Goal: Task Accomplishment & Management: Manage account settings

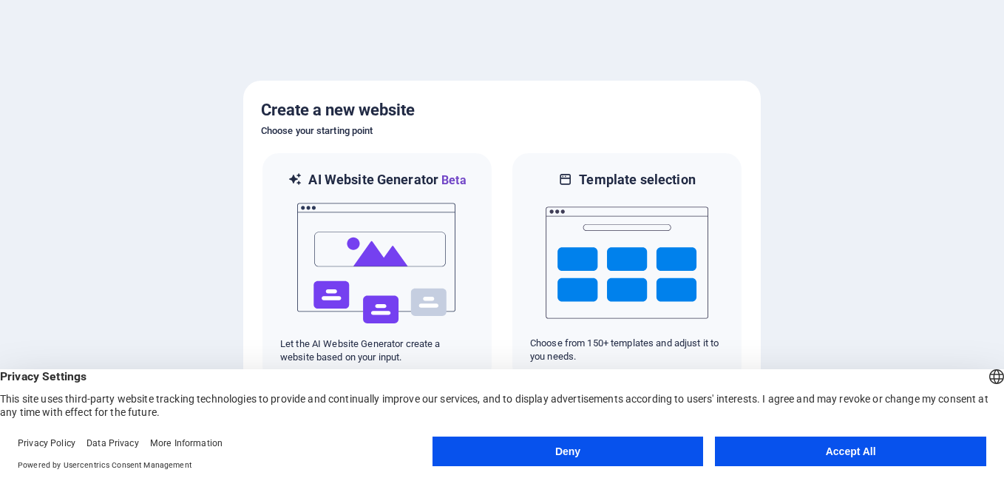
click at [791, 447] on button "Accept All" at bounding box center [850, 451] width 271 height 30
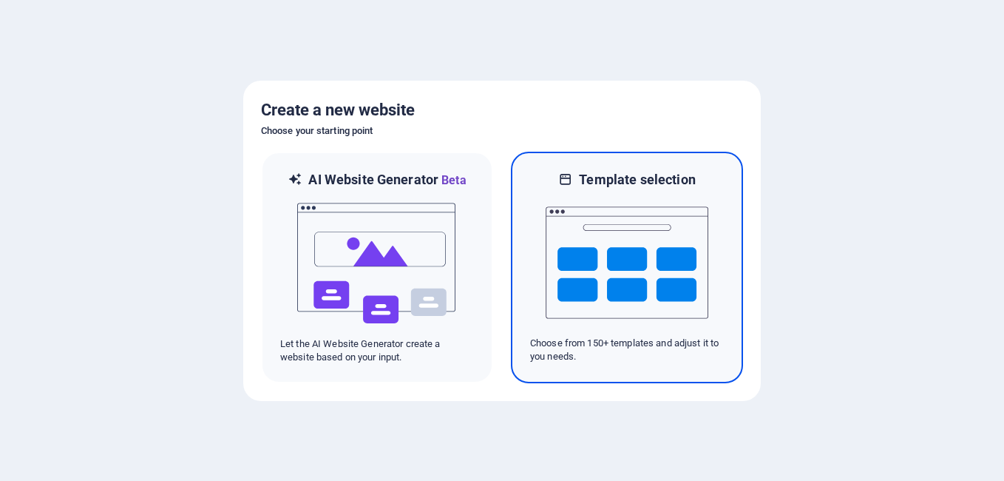
click at [627, 254] on img at bounding box center [627, 263] width 163 height 148
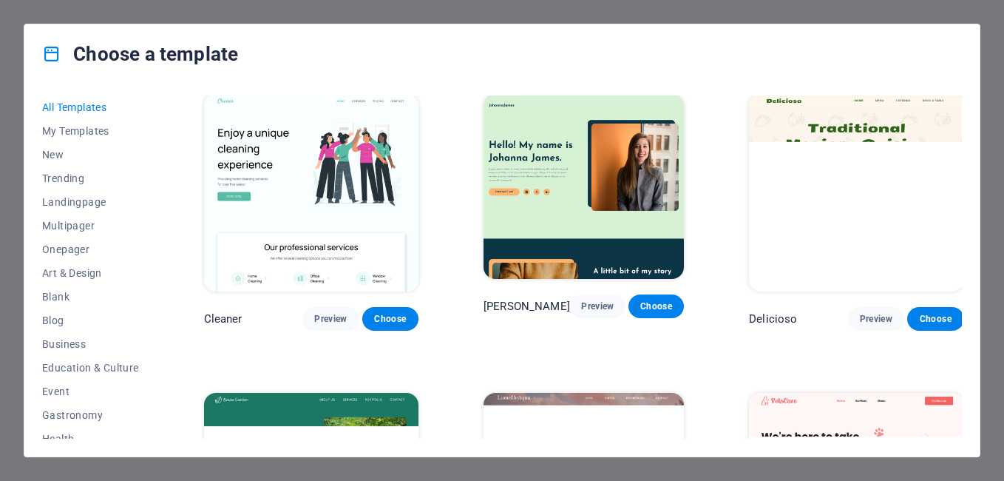
scroll to position [2070, 0]
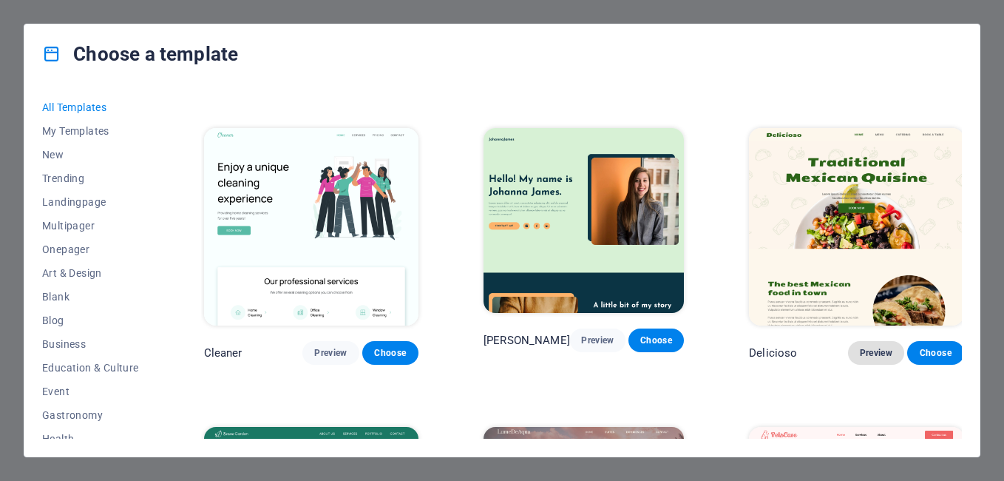
click at [876, 347] on span "Preview" at bounding box center [876, 353] width 33 height 12
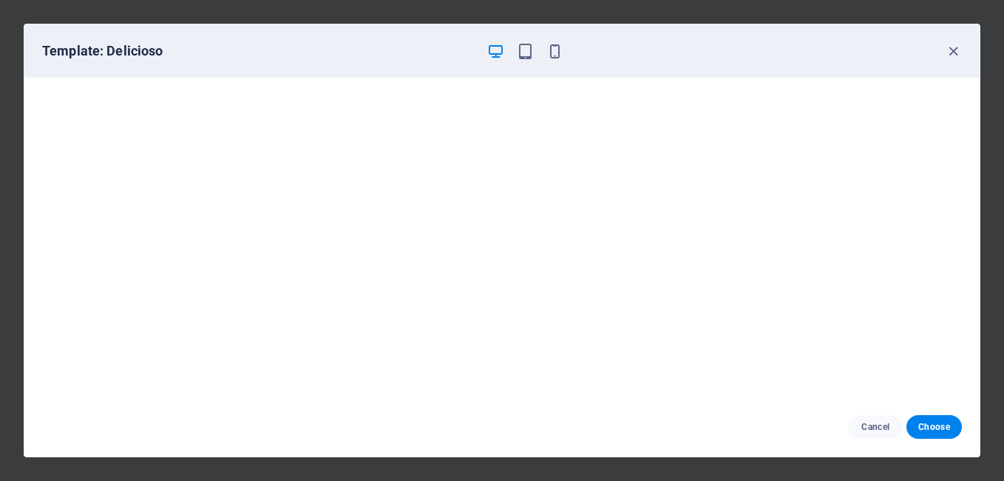
scroll to position [0, 0]
click at [530, 51] on icon "button" at bounding box center [525, 51] width 17 height 17
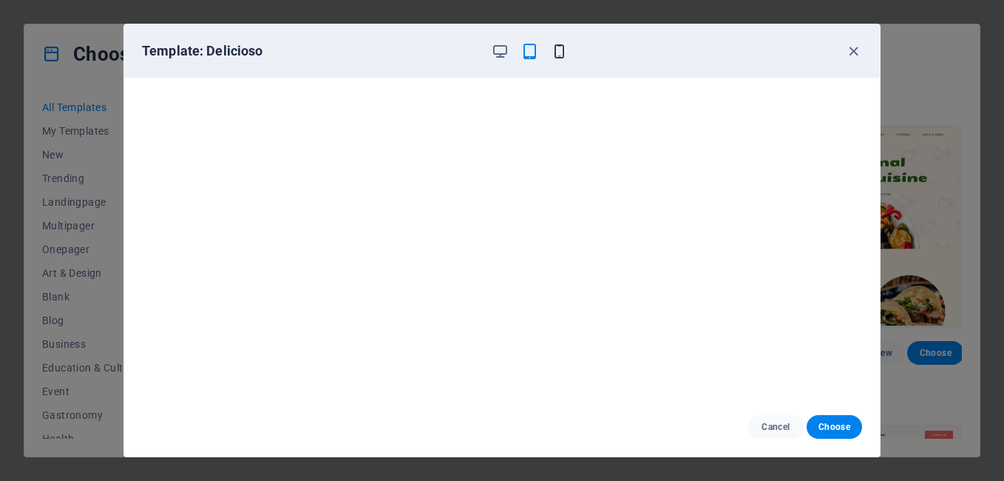
click at [557, 50] on icon "button" at bounding box center [559, 51] width 17 height 17
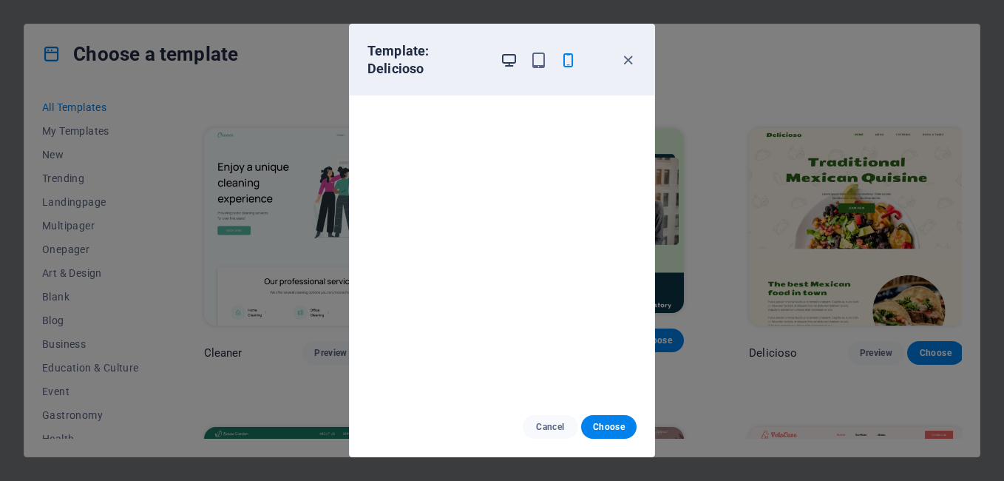
click at [506, 54] on icon "button" at bounding box center [509, 60] width 17 height 17
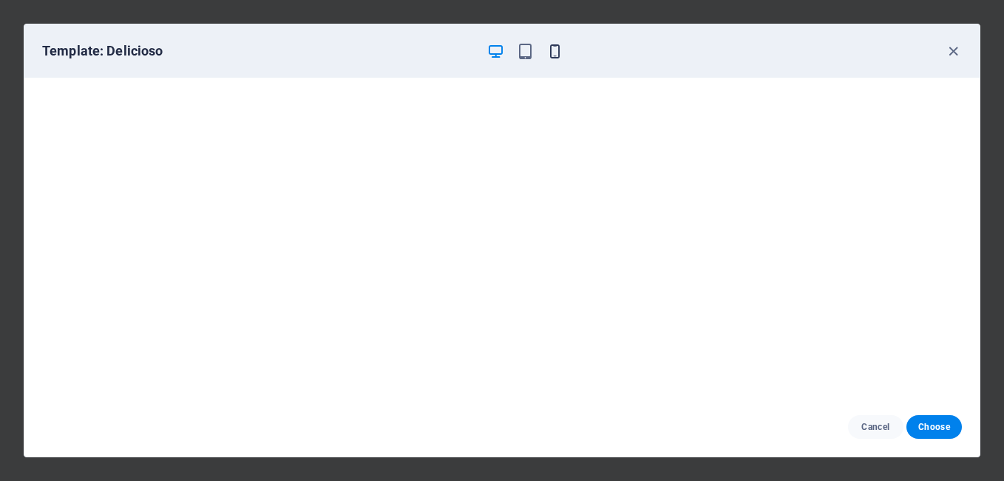
click at [556, 51] on icon "button" at bounding box center [554, 51] width 17 height 17
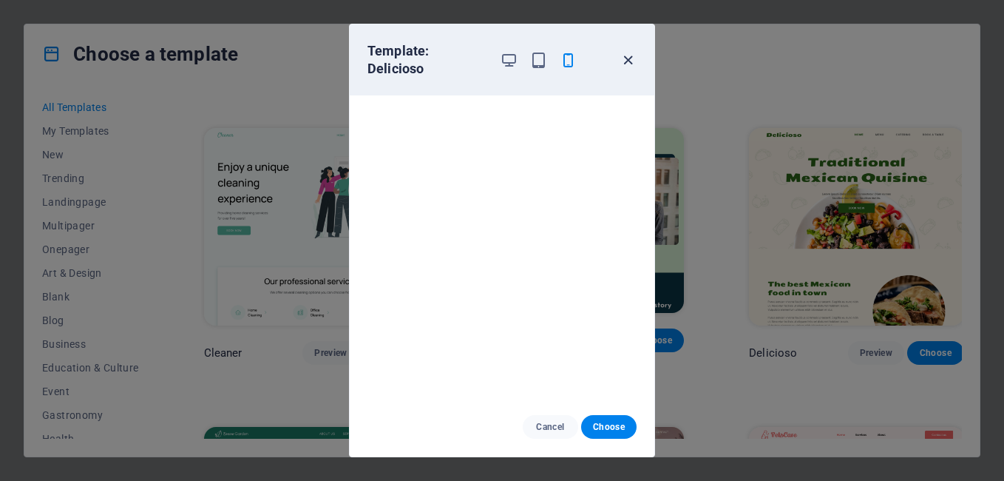
click at [626, 52] on icon "button" at bounding box center [628, 60] width 17 height 17
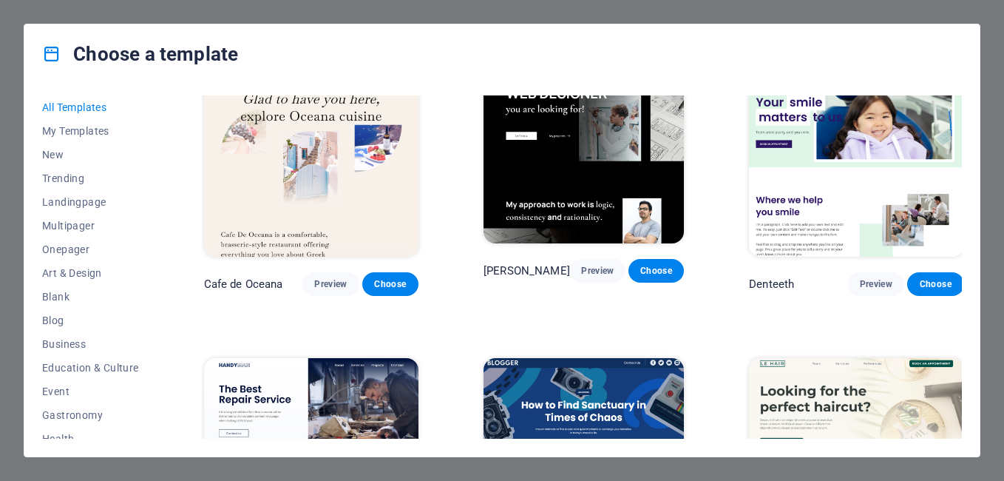
scroll to position [4066, 0]
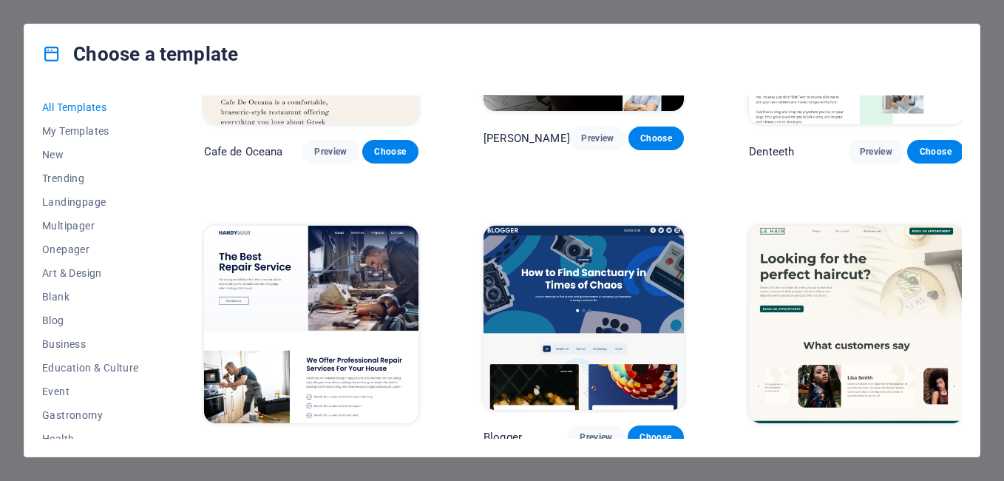
click at [323, 444] on span "Preview" at bounding box center [330, 450] width 33 height 12
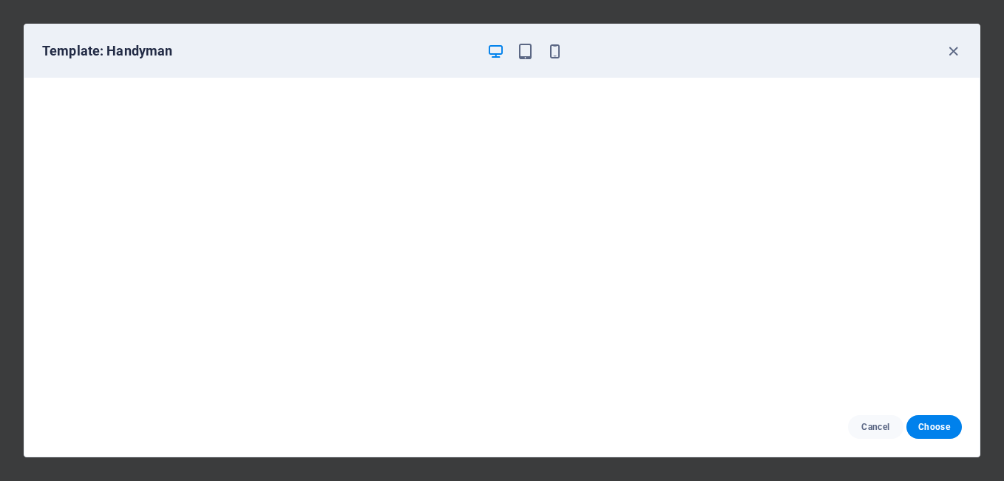
click at [566, 50] on div "Template: Handyman" at bounding box center [493, 51] width 902 height 18
click at [550, 55] on icon "button" at bounding box center [554, 51] width 17 height 17
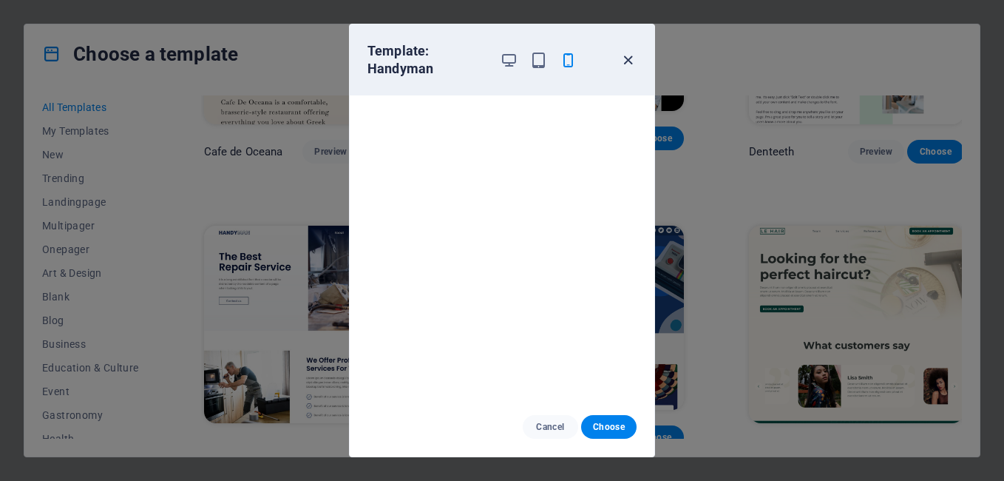
click at [630, 63] on icon "button" at bounding box center [628, 60] width 17 height 17
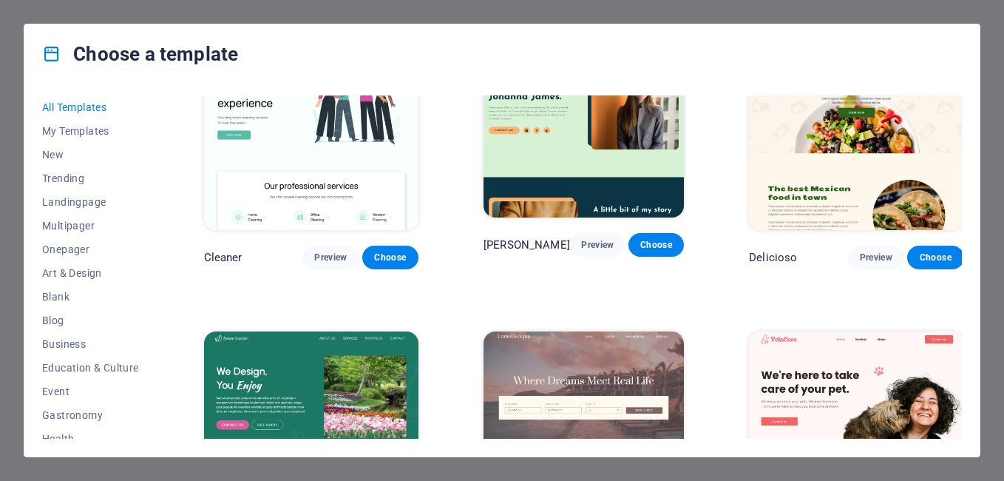
scroll to position [1922, 0]
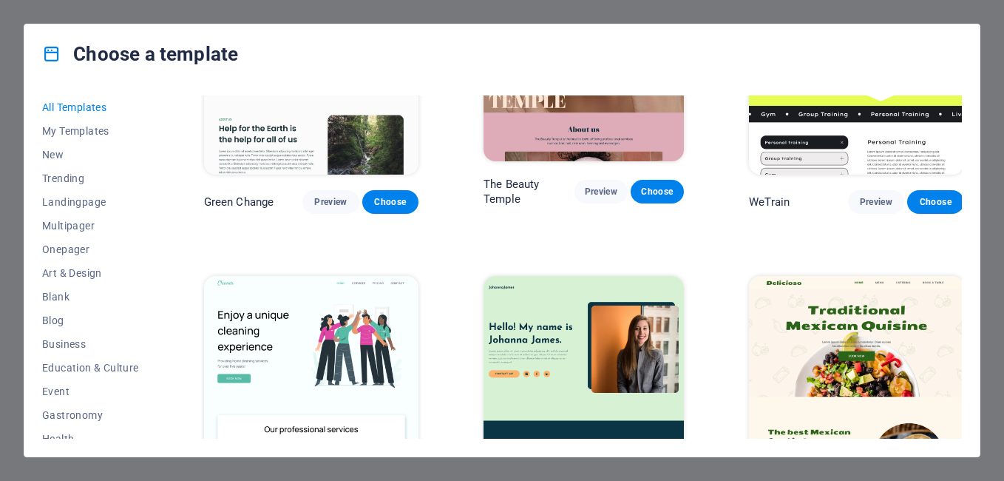
click at [993, 35] on div "Choose a template All Templates My Templates New Trending Landingpage Multipage…" at bounding box center [502, 240] width 1004 height 481
drag, startPoint x: 979, startPoint y: 231, endPoint x: 690, endPoint y: 212, distance: 289.7
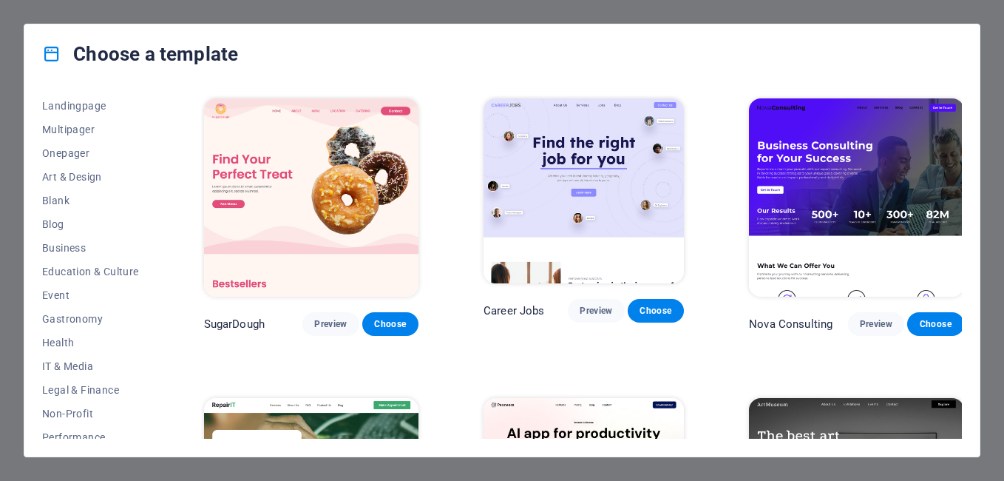
scroll to position [0, 0]
click at [98, 12] on div "Choose a template All Templates My Templates New Trending Landingpage Multipage…" at bounding box center [502, 240] width 1004 height 481
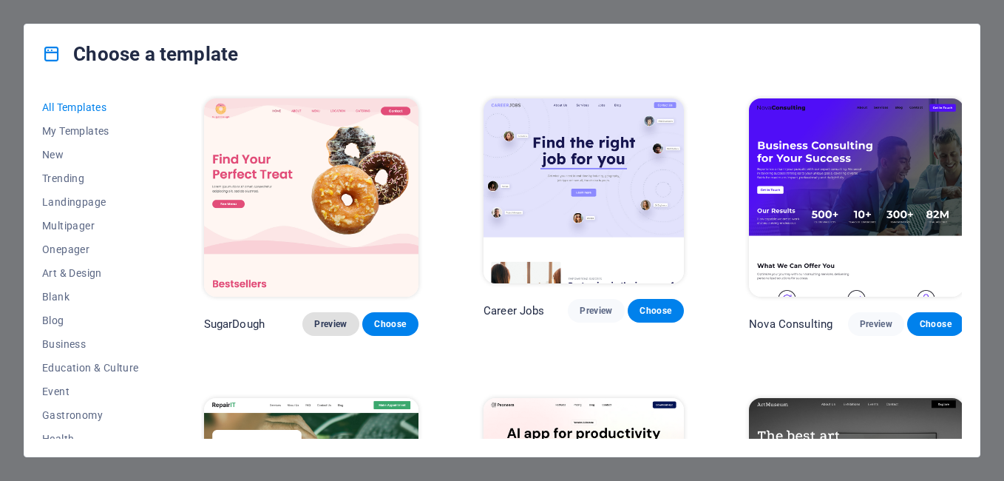
click at [326, 318] on span "Preview" at bounding box center [330, 324] width 33 height 12
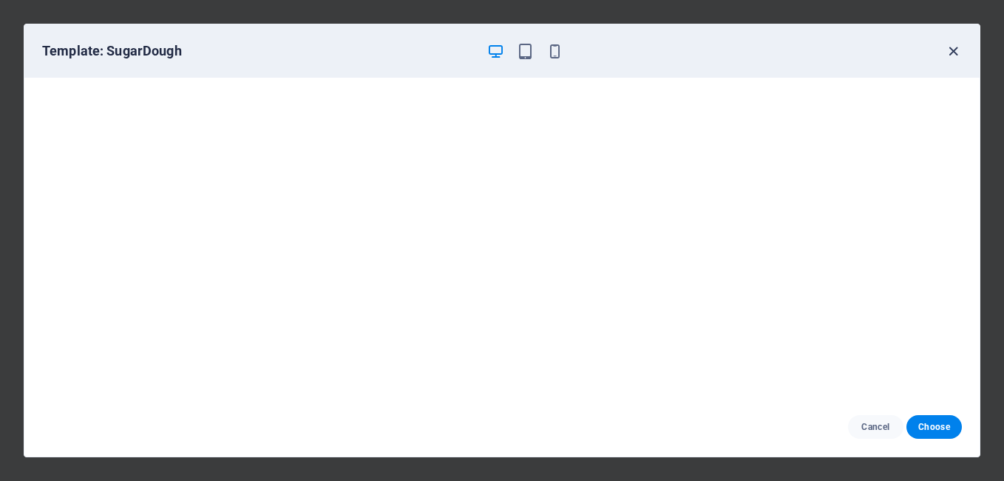
click at [954, 49] on icon "button" at bounding box center [953, 51] width 17 height 17
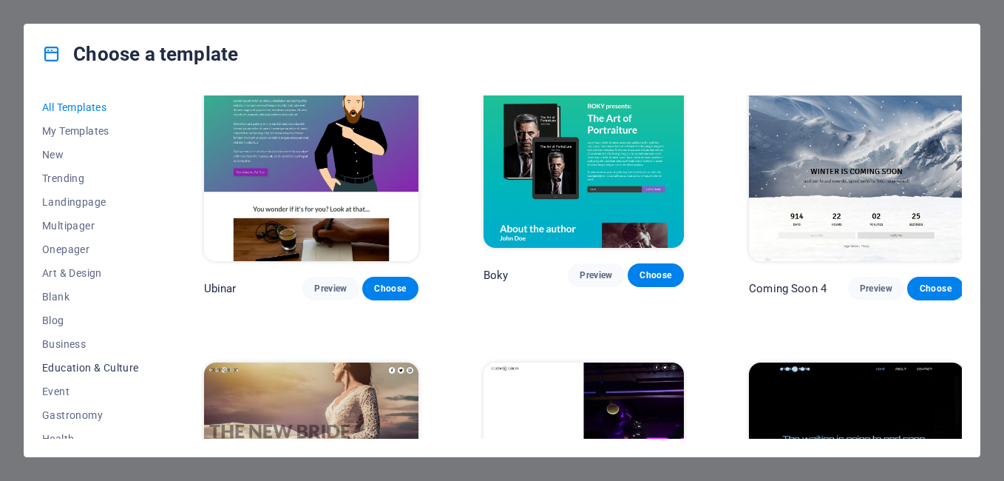
scroll to position [148, 0]
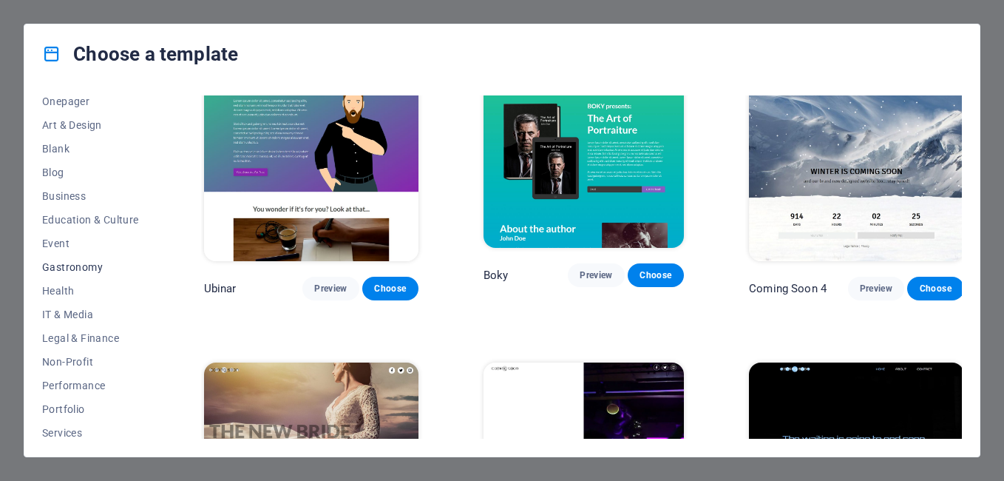
click at [72, 271] on span "Gastronomy" at bounding box center [90, 267] width 97 height 12
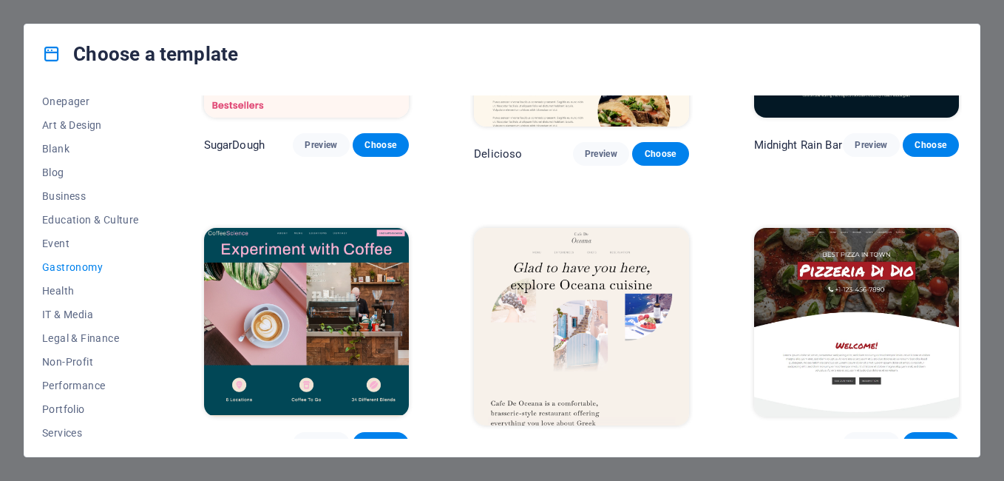
scroll to position [244, 0]
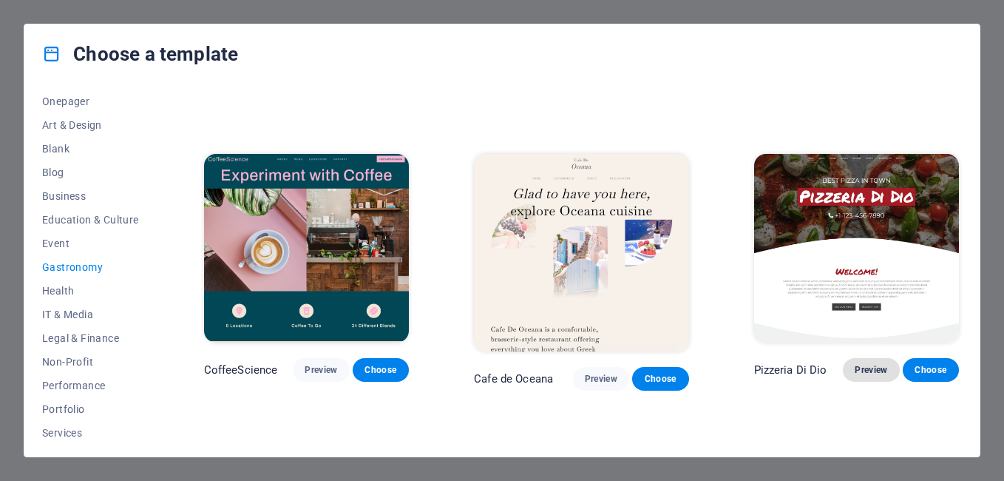
click at [855, 364] on span "Preview" at bounding box center [871, 370] width 33 height 12
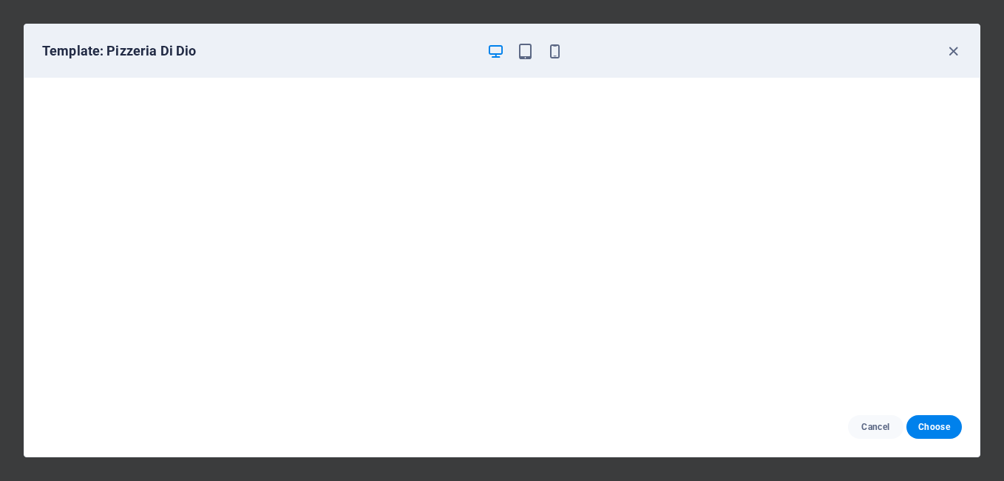
click at [515, 46] on div at bounding box center [525, 51] width 77 height 18
click at [523, 49] on icon "button" at bounding box center [525, 51] width 17 height 17
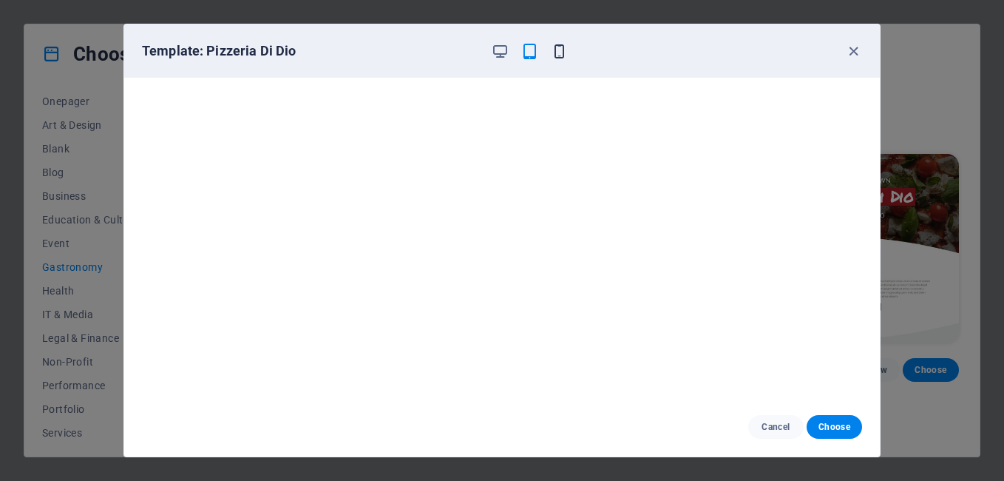
click at [558, 50] on icon "button" at bounding box center [559, 51] width 17 height 17
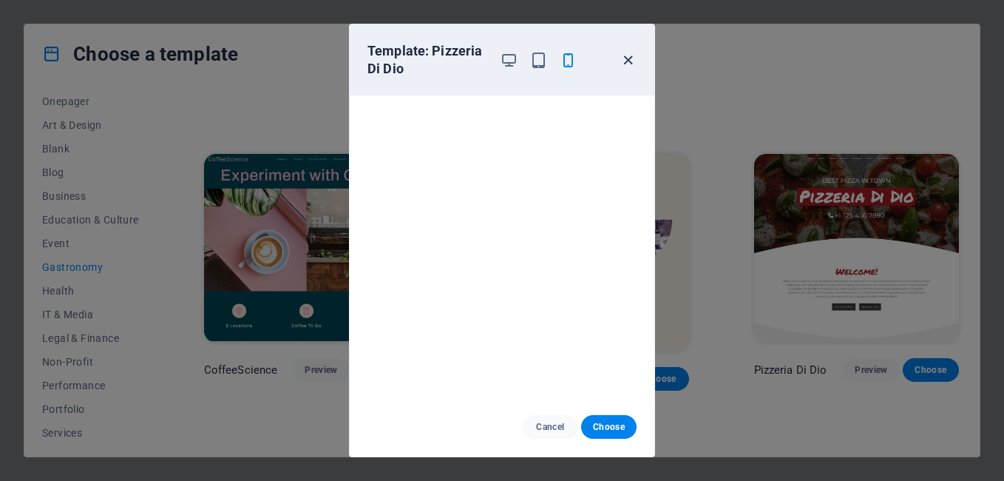
click at [632, 52] on icon "button" at bounding box center [628, 60] width 17 height 17
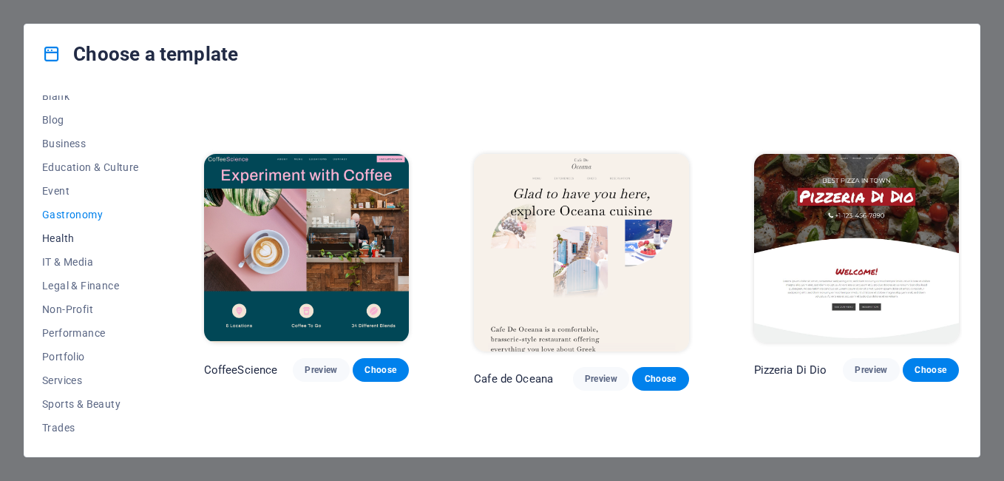
scroll to position [248, 0]
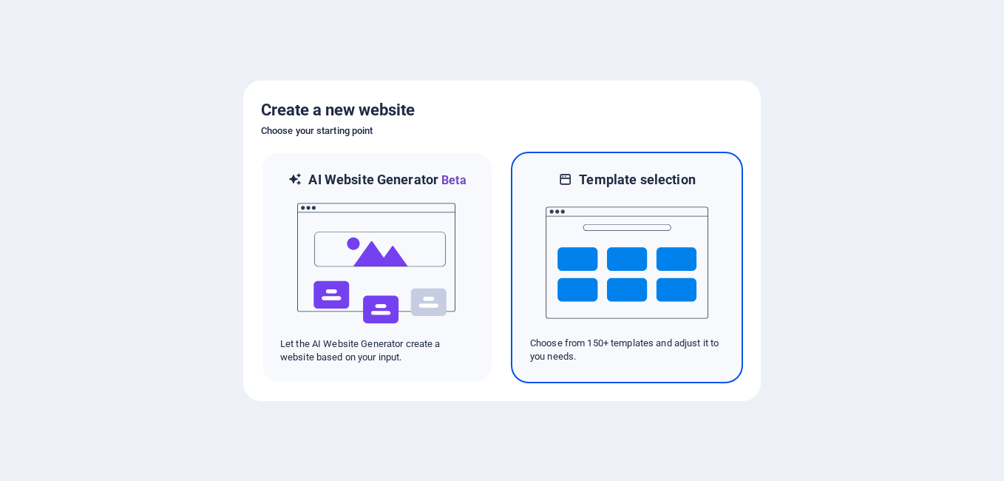
click at [640, 228] on img at bounding box center [627, 263] width 163 height 148
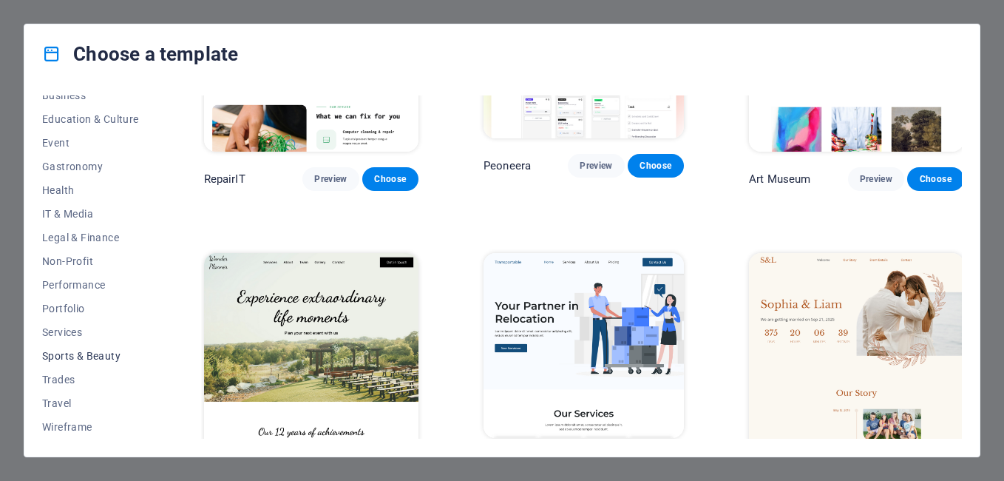
scroll to position [174, 0]
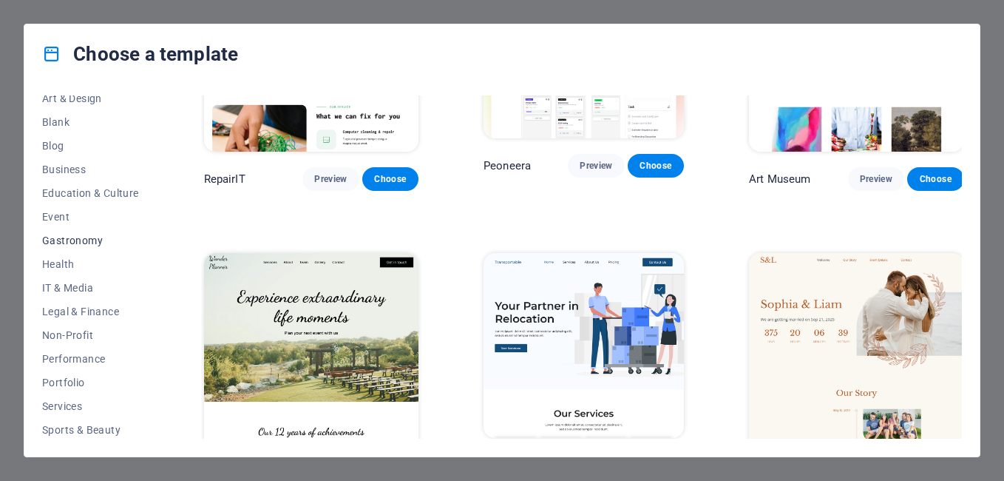
click at [75, 242] on span "Gastronomy" at bounding box center [90, 240] width 97 height 12
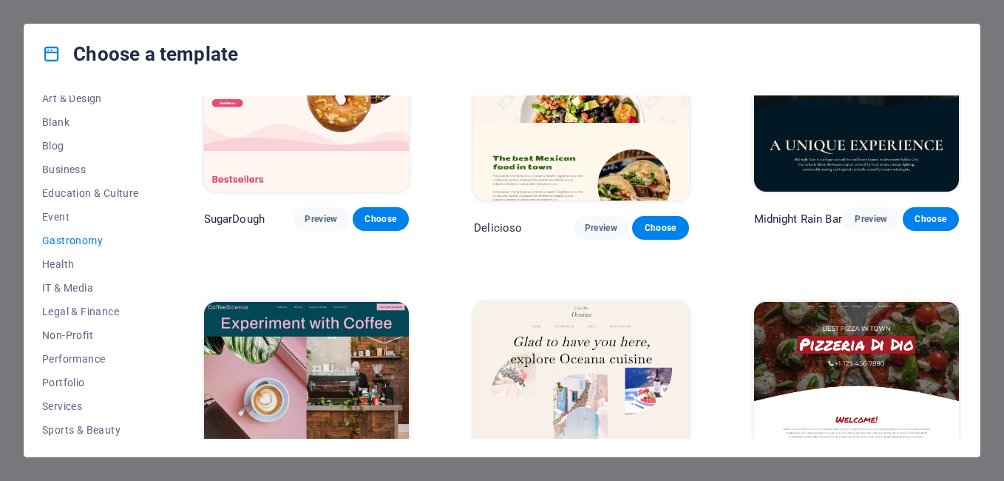
scroll to position [244, 0]
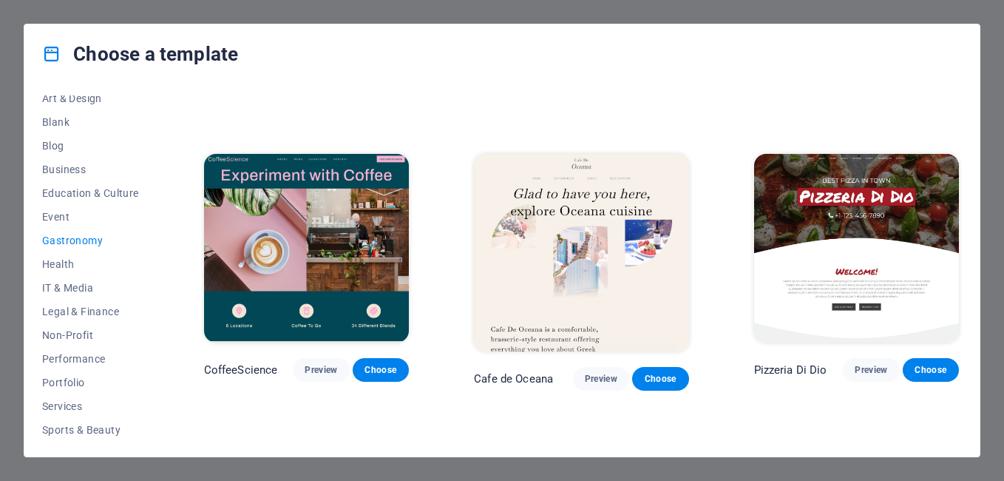
click at [855, 235] on img at bounding box center [857, 248] width 206 height 189
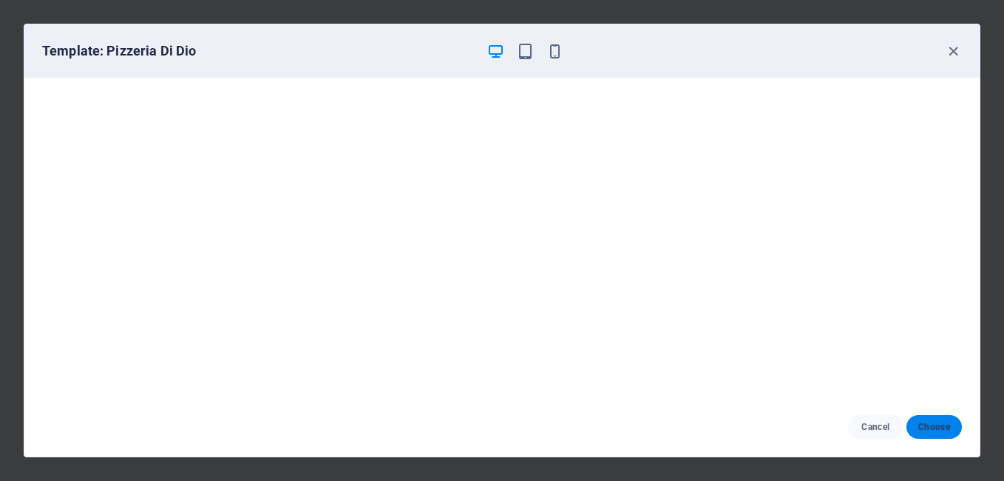
click at [933, 427] on span "Choose" at bounding box center [934, 427] width 32 height 12
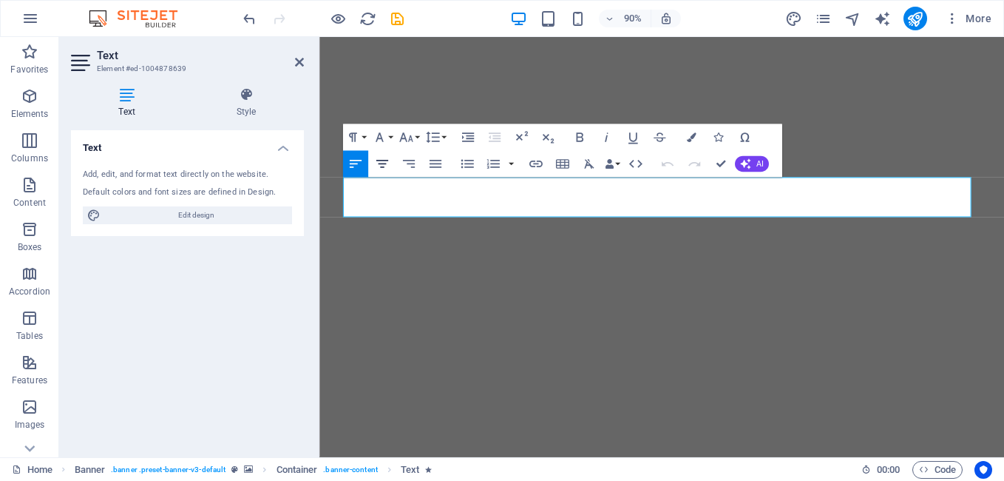
click at [388, 171] on icon "button" at bounding box center [382, 164] width 16 height 16
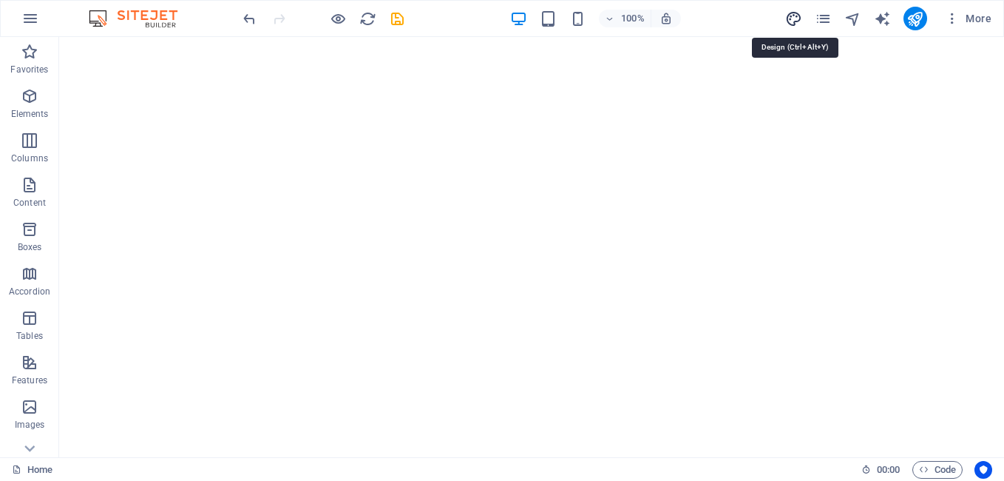
click at [796, 21] on icon "design" at bounding box center [793, 18] width 17 height 17
select select "px"
select select "300"
select select "px"
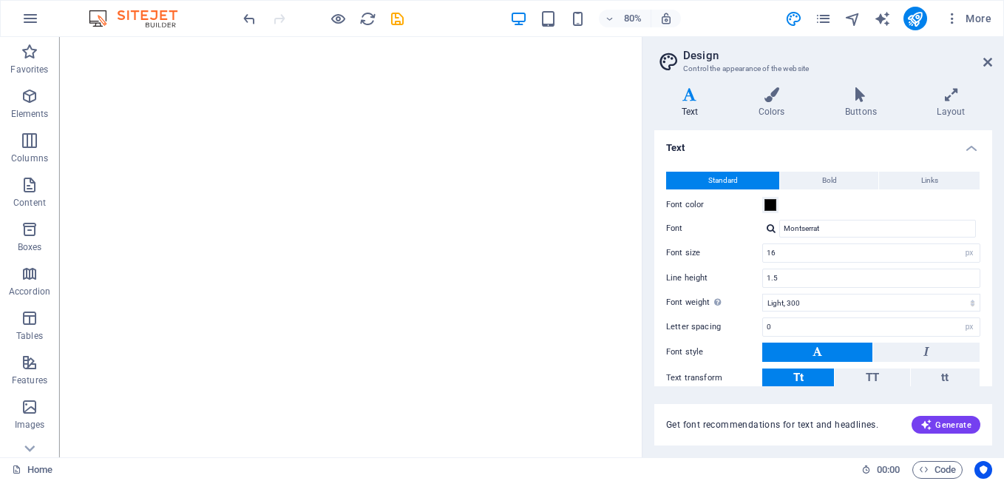
click at [994, 64] on aside "Design Control the appearance of the website Variants Text Colors Buttons Layou…" at bounding box center [823, 247] width 362 height 420
click at [988, 64] on icon at bounding box center [987, 62] width 9 height 12
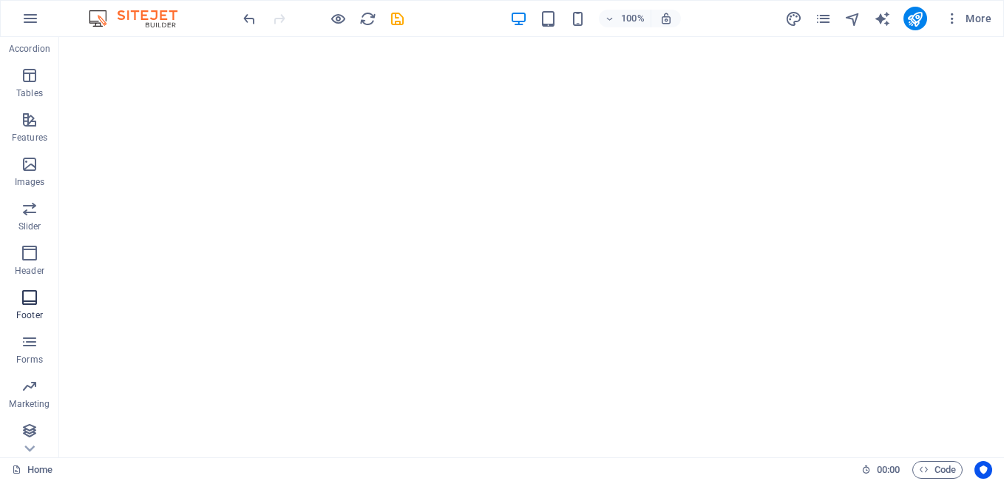
scroll to position [245, 0]
click at [796, 19] on icon "design" at bounding box center [793, 18] width 17 height 17
select select "px"
select select "300"
select select "px"
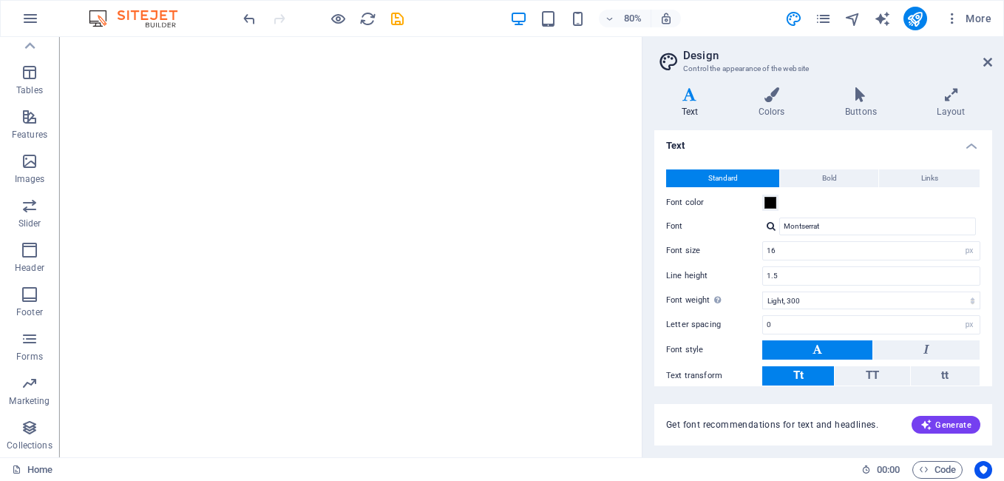
scroll to position [0, 0]
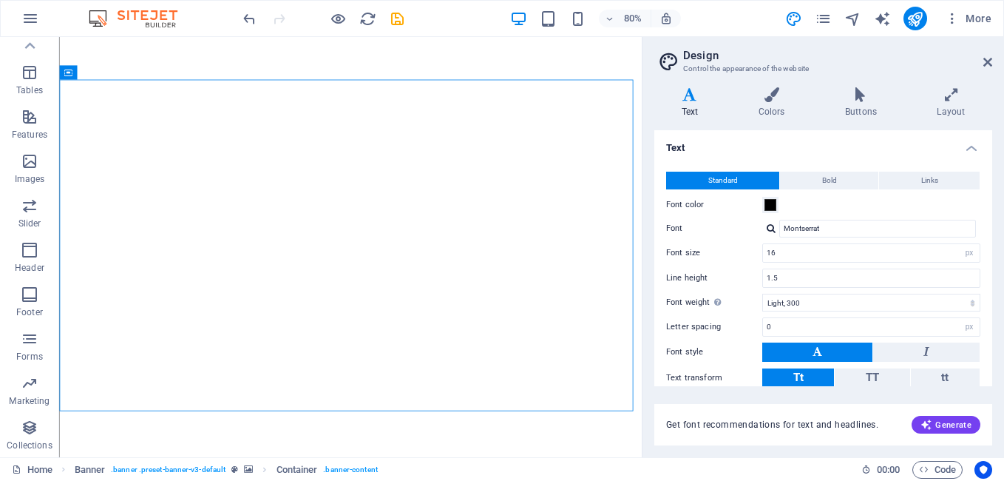
click at [982, 61] on h2 "Design" at bounding box center [837, 55] width 309 height 13
click at [989, 60] on icon at bounding box center [987, 62] width 9 height 12
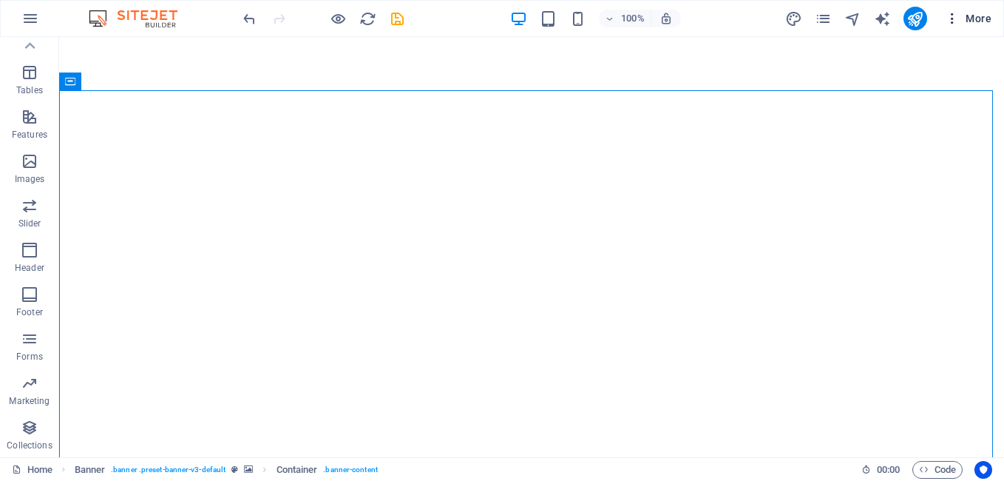
click at [955, 22] on icon "button" at bounding box center [952, 18] width 15 height 15
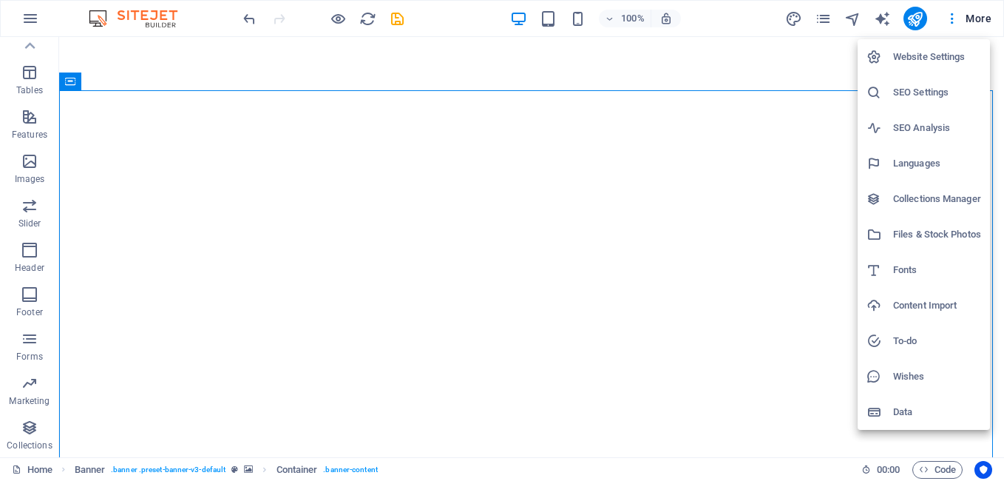
click at [946, 62] on h6 "Website Settings" at bounding box center [937, 57] width 88 height 18
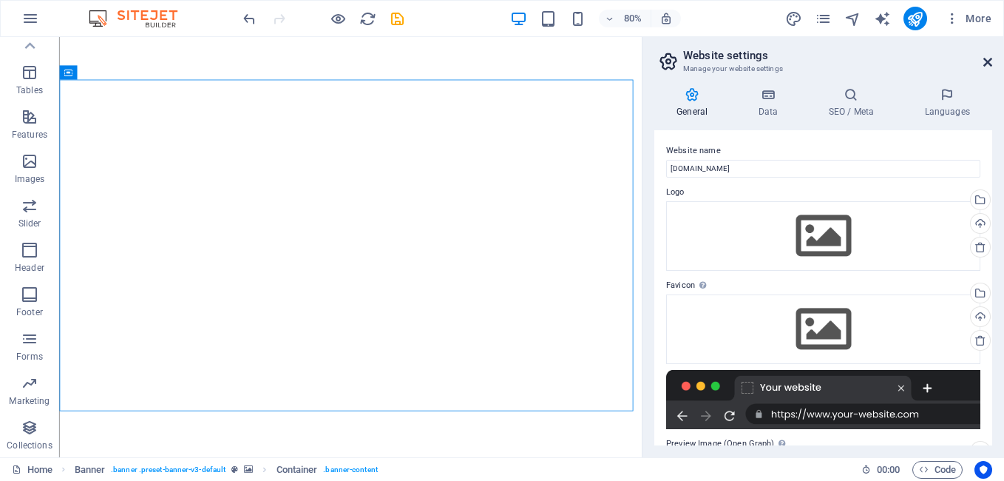
click at [988, 60] on icon at bounding box center [987, 62] width 9 height 12
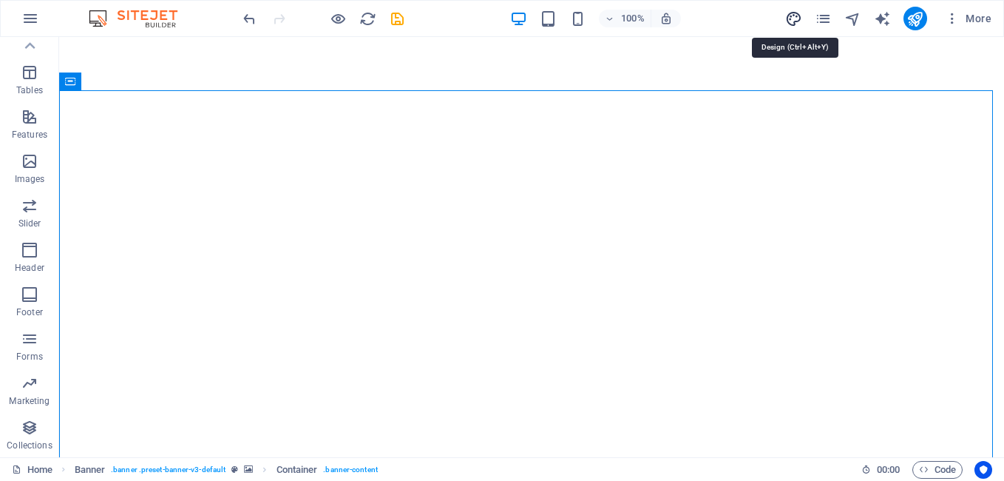
click at [791, 18] on icon "design" at bounding box center [793, 18] width 17 height 17
select select "px"
select select "300"
select select "px"
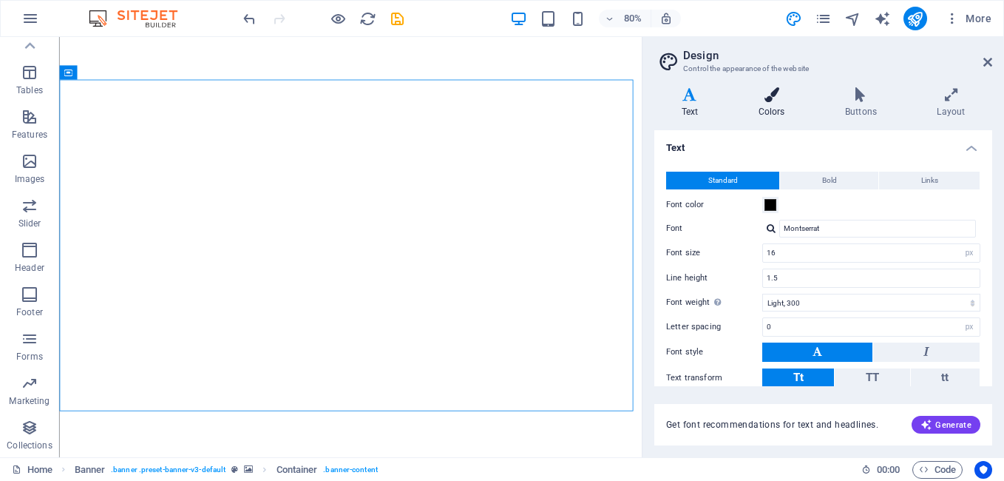
click at [779, 92] on icon at bounding box center [771, 94] width 81 height 15
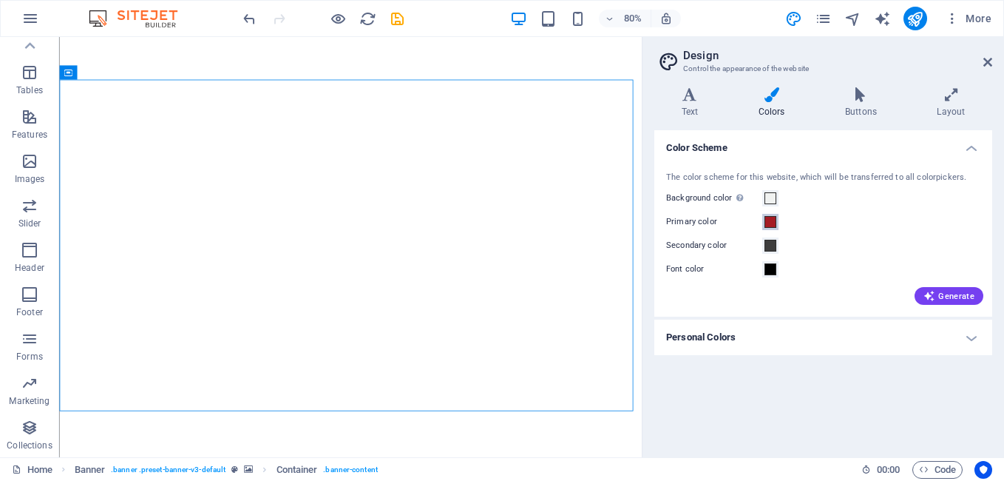
click at [771, 222] on span at bounding box center [770, 222] width 12 height 12
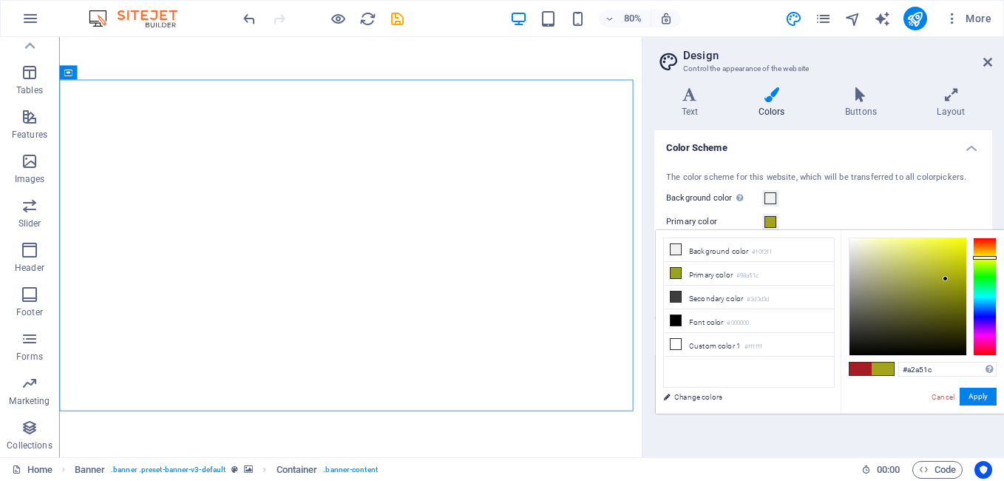
drag, startPoint x: 988, startPoint y: 254, endPoint x: 981, endPoint y: 257, distance: 7.6
click at [981, 257] on div at bounding box center [985, 296] width 24 height 118
click at [888, 206] on div "Background color Only visible if it is not covered by other backgrounds." at bounding box center [823, 198] width 314 height 18
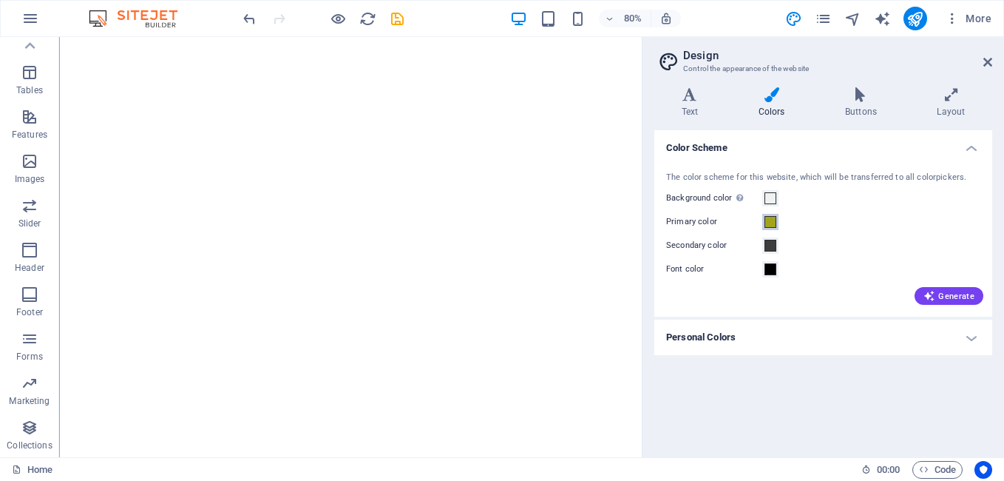
click at [771, 221] on span at bounding box center [770, 222] width 12 height 12
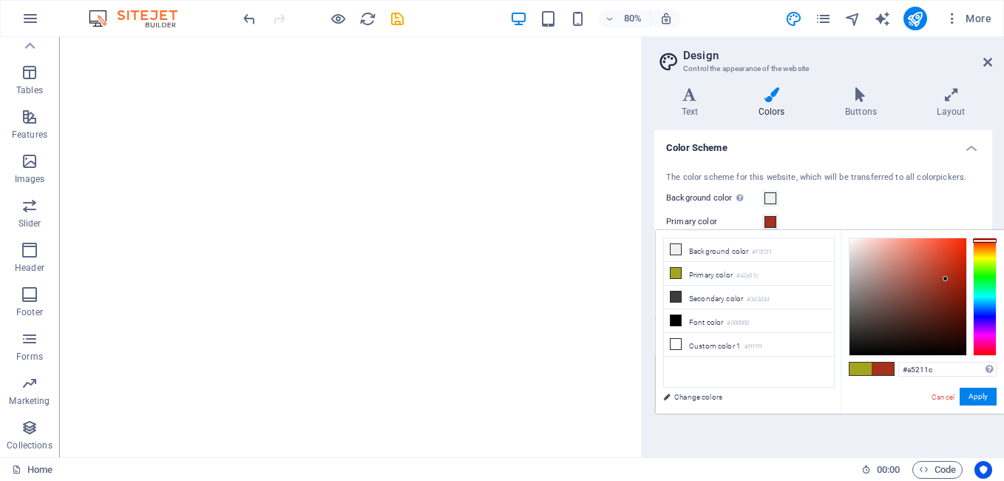
type input "#a51c1c"
drag, startPoint x: 986, startPoint y: 244, endPoint x: 985, endPoint y: 236, distance: 8.2
click at [985, 237] on div at bounding box center [985, 296] width 24 height 118
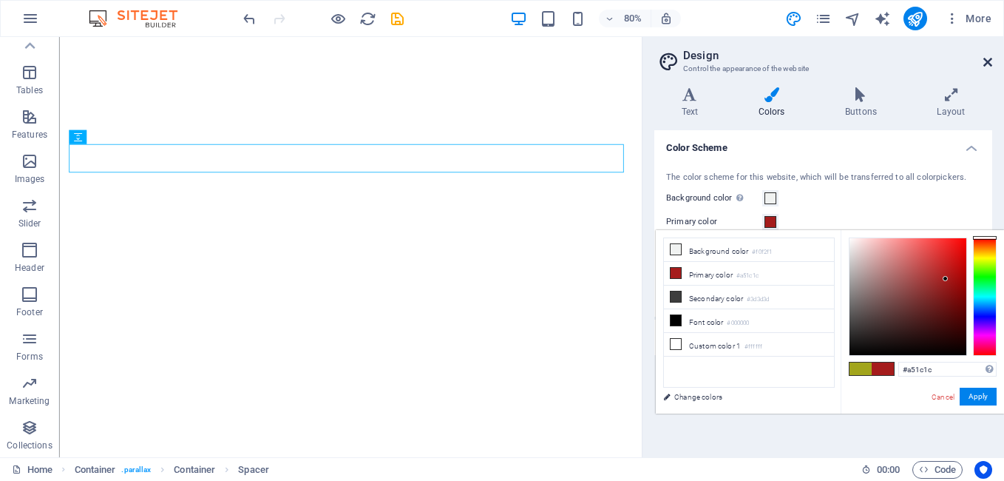
click at [986, 62] on icon at bounding box center [987, 62] width 9 height 12
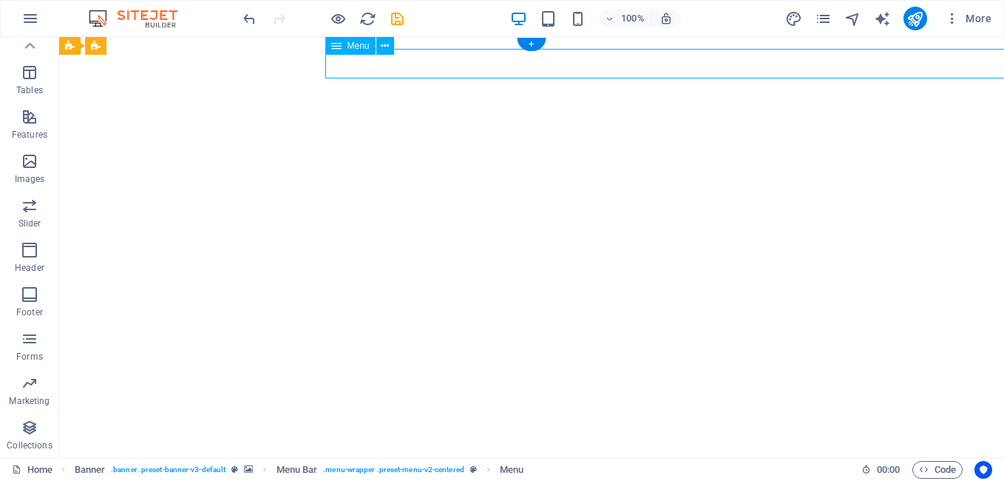
select select
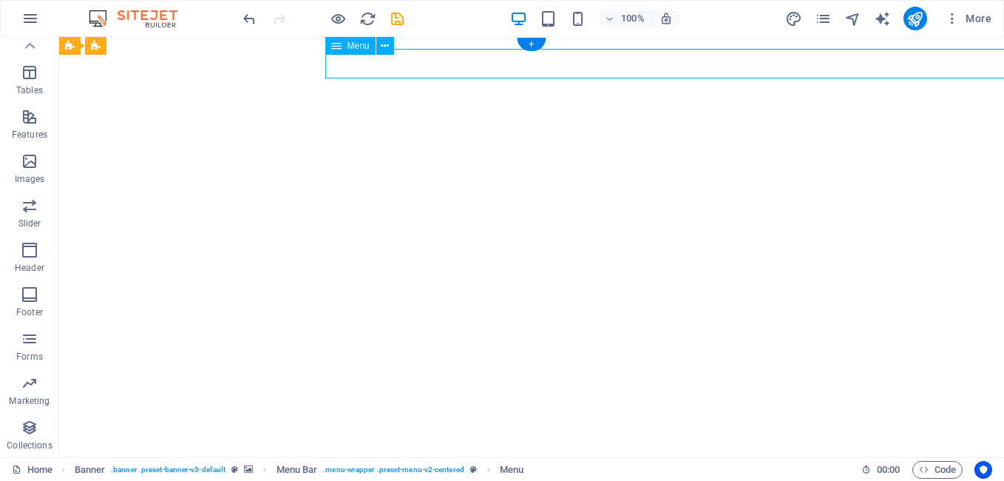
select select
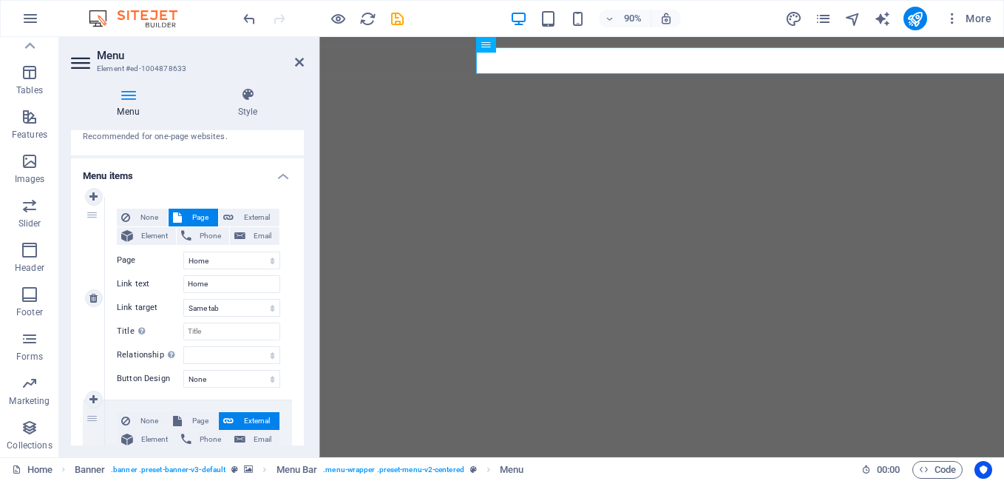
scroll to position [148, 0]
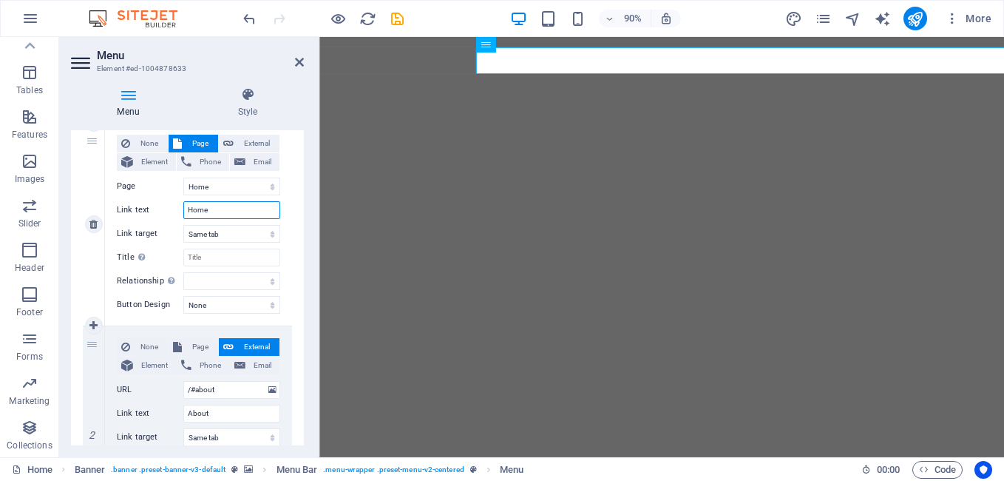
click at [217, 211] on input "Home" at bounding box center [231, 210] width 97 height 18
drag, startPoint x: 217, startPoint y: 209, endPoint x: 179, endPoint y: 208, distance: 37.7
click at [179, 208] on div "Link text Home" at bounding box center [198, 210] width 163 height 18
type input "Na"
select select
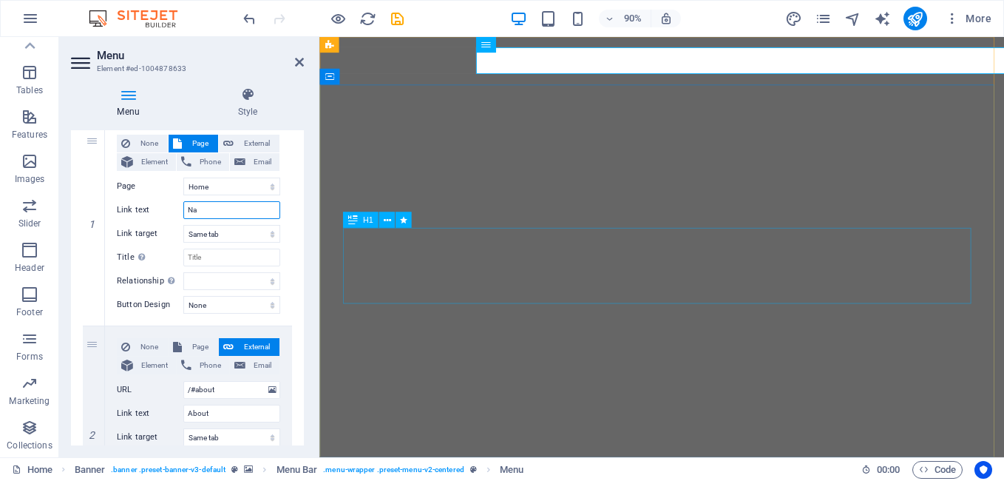
select select
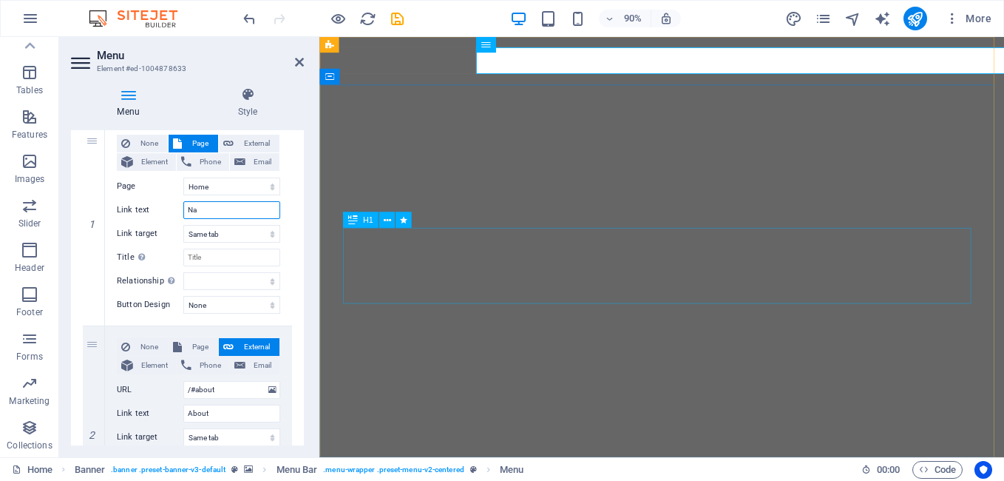
select select
type input "Nas"
select select
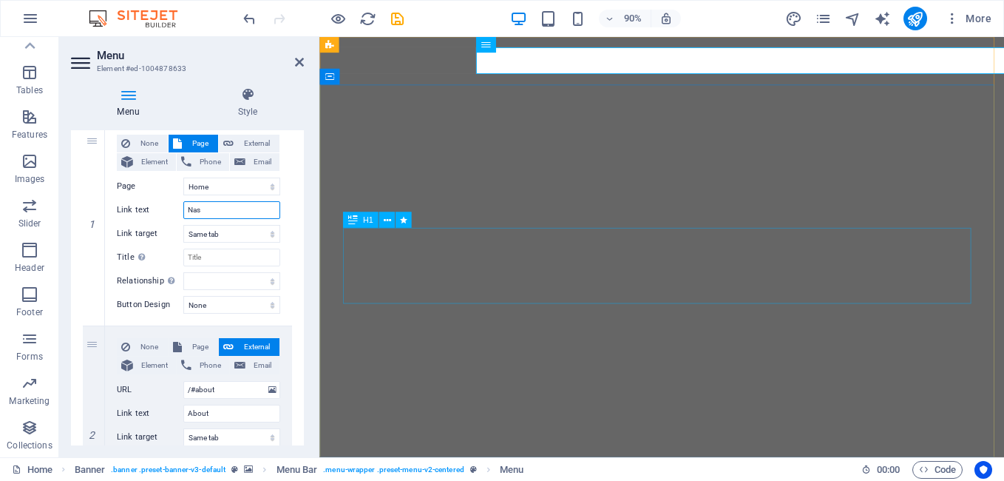
select select
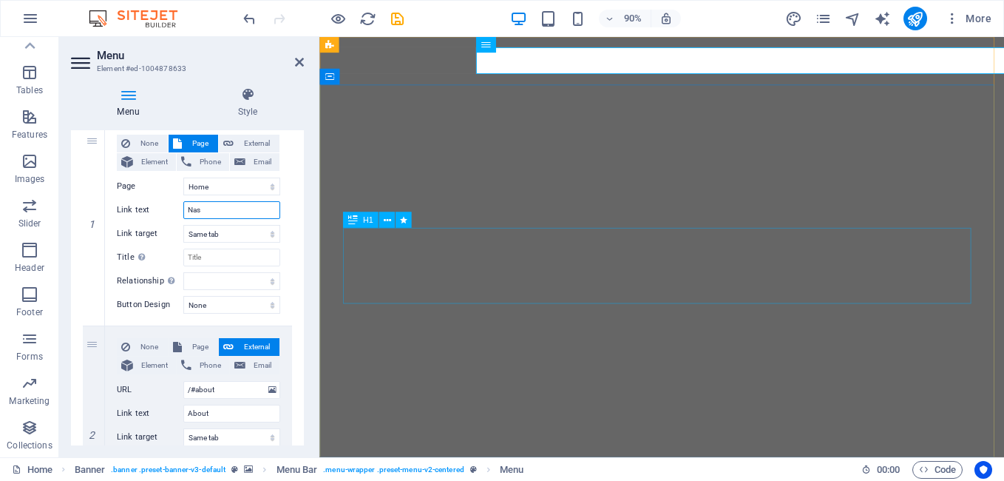
select select
type input "Naslovna"
select select
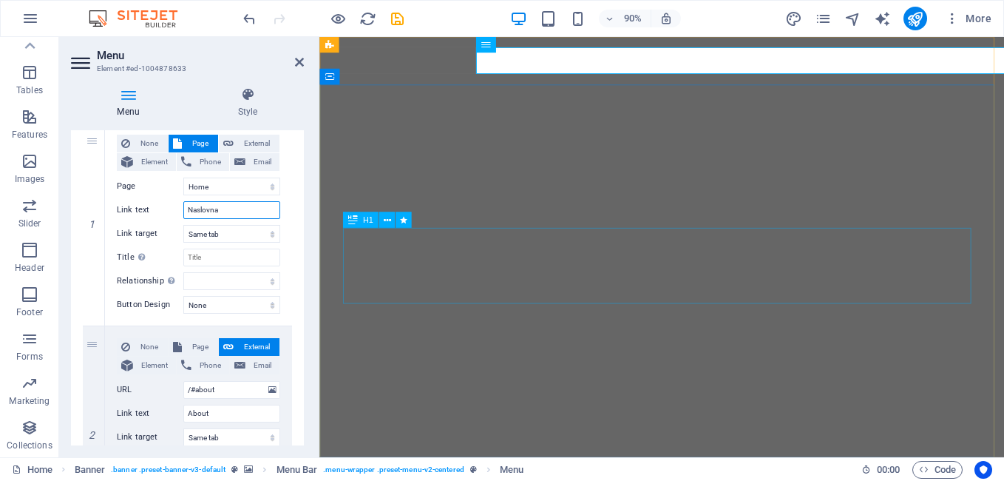
select select
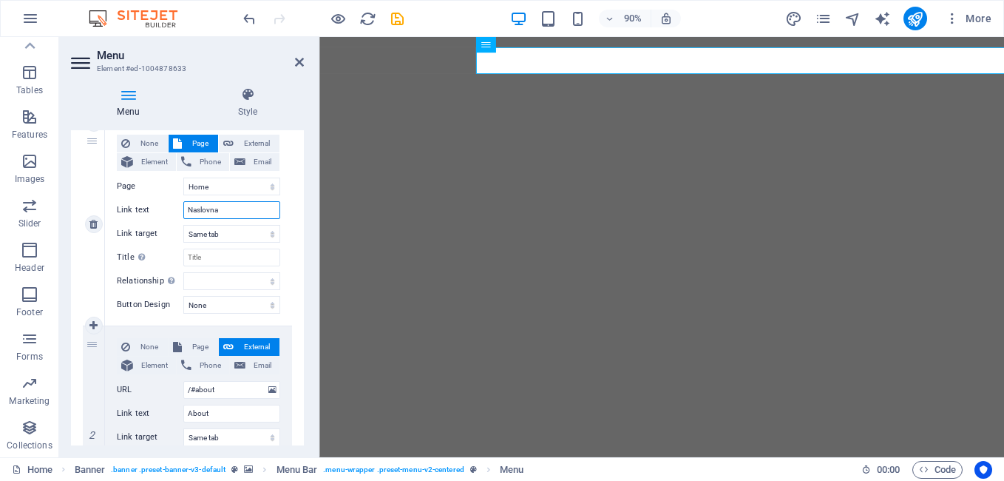
type input "Naslovna"
click at [288, 249] on div "None Page External Element Phone Email Page Home Subpage Legal Notice Privacy E…" at bounding box center [198, 224] width 187 height 203
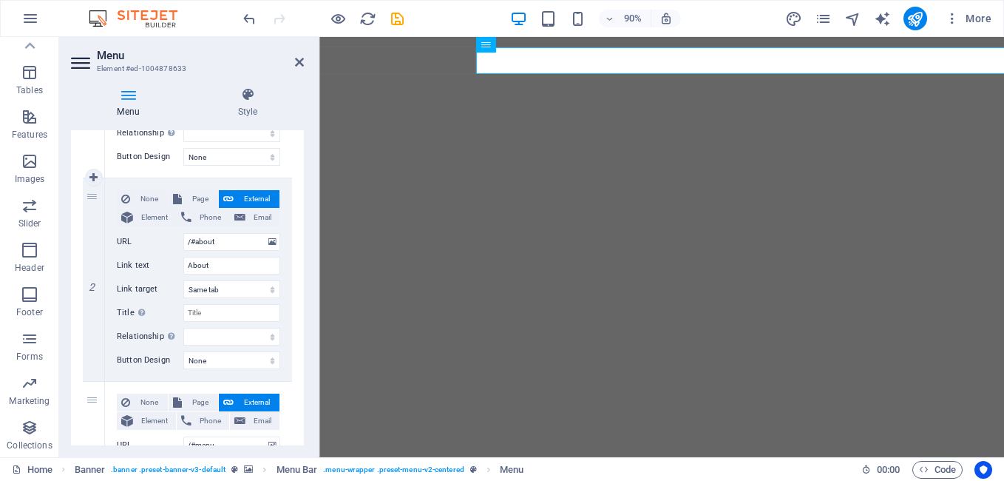
scroll to position [370, 0]
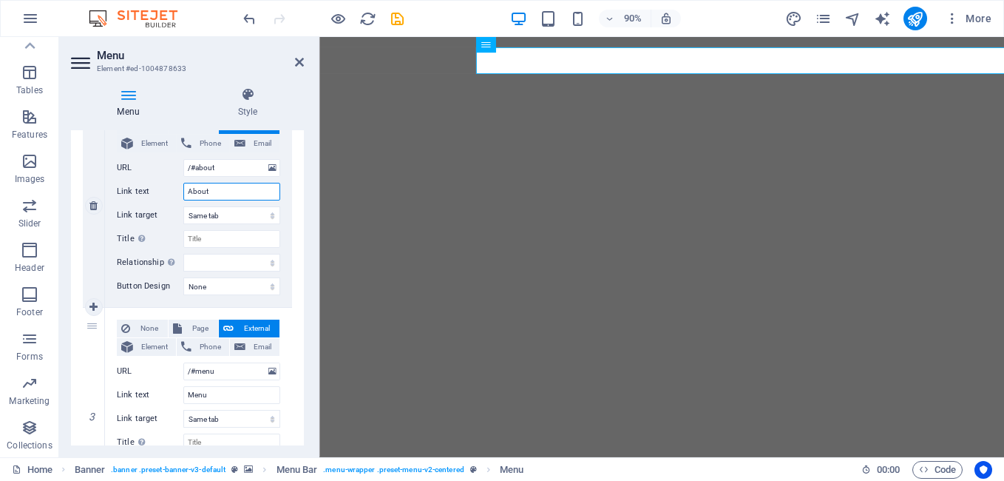
drag, startPoint x: 210, startPoint y: 191, endPoint x: 169, endPoint y: 189, distance: 41.5
click at [169, 189] on div "Link text About" at bounding box center [198, 192] width 163 height 18
type input "O"
select select
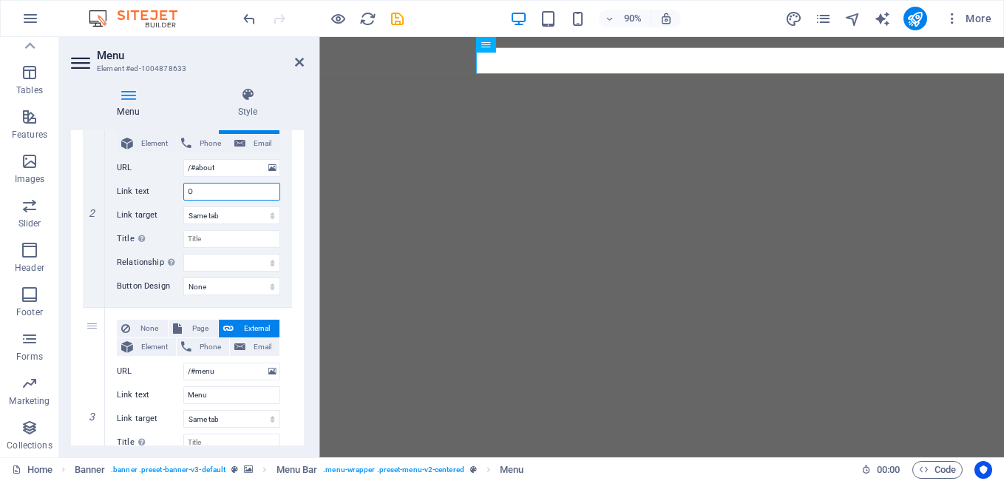
select select
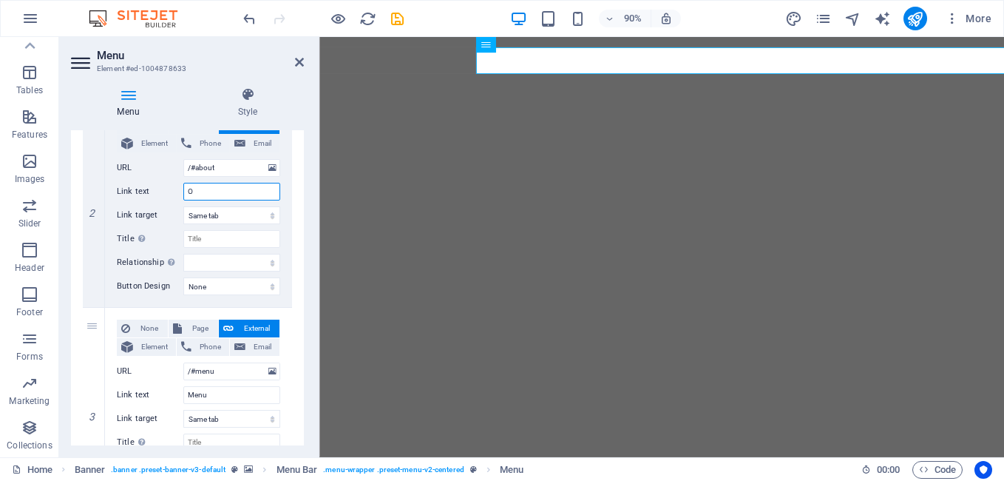
select select
type input "O nama"
select select
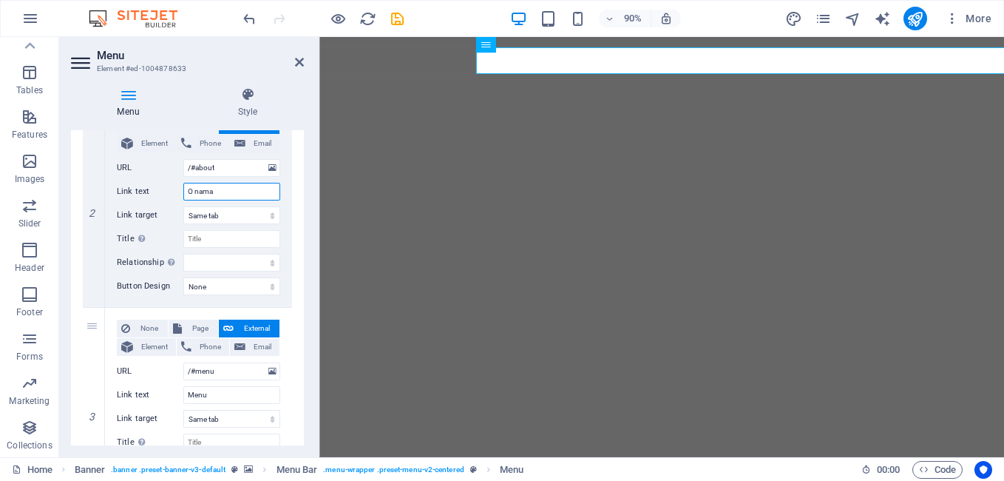
select select
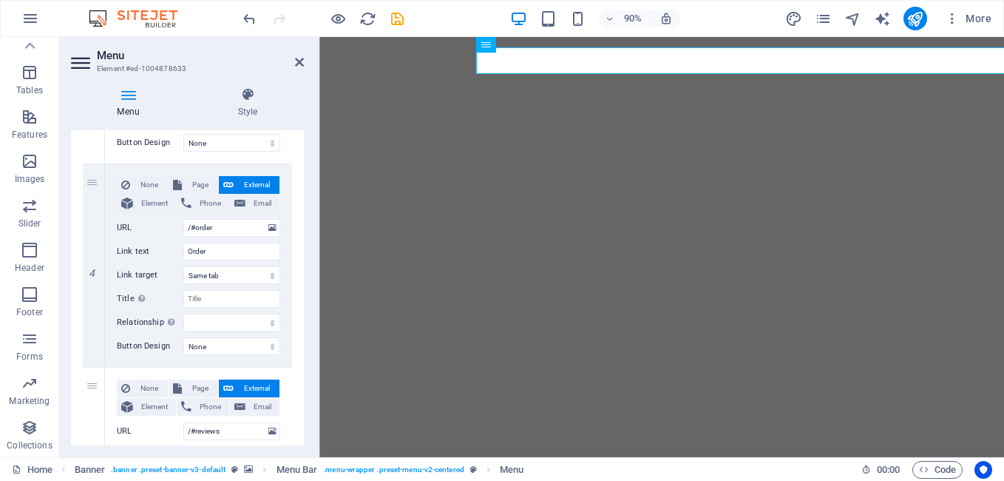
scroll to position [733, 0]
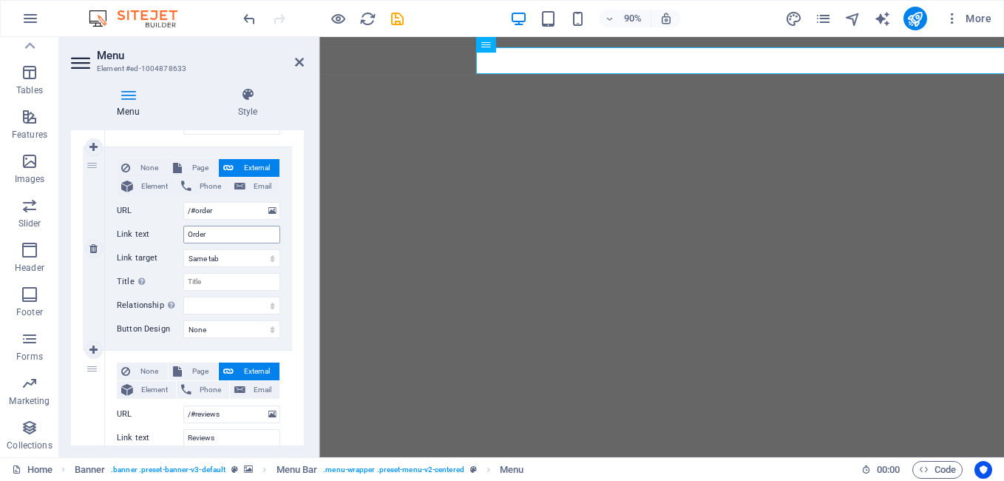
type input "O nama"
drag, startPoint x: 213, startPoint y: 237, endPoint x: 177, endPoint y: 233, distance: 35.8
click at [177, 233] on div "Link text Order" at bounding box center [198, 234] width 163 height 18
type input "Por"
select select
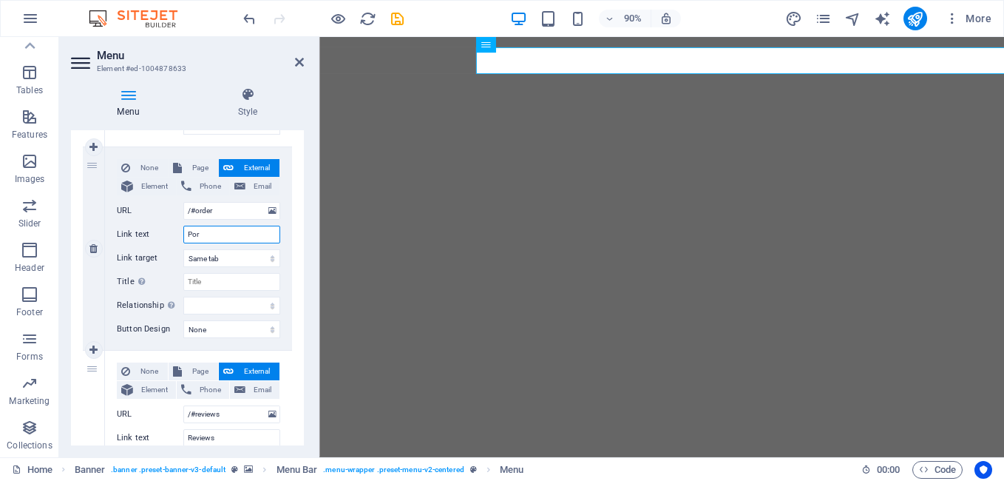
select select
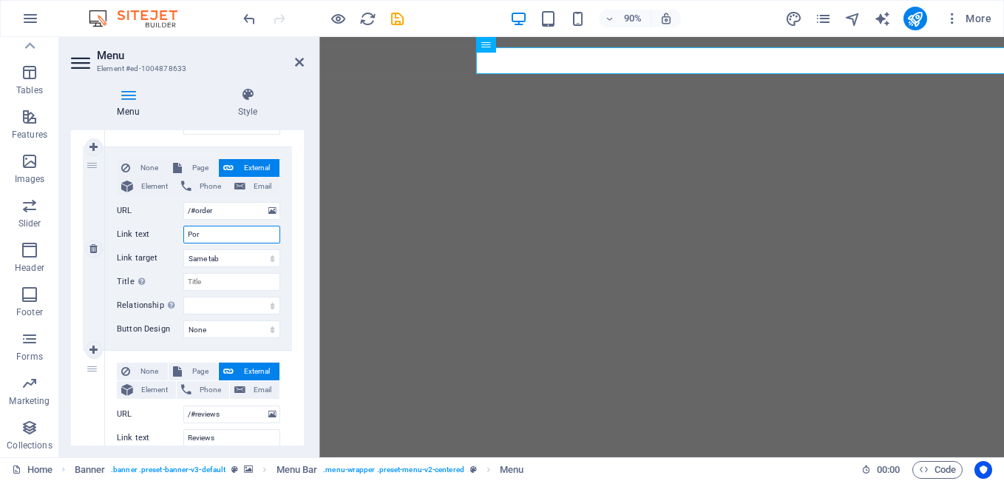
select select
type input "Poruciti"
select select
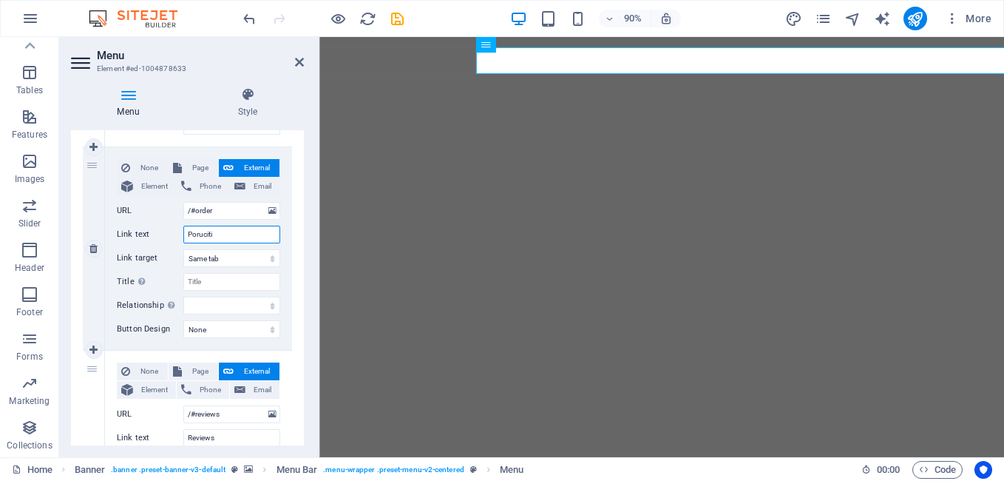
select select
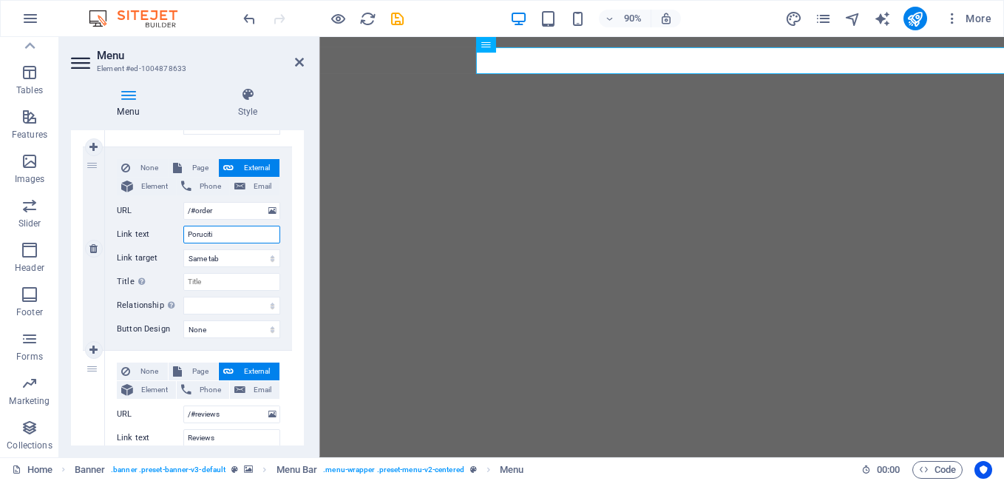
select select
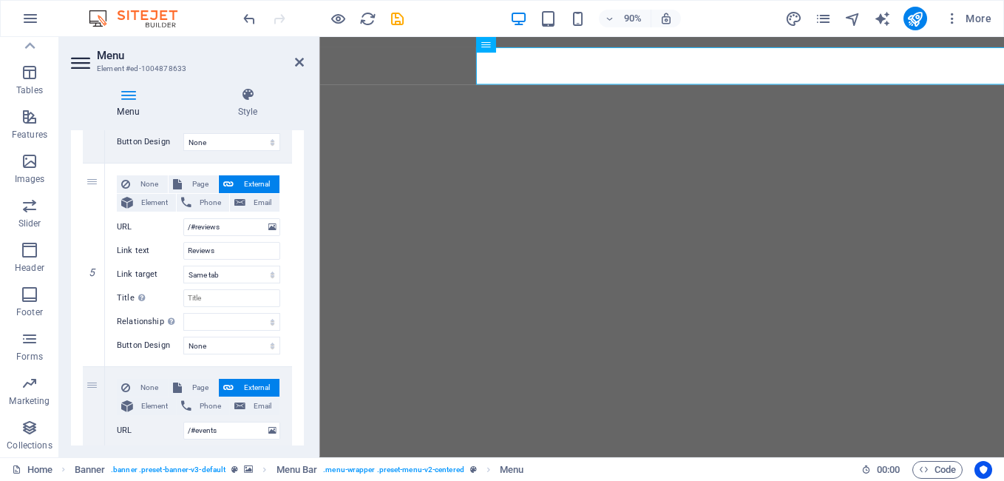
scroll to position [929, 0]
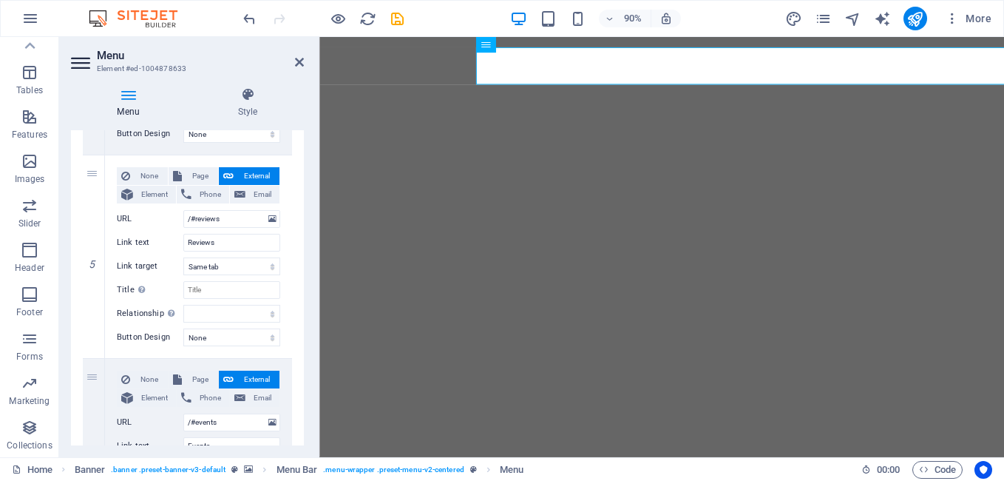
type input "Poruciti"
drag, startPoint x: 297, startPoint y: 310, endPoint x: 298, endPoint y: 327, distance: 17.0
click at [298, 327] on div "1 None Page External Element Phone Email Page Home Subpage Legal Notice Privacy…" at bounding box center [187, 154] width 233 height 1649
drag, startPoint x: 300, startPoint y: 308, endPoint x: 303, endPoint y: 329, distance: 21.6
click at [303, 329] on div "Menu Auto Custom Create custom menu items for this menu. Recommended for one-pa…" at bounding box center [187, 287] width 233 height 315
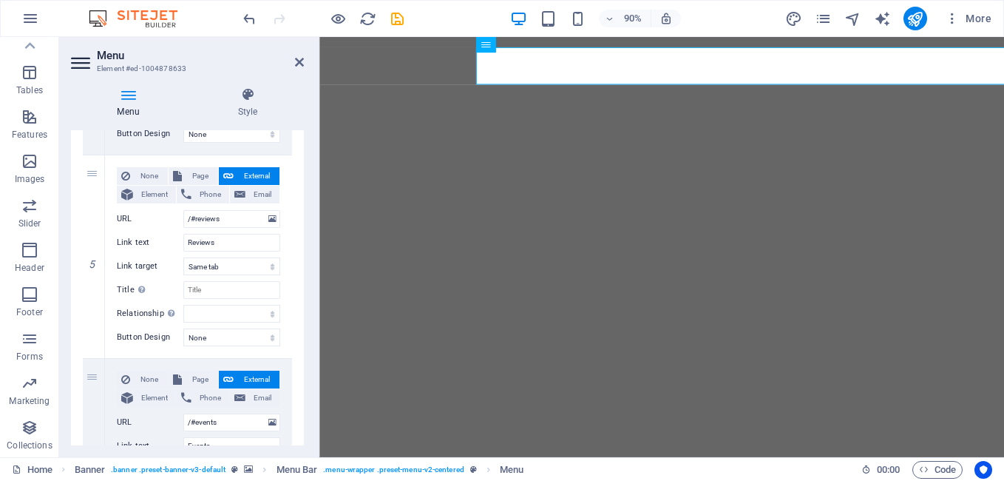
drag, startPoint x: 298, startPoint y: 311, endPoint x: 299, endPoint y: 323, distance: 12.7
click at [299, 323] on div "1 None Page External Element Phone Email Page Home Subpage Legal Notice Privacy…" at bounding box center [187, 154] width 233 height 1649
drag, startPoint x: 298, startPoint y: 311, endPoint x: 302, endPoint y: 329, distance: 18.1
click at [301, 333] on div "Menu Auto Custom Create custom menu items for this menu. Recommended for one-pa…" at bounding box center [187, 287] width 233 height 315
drag, startPoint x: 308, startPoint y: 322, endPoint x: 306, endPoint y: 339, distance: 17.1
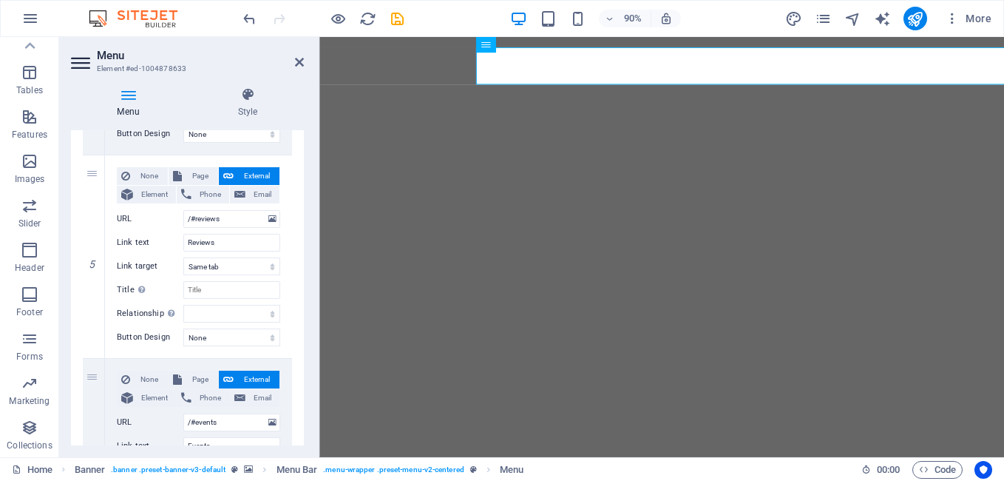
click at [308, 342] on div "Menu Style Menu Auto Custom Create custom menu items for this menu. Recommended…" at bounding box center [187, 265] width 257 height 381
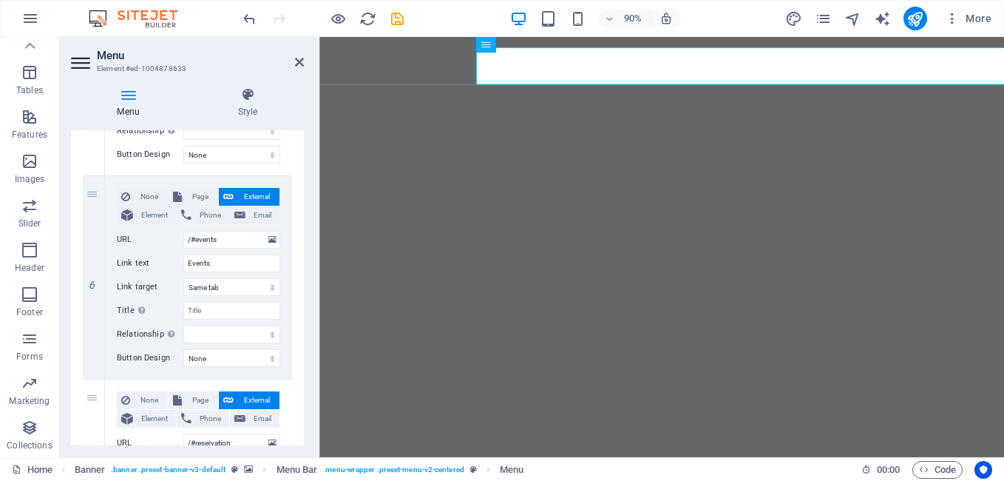
scroll to position [1119, 0]
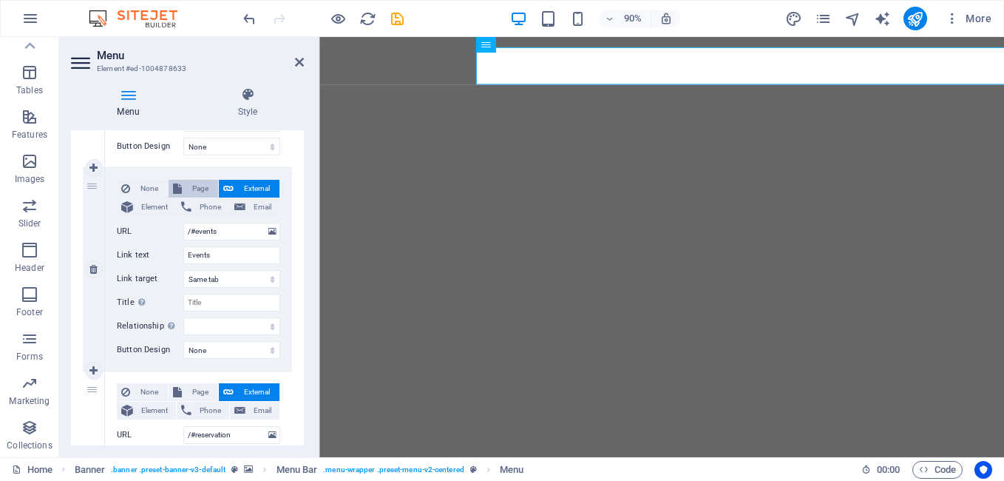
click at [204, 186] on span "Page" at bounding box center [199, 189] width 27 height 18
select select
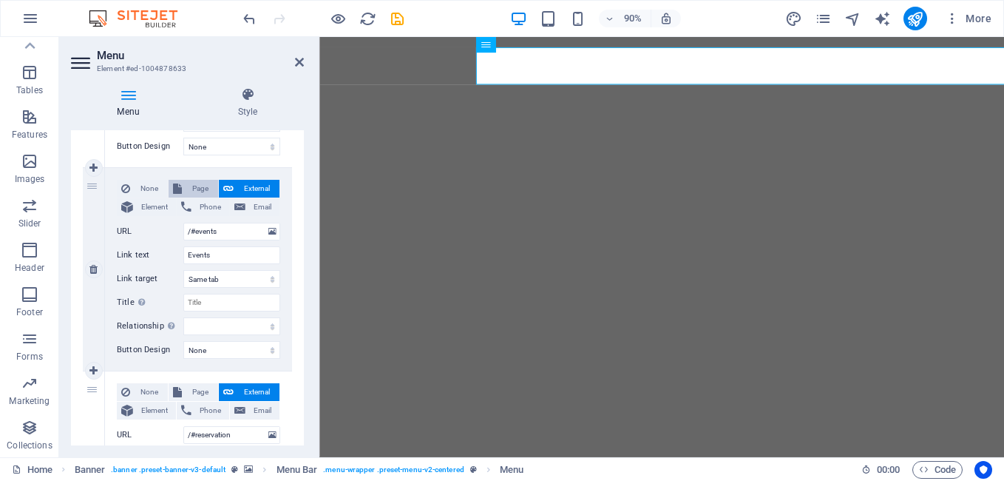
select select
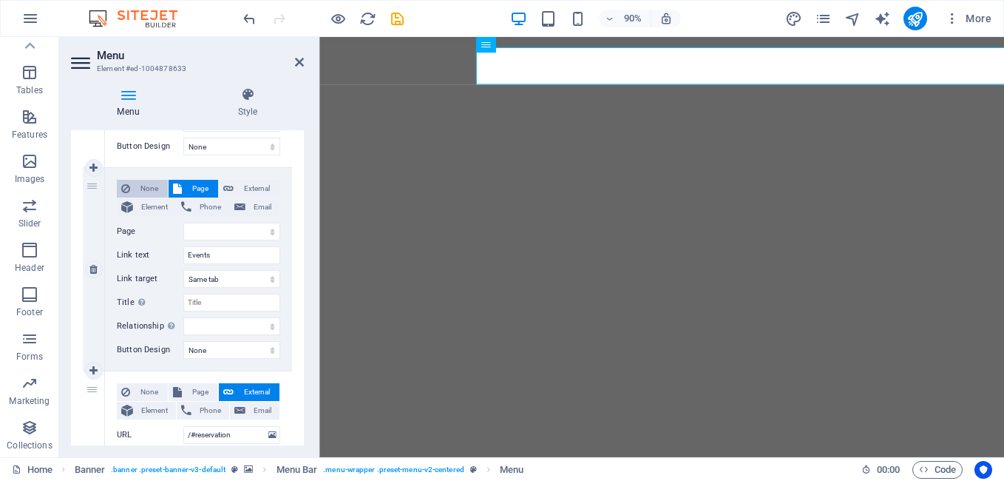
click at [151, 186] on span "None" at bounding box center [149, 189] width 29 height 18
select select
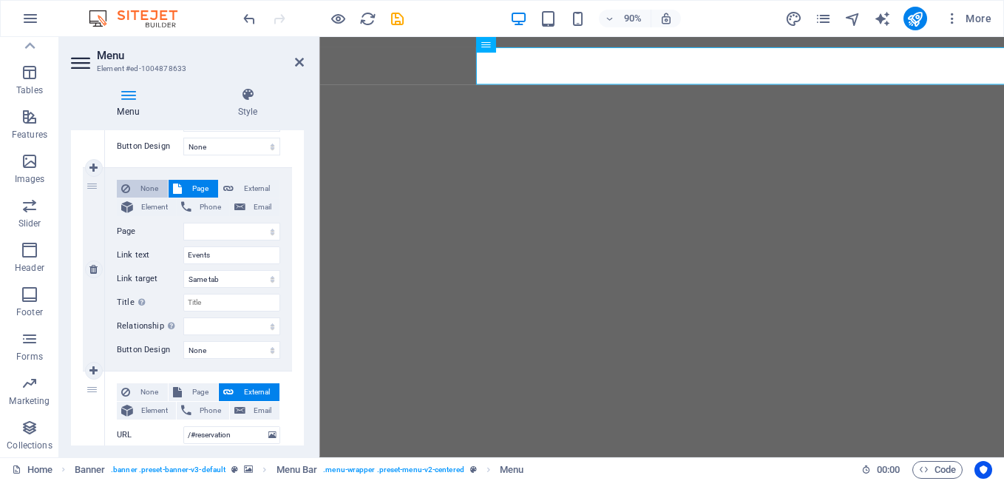
select select
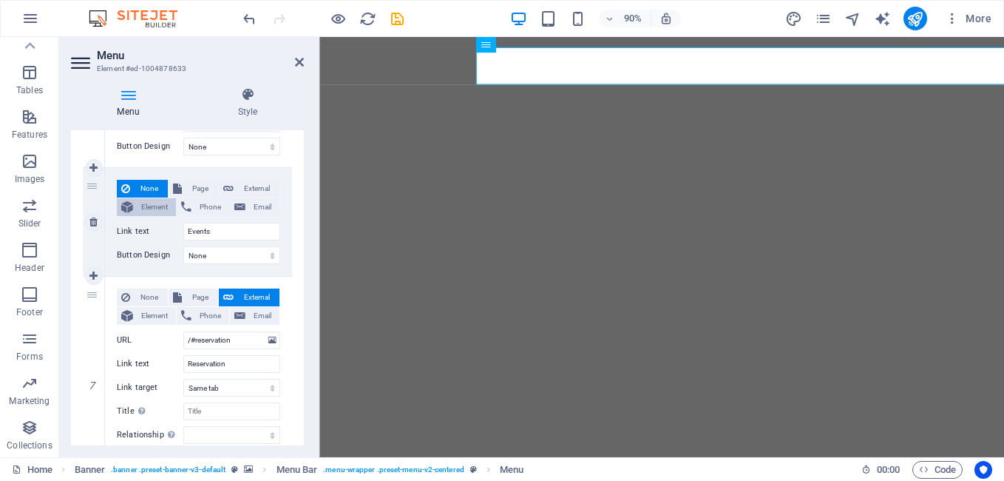
click at [152, 204] on span "Element" at bounding box center [155, 207] width 34 height 18
select select
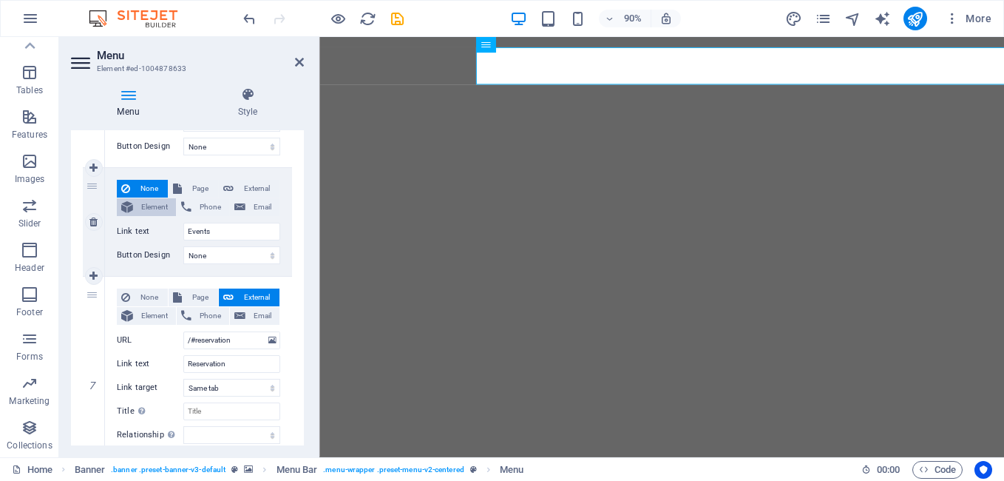
select select
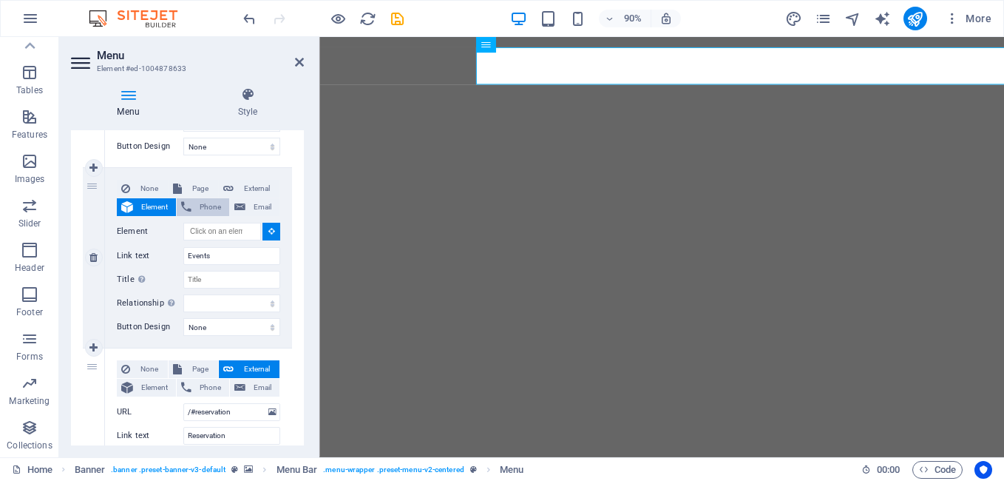
click at [203, 206] on span "Phone" at bounding box center [210, 207] width 29 height 18
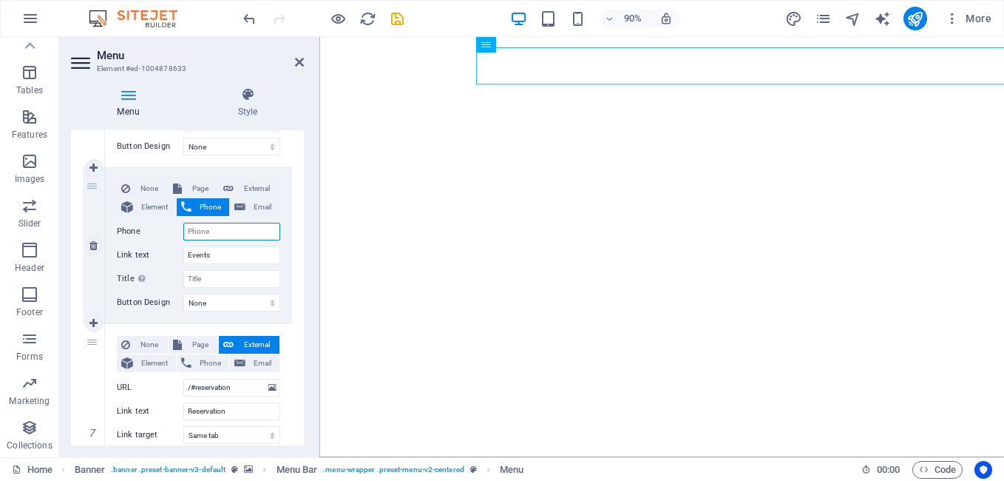
select select
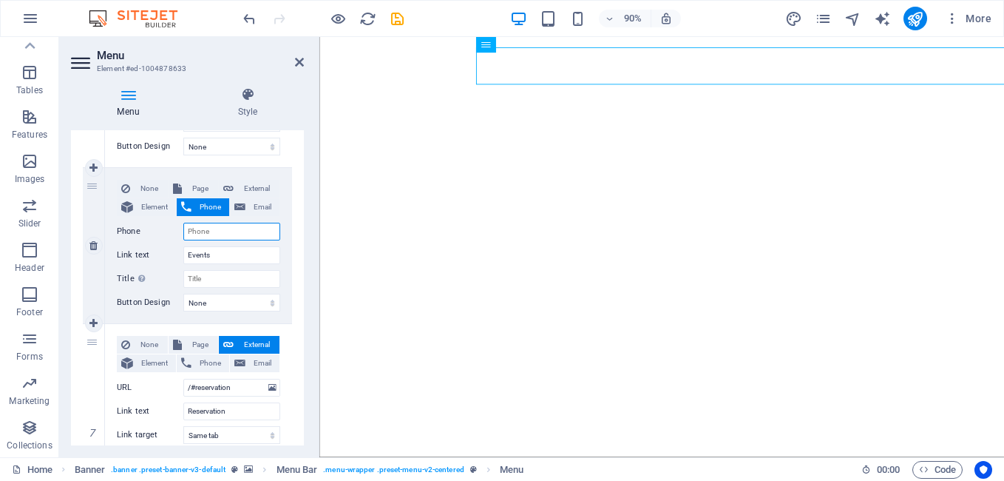
select select
click at [252, 208] on span "Email" at bounding box center [262, 207] width 25 height 18
select select
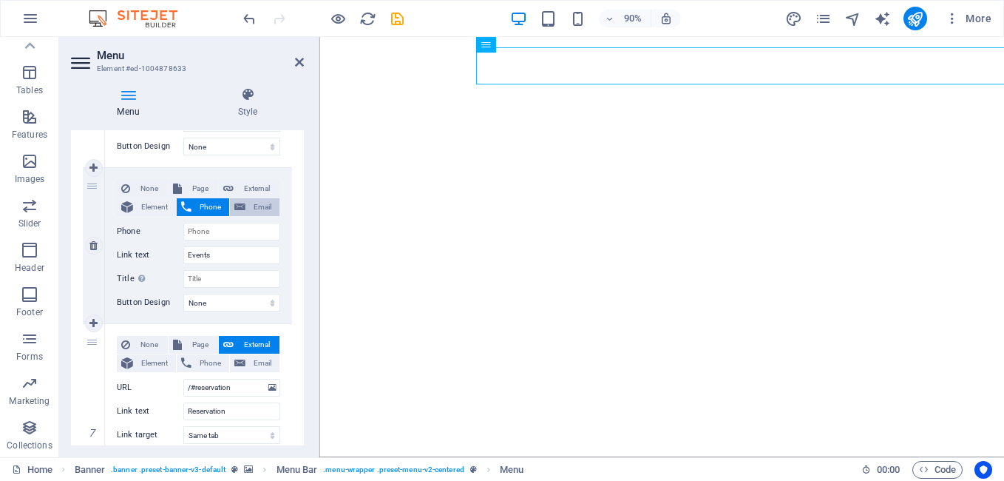
select select
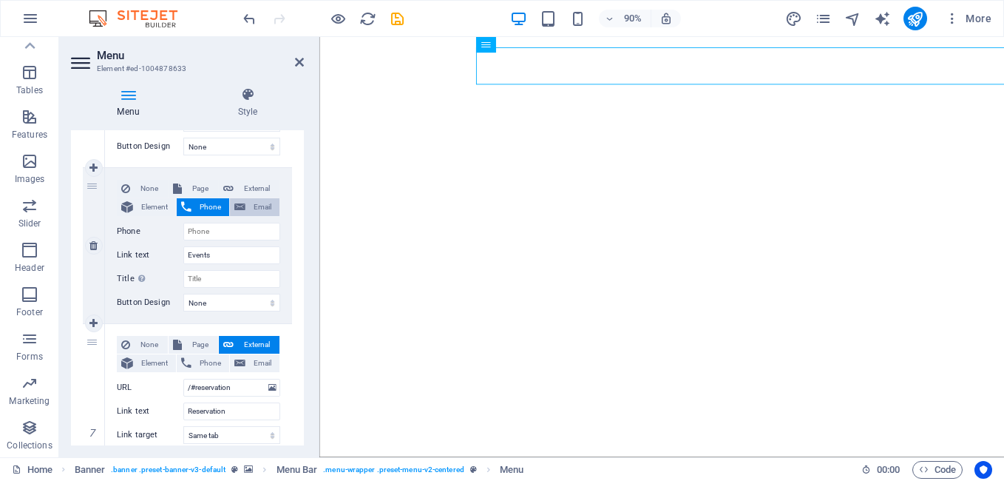
select select
click at [140, 183] on span "None" at bounding box center [149, 189] width 29 height 18
select select
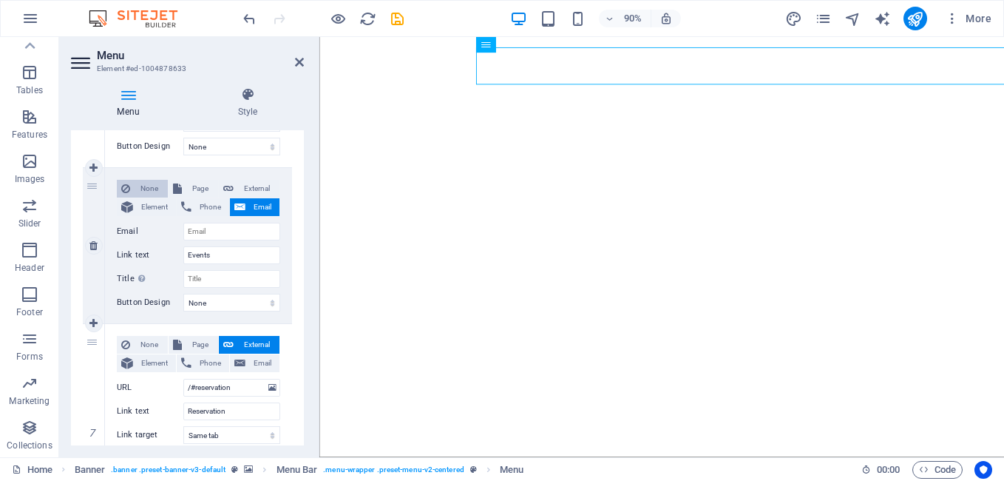
select select
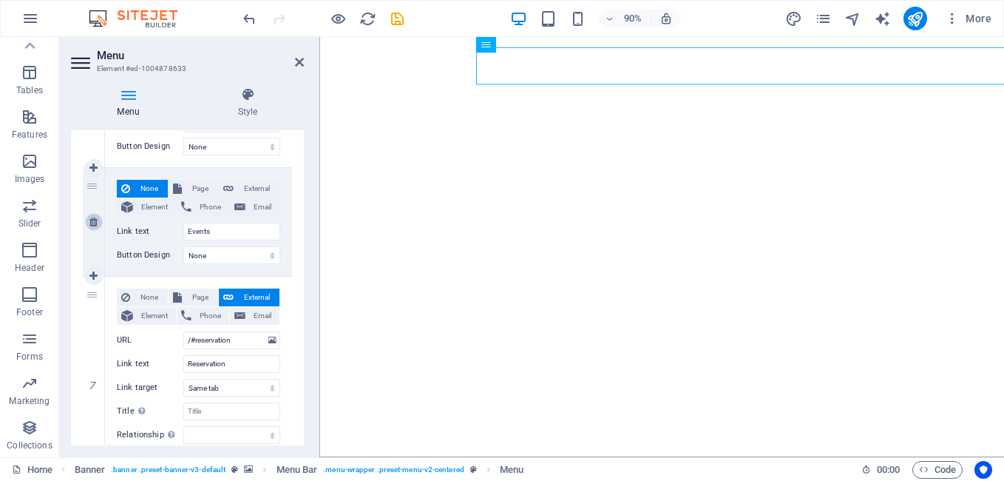
click at [95, 225] on icon at bounding box center [93, 222] width 8 height 10
select select
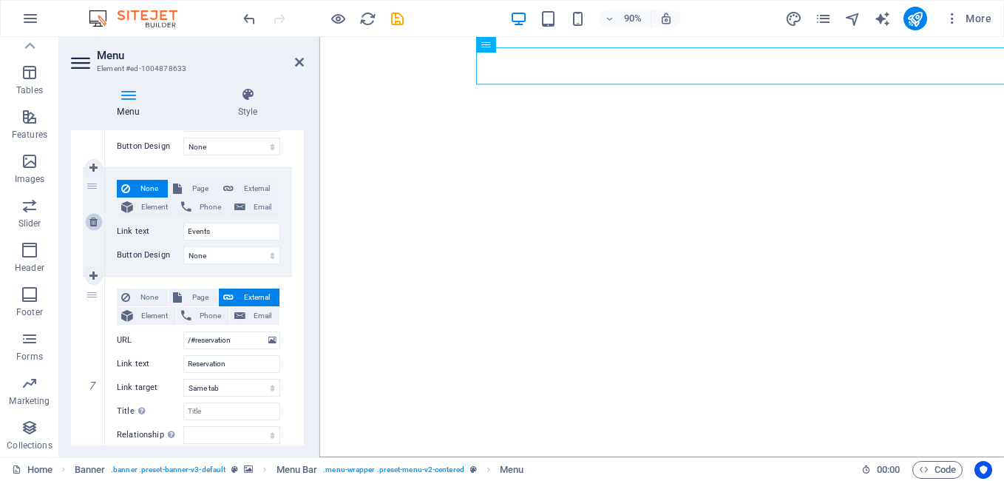
select select
type input "/#reservation"
type input "Reservation"
select select
type input "/#contact"
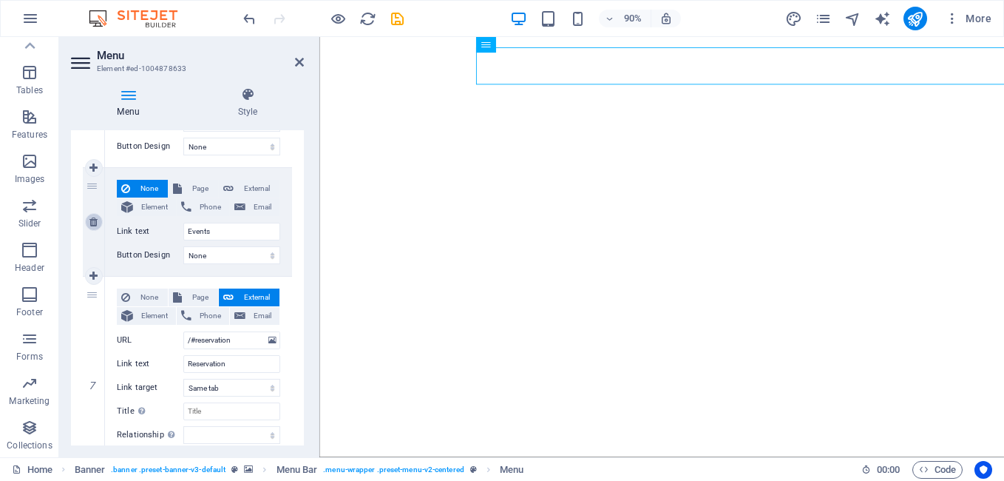
type input "Contact"
select select
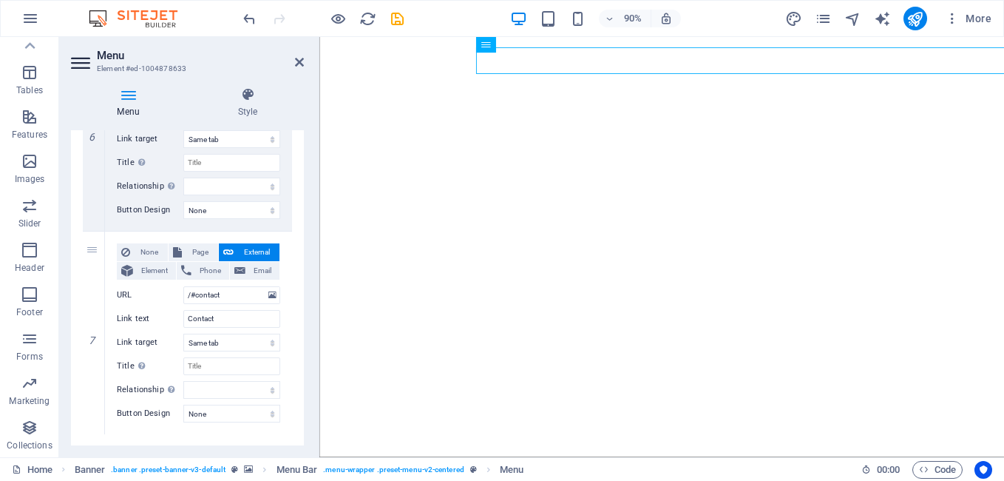
scroll to position [1289, 0]
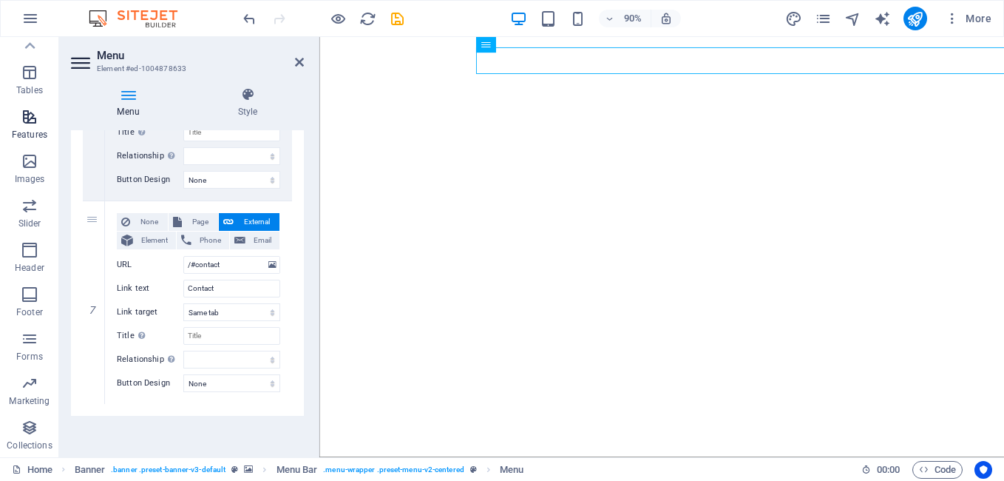
click at [30, 118] on icon "button" at bounding box center [30, 117] width 18 height 18
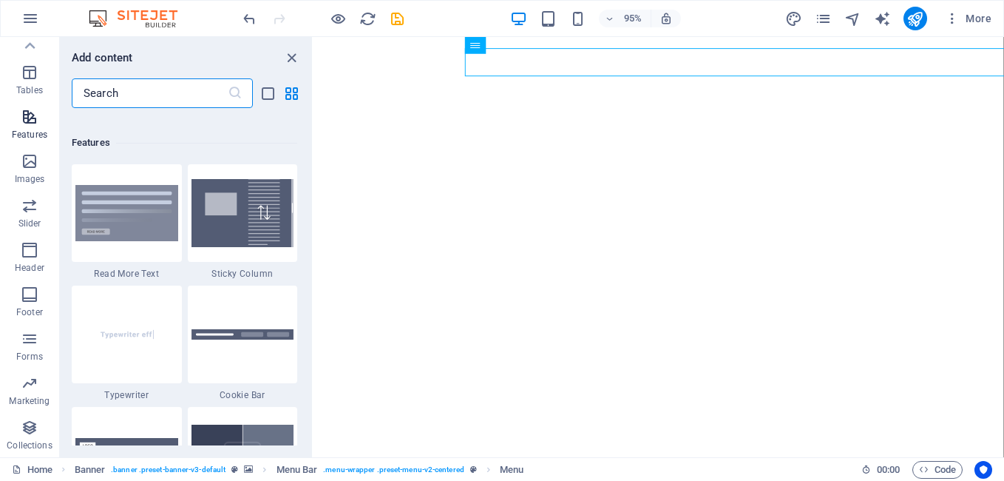
scroll to position [5763, 0]
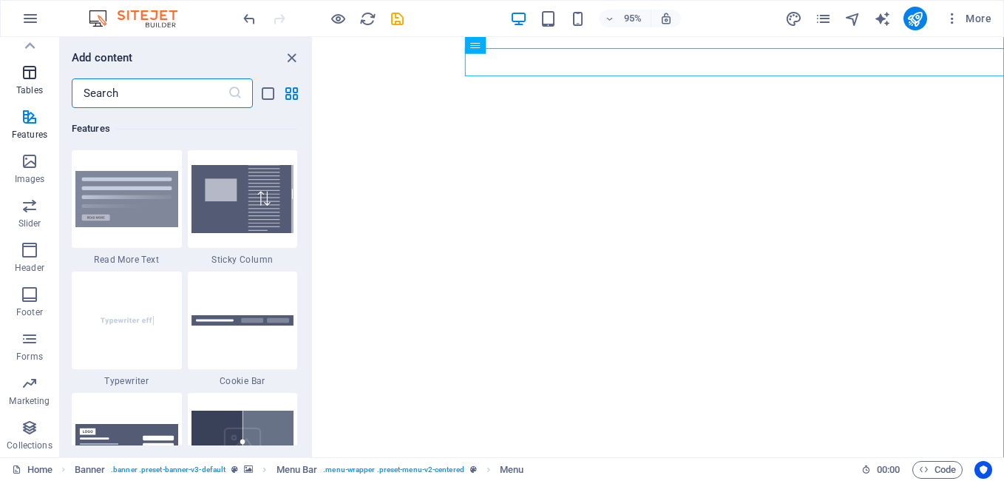
click at [27, 77] on icon "button" at bounding box center [30, 73] width 18 height 18
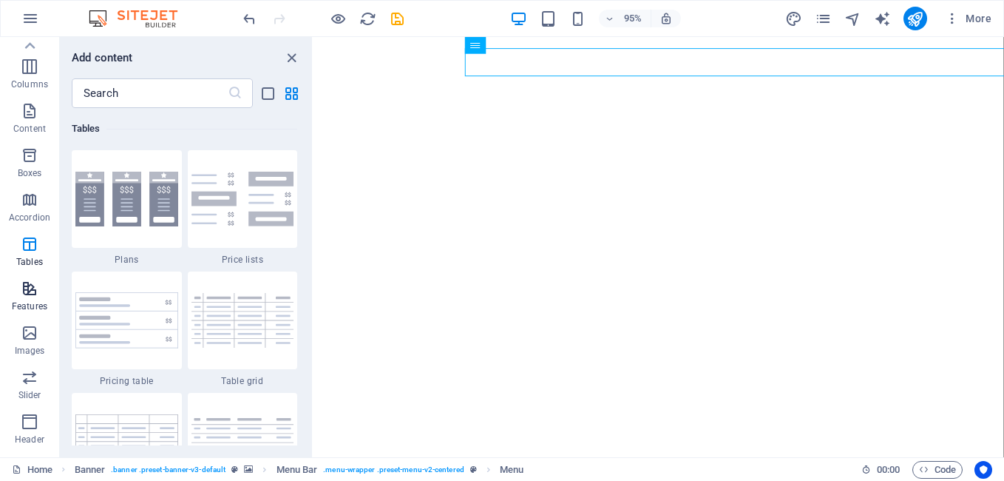
scroll to position [0, 0]
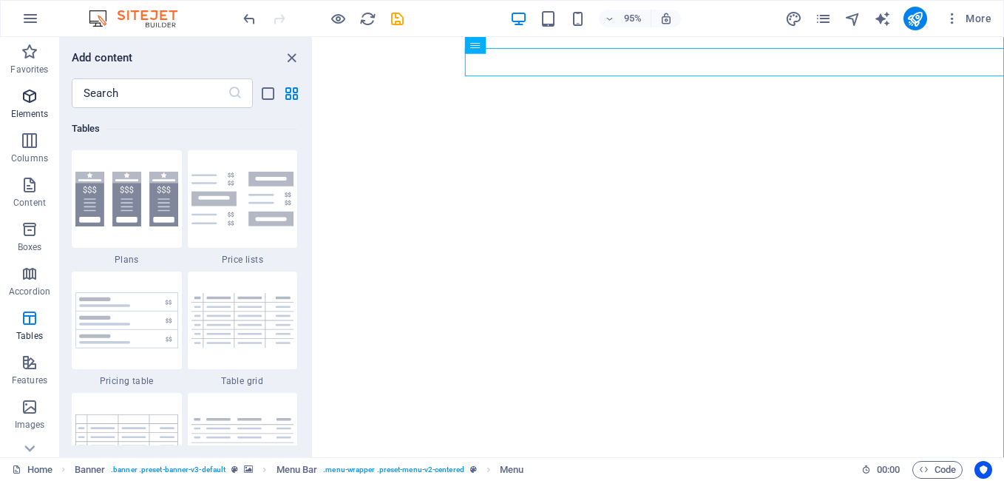
click at [25, 108] on p "Elements" at bounding box center [30, 114] width 38 height 12
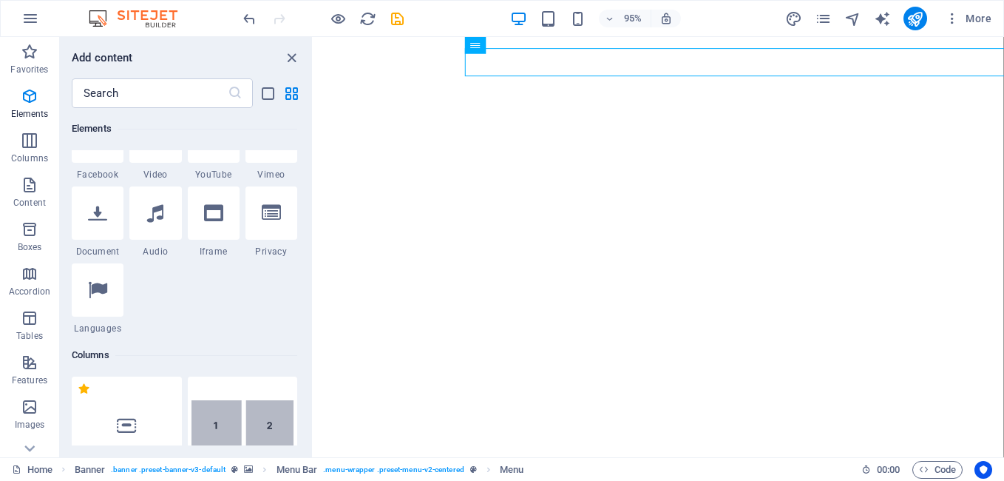
scroll to position [527, 0]
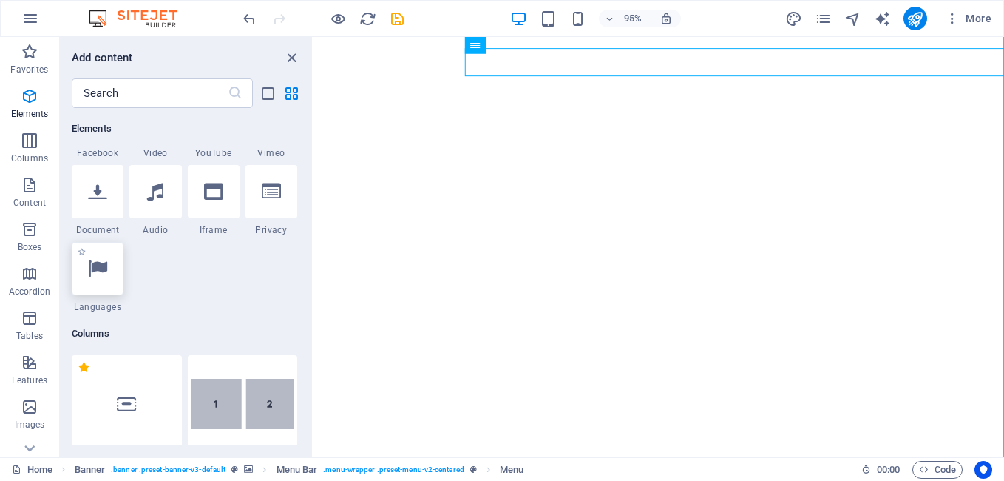
click at [103, 272] on icon at bounding box center [97, 268] width 19 height 19
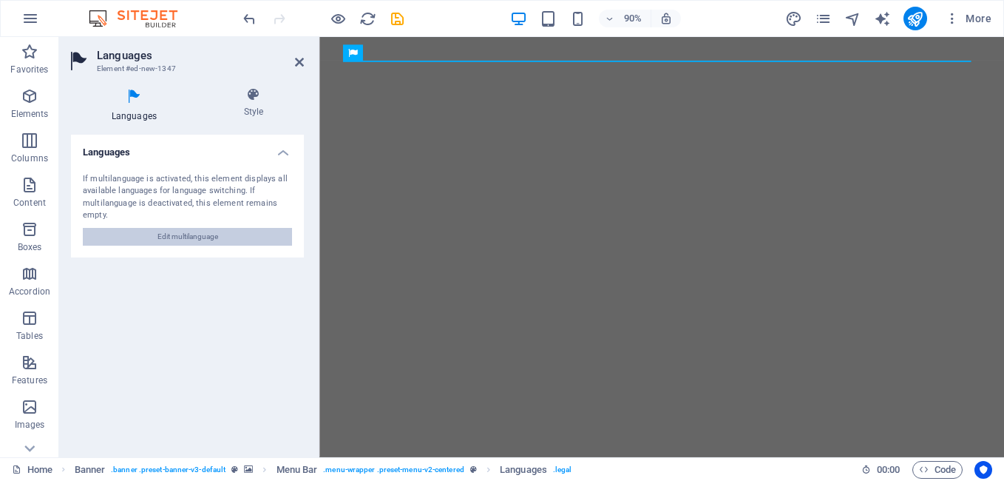
click at [192, 234] on span "Edit multilanguage" at bounding box center [187, 237] width 61 height 18
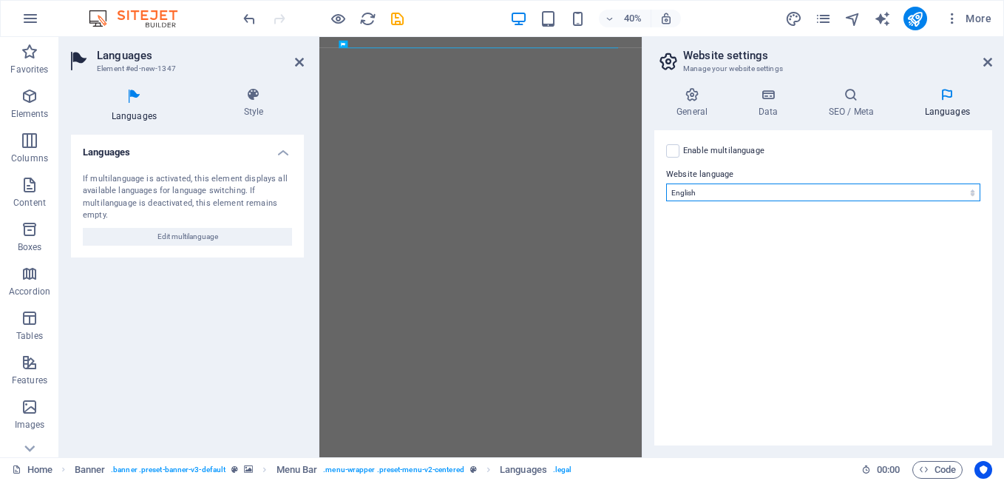
click at [971, 190] on select "Abkhazian Afar Afrikaans Akan Albanian Amharic Arabic Aragonese Armenian Assame…" at bounding box center [823, 192] width 314 height 18
select select "139"
click at [694, 192] on body "pizza.rs Home Favorites Elements Columns Content Boxes Accordion Tables Feature…" at bounding box center [502, 240] width 1004 height 481
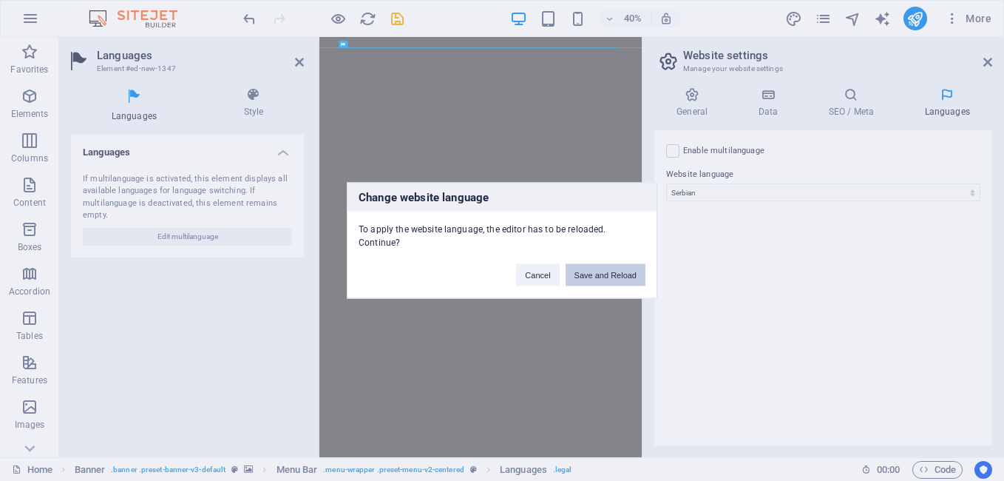
click at [578, 277] on button "Save and Reload" at bounding box center [606, 275] width 80 height 22
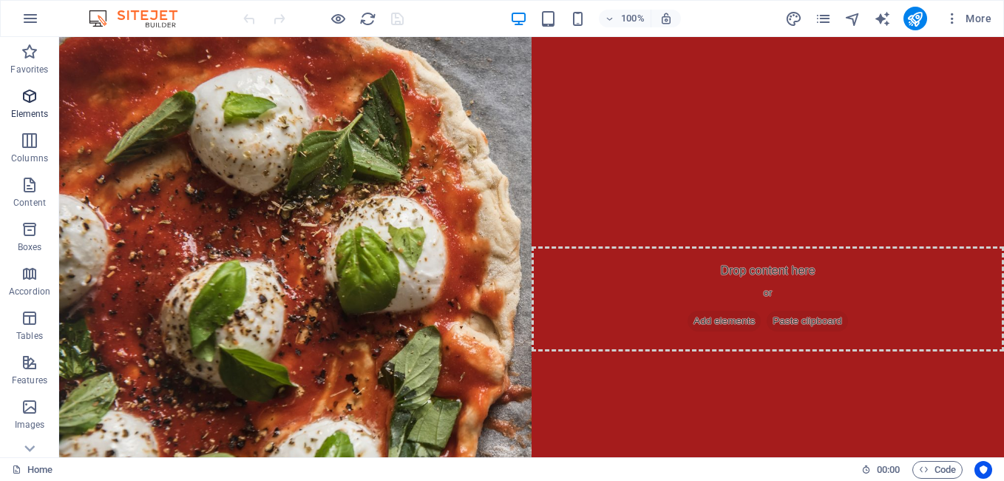
click at [25, 102] on icon "button" at bounding box center [30, 96] width 18 height 18
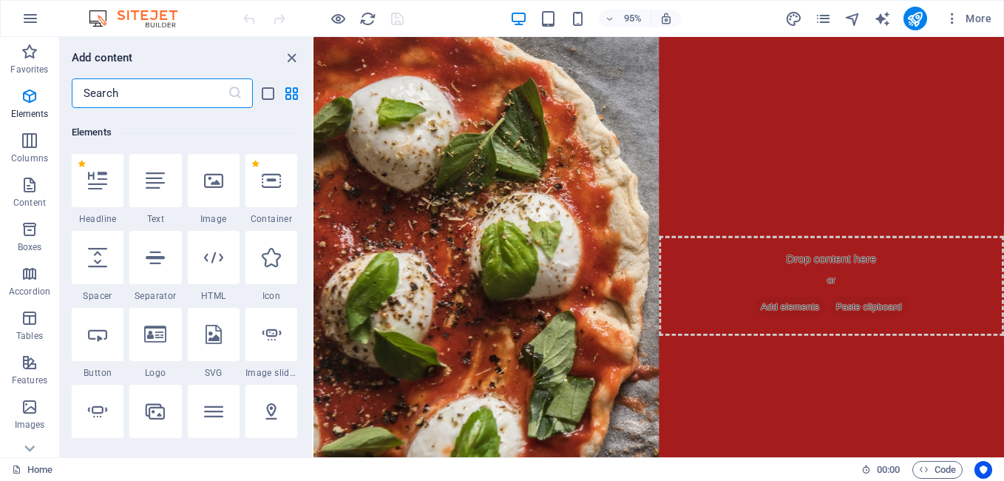
scroll to position [157, 0]
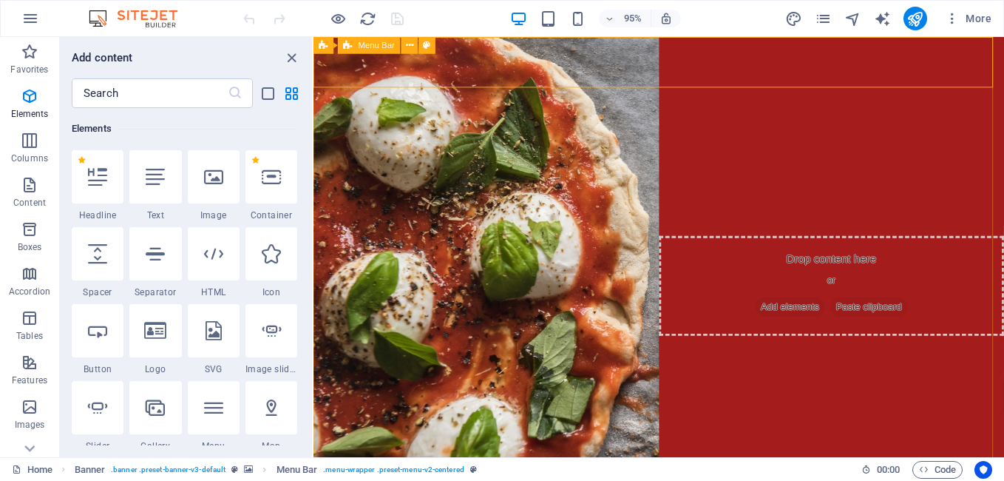
click at [364, 50] on span "Menu Bar" at bounding box center [377, 45] width 36 height 8
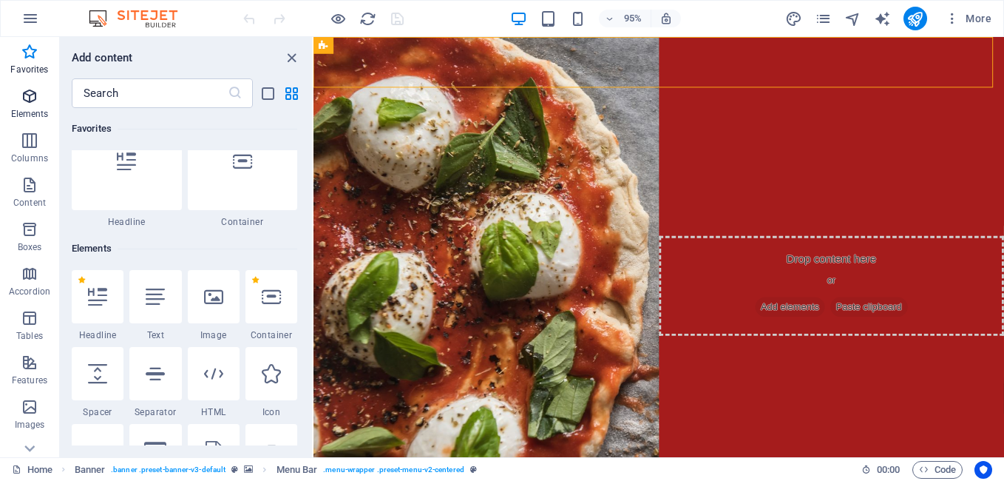
scroll to position [0, 0]
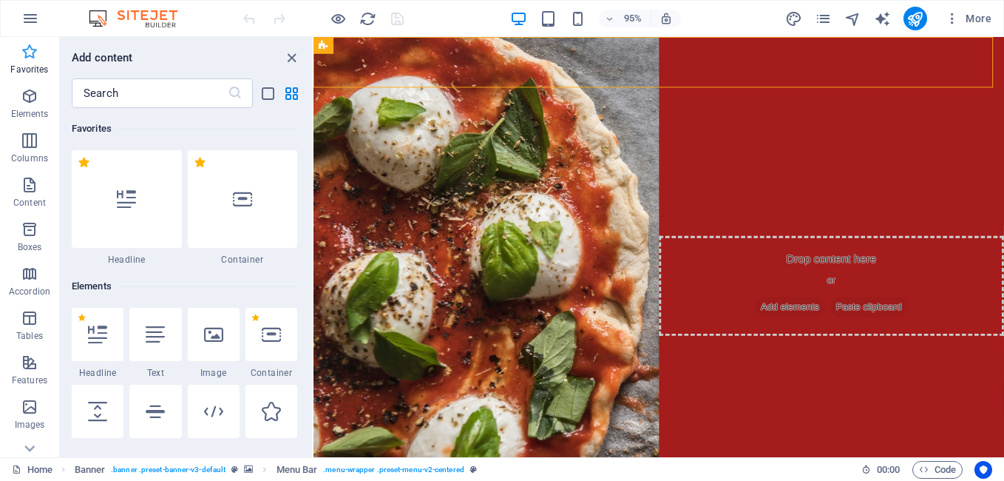
click at [28, 65] on p "Favorites" at bounding box center [29, 70] width 38 height 12
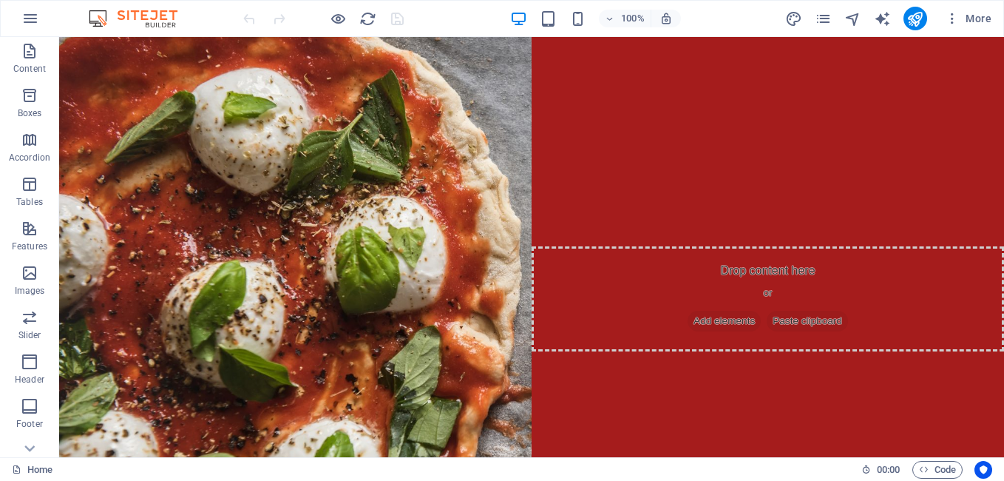
scroll to position [245, 0]
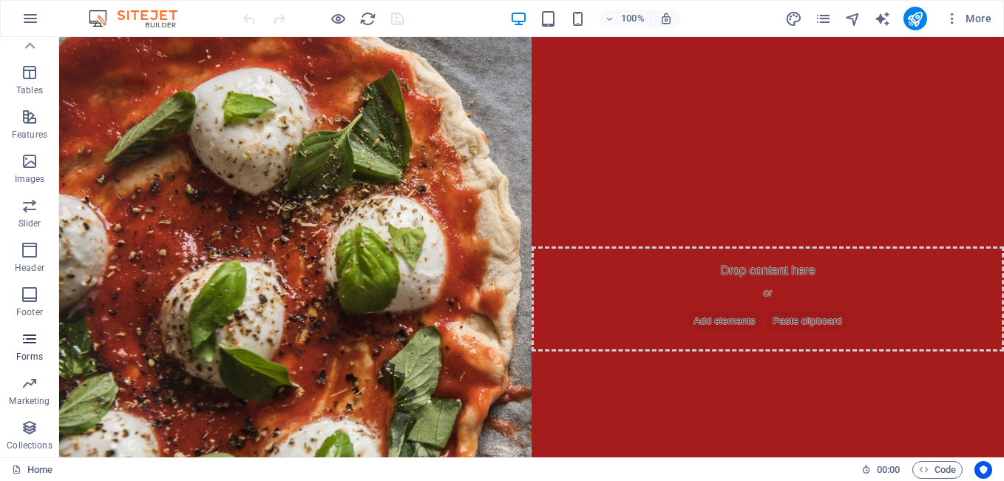
click at [27, 336] on icon "button" at bounding box center [30, 339] width 18 height 18
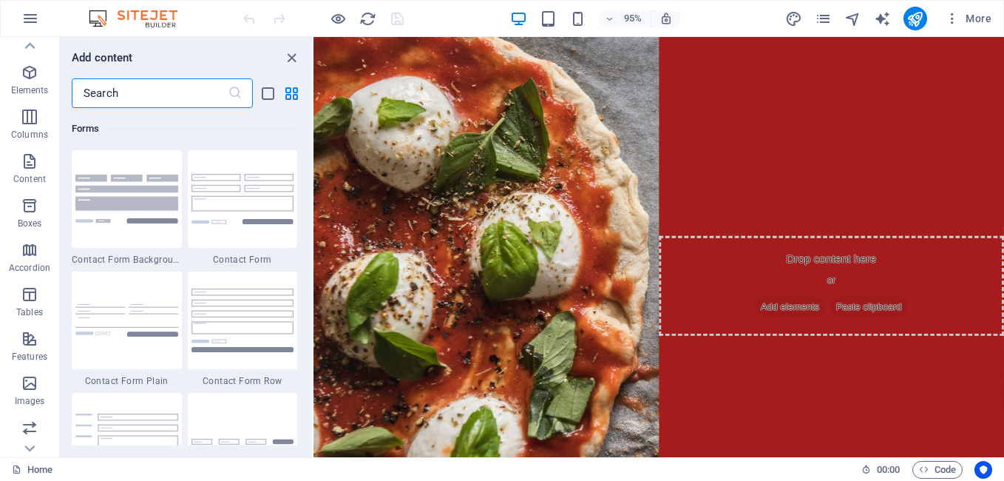
scroll to position [0, 0]
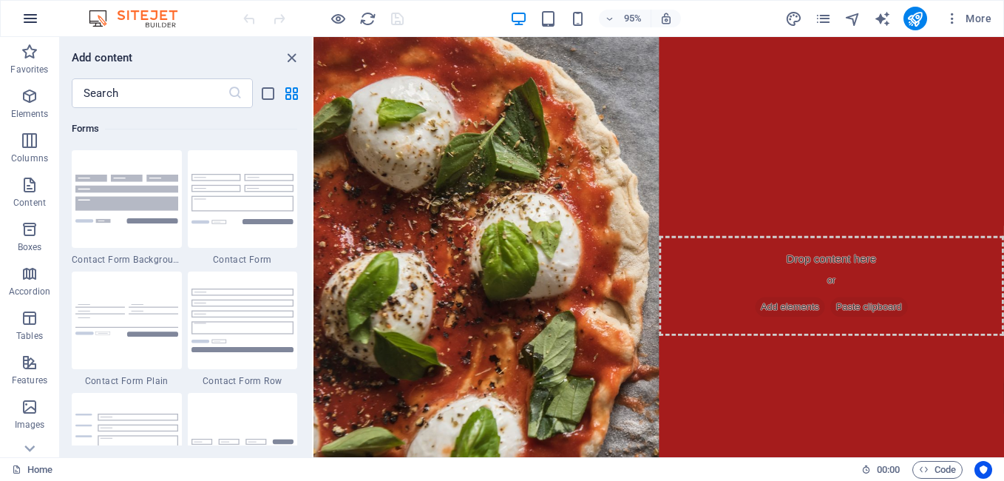
click at [33, 16] on icon "button" at bounding box center [30, 19] width 18 height 18
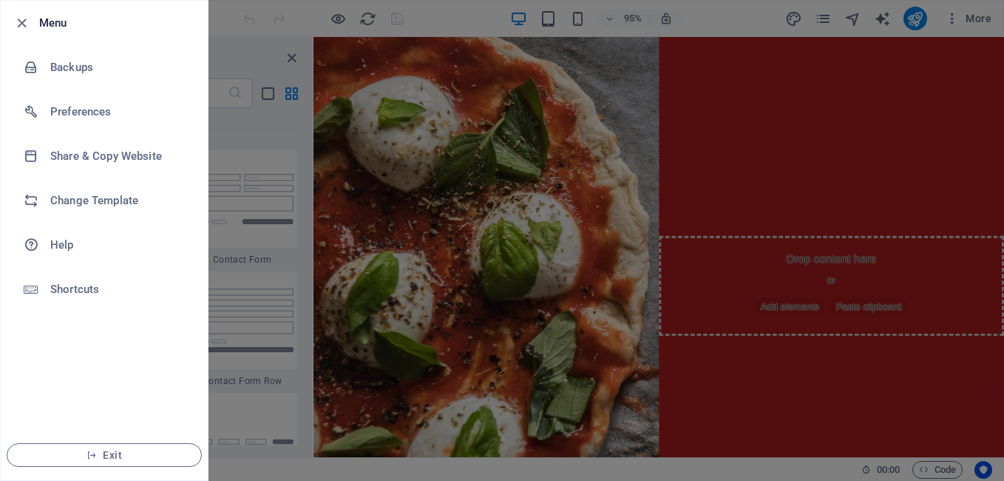
click at [464, 23] on div at bounding box center [502, 240] width 1004 height 481
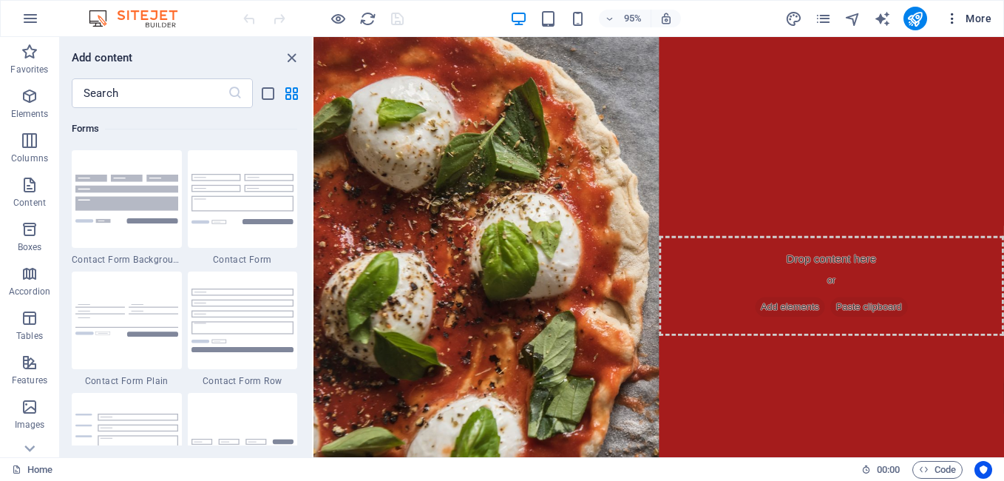
click at [956, 17] on icon "button" at bounding box center [952, 18] width 15 height 15
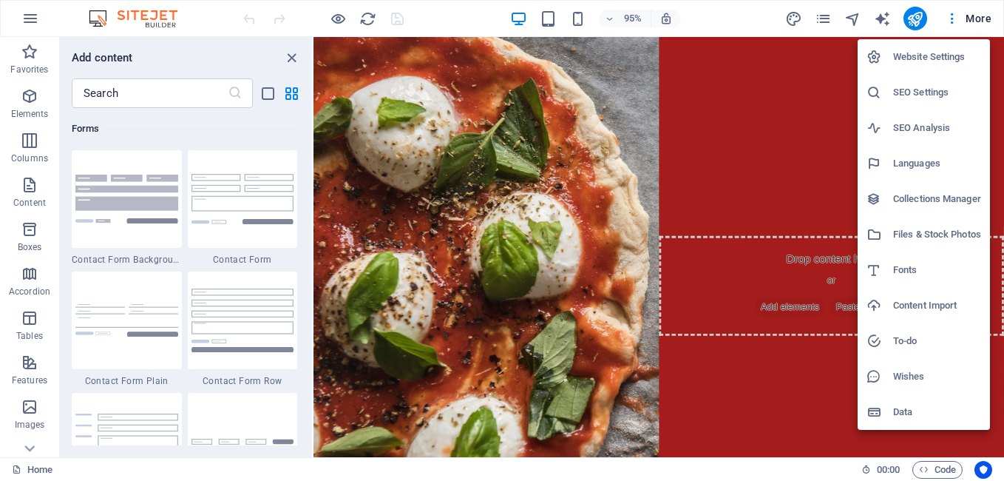
click at [899, 65] on h6 "Website Settings" at bounding box center [937, 57] width 88 height 18
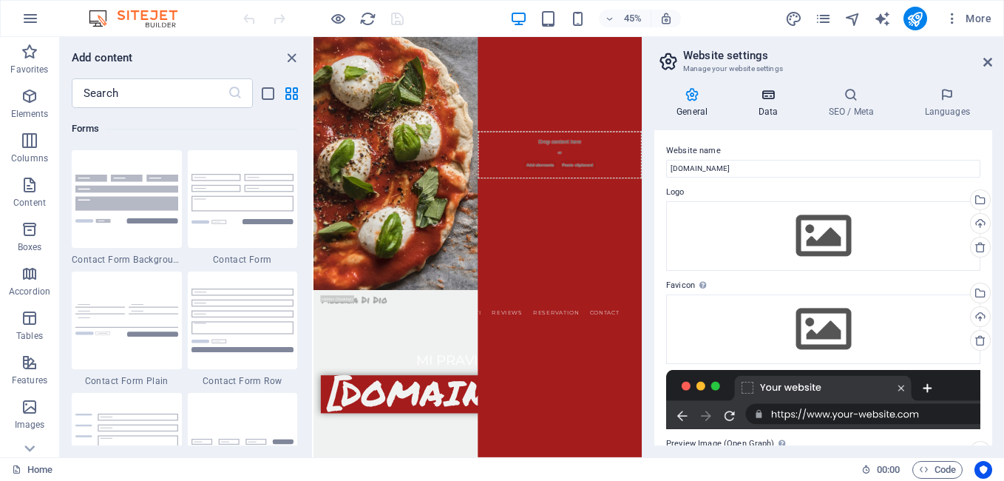
click at [761, 101] on icon at bounding box center [768, 94] width 64 height 15
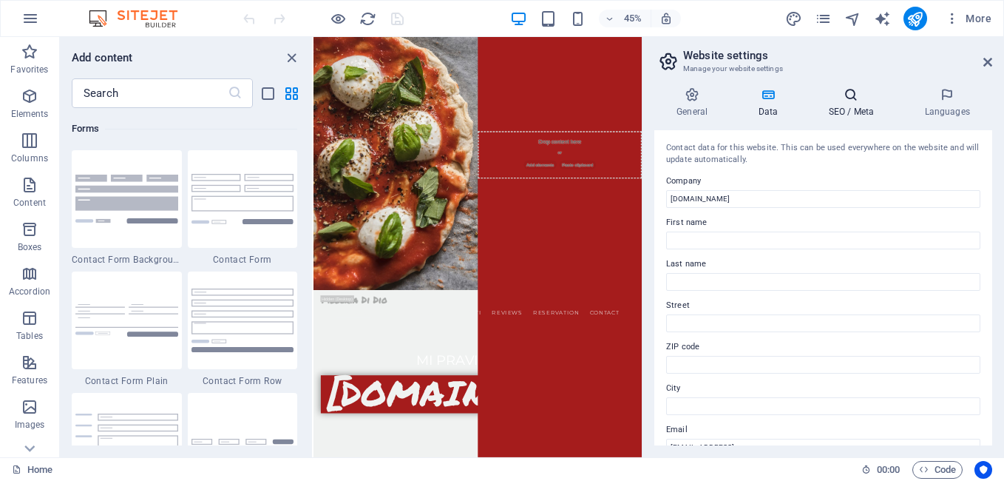
click at [858, 89] on icon at bounding box center [851, 94] width 90 height 15
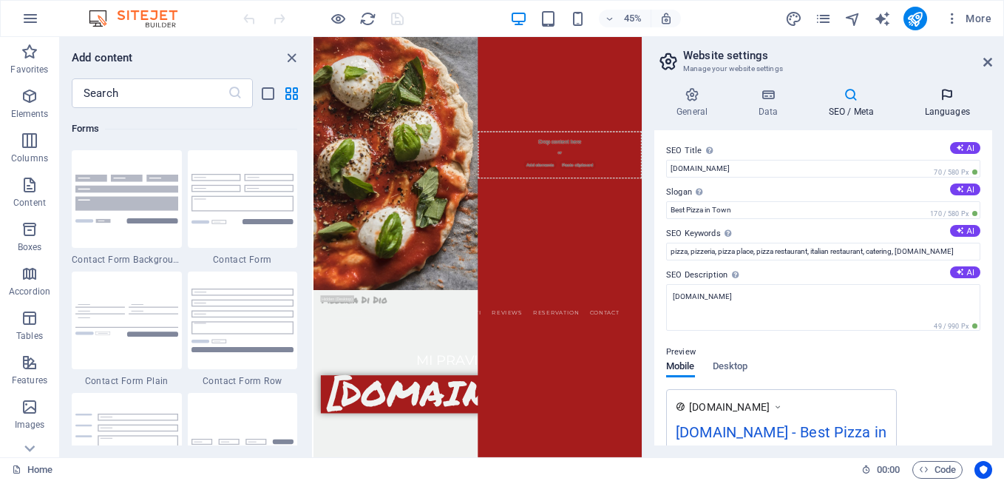
click at [942, 94] on icon at bounding box center [947, 94] width 90 height 15
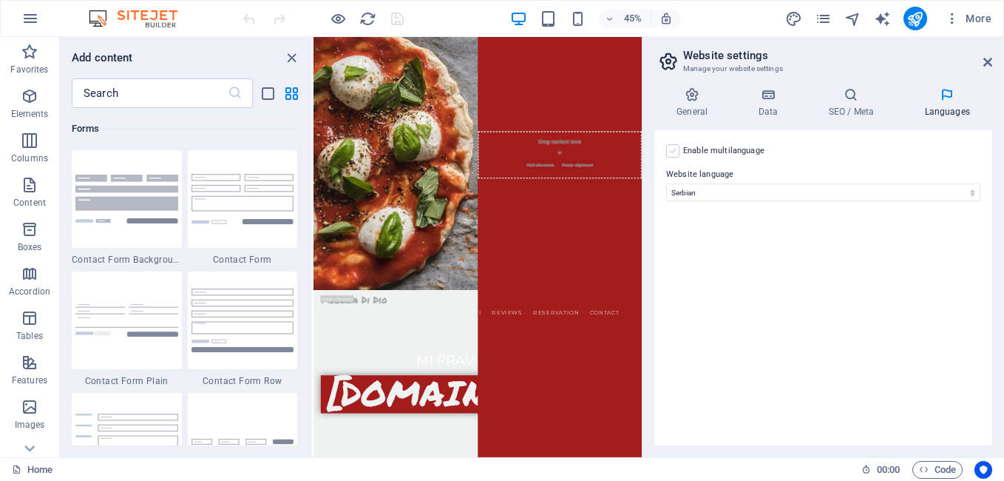
click at [674, 151] on label at bounding box center [672, 150] width 13 height 13
click at [0, 0] on input "Enable multilanguage To disable multilanguage delete all languages until only o…" at bounding box center [0, 0] width 0 height 0
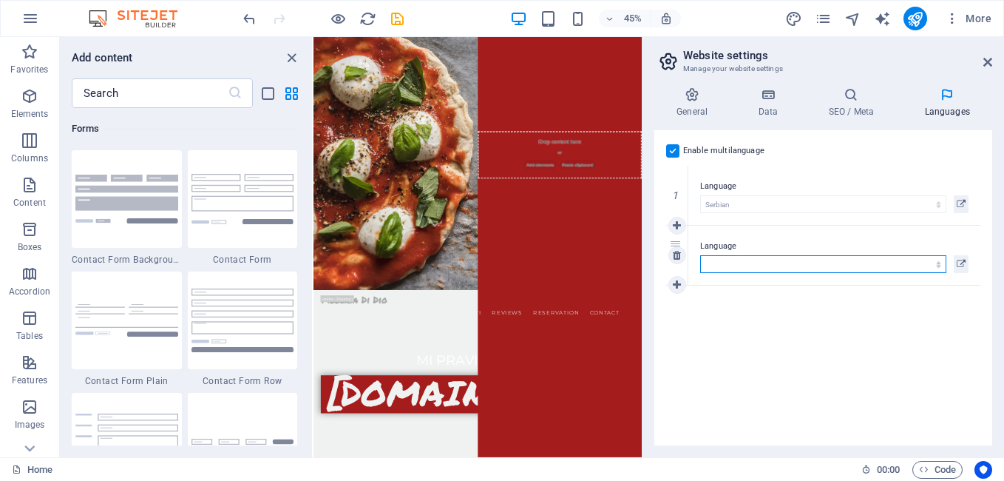
click at [734, 260] on select "Abkhazian Afar Afrikaans Akan Albanian Amharic Arabic Aragonese Armenian Assame…" at bounding box center [823, 264] width 246 height 18
select select "41"
click at [700, 255] on select "Abkhazian Afar Afrikaans Akan Albanian Amharic Arabic Aragonese Armenian Assame…" at bounding box center [823, 264] width 246 height 18
click at [787, 311] on div "Enable multilanguage To disable multilanguage delete all languages until only o…" at bounding box center [823, 287] width 338 height 315
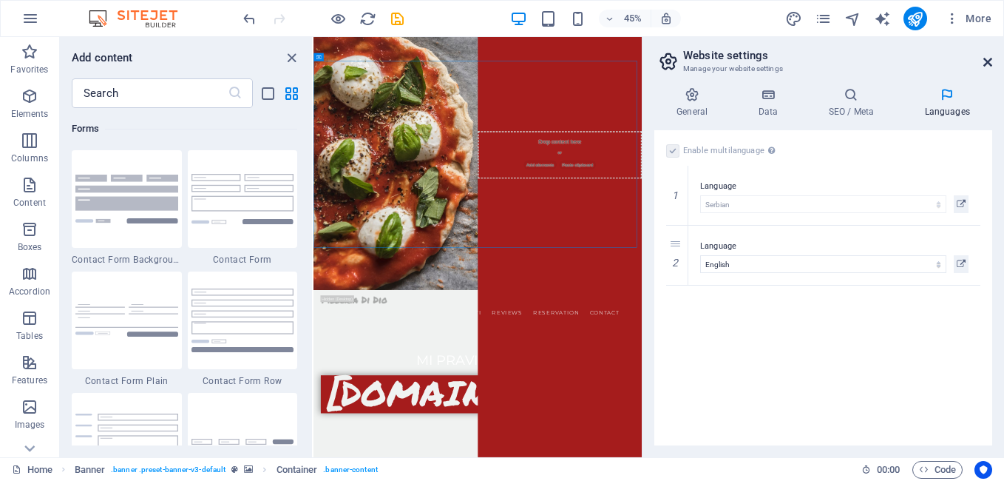
click at [989, 61] on icon at bounding box center [987, 62] width 9 height 12
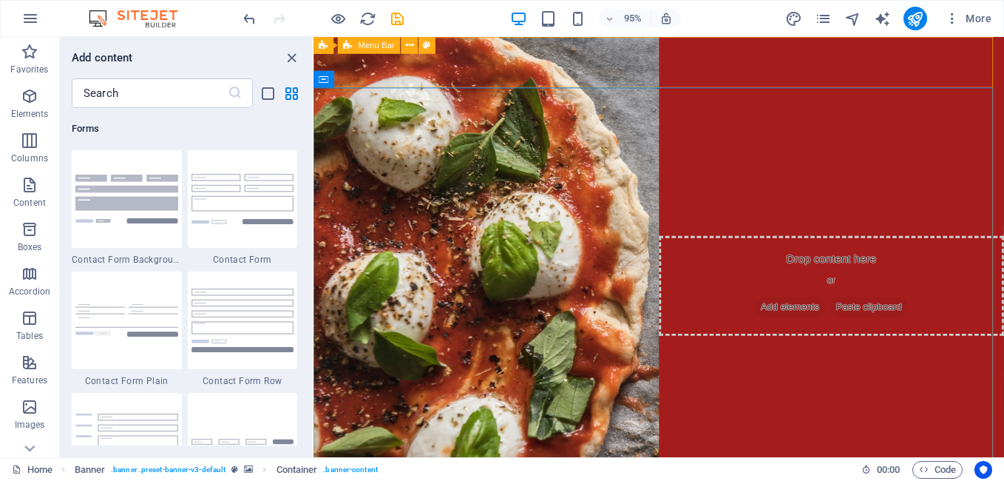
click at [367, 43] on span "Menu Bar" at bounding box center [377, 45] width 36 height 8
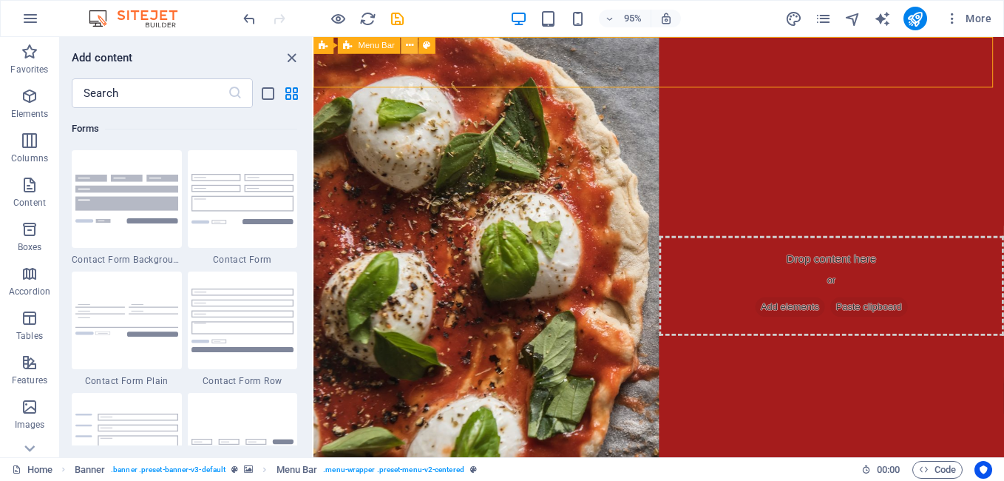
click at [413, 48] on icon at bounding box center [409, 45] width 7 height 15
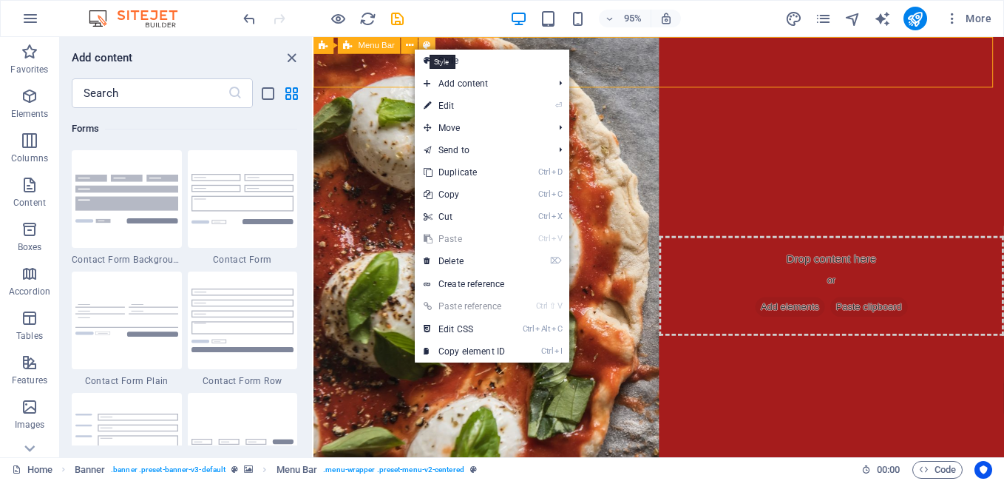
click at [427, 45] on icon at bounding box center [427, 45] width 7 height 15
select select "rem"
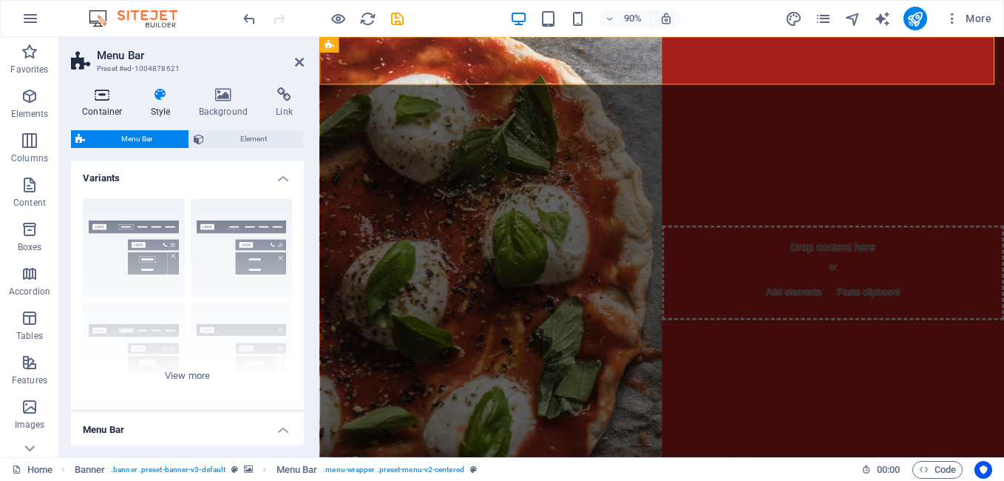
click at [107, 96] on icon at bounding box center [102, 94] width 63 height 15
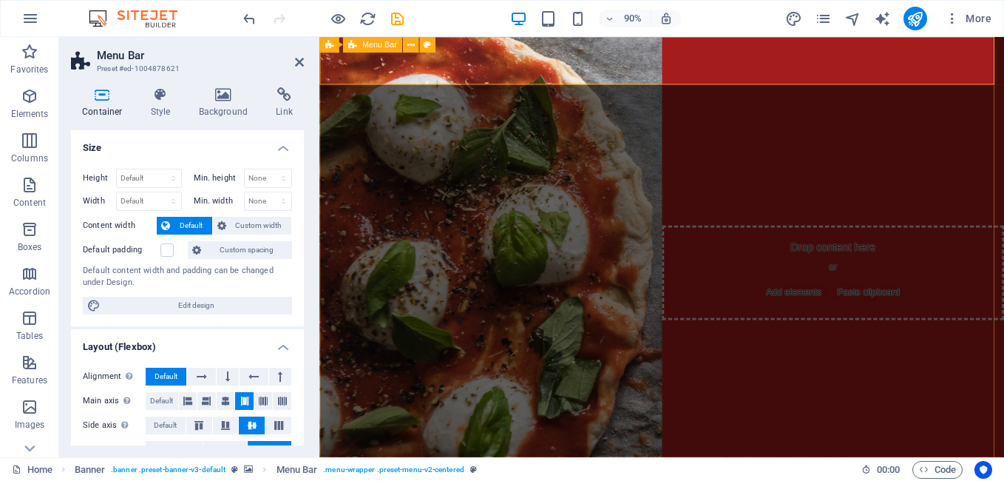
drag, startPoint x: 824, startPoint y: 82, endPoint x: 938, endPoint y: 66, distance: 115.7
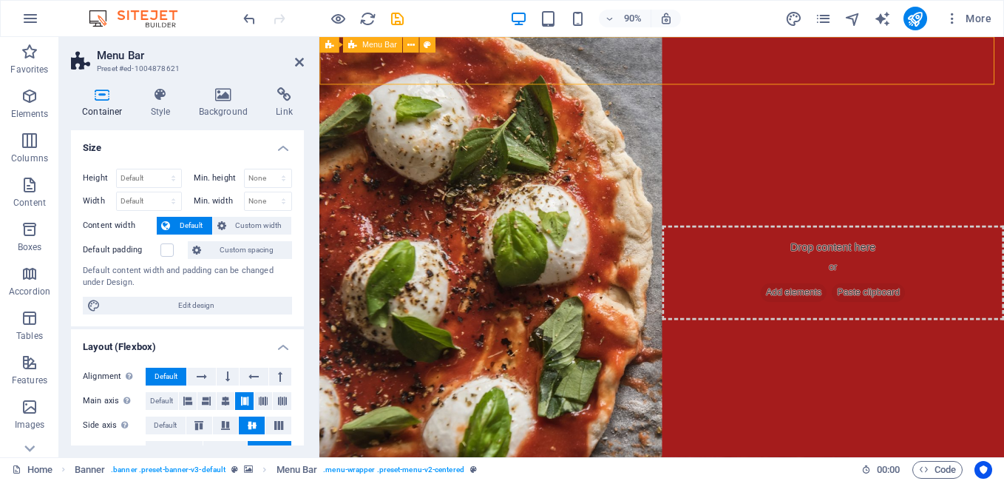
click at [217, 97] on icon at bounding box center [224, 94] width 72 height 15
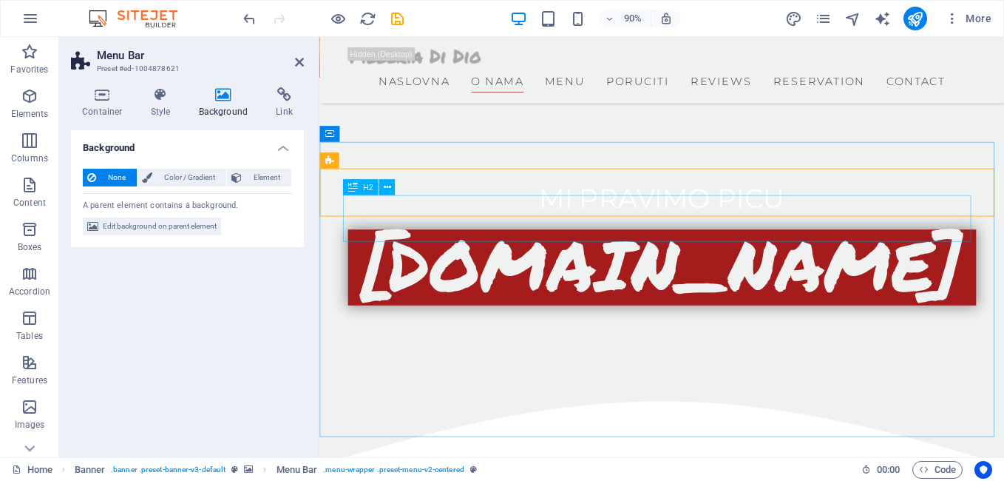
scroll to position [444, 0]
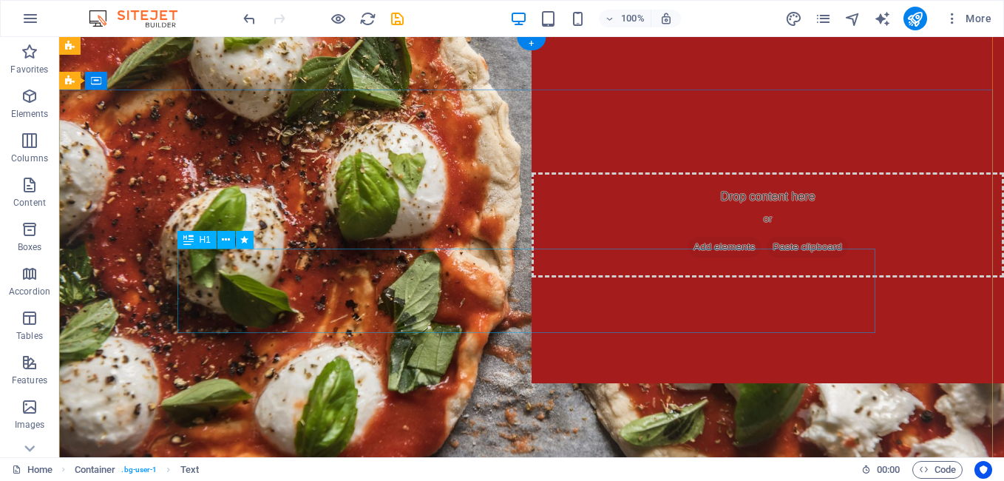
scroll to position [0, 0]
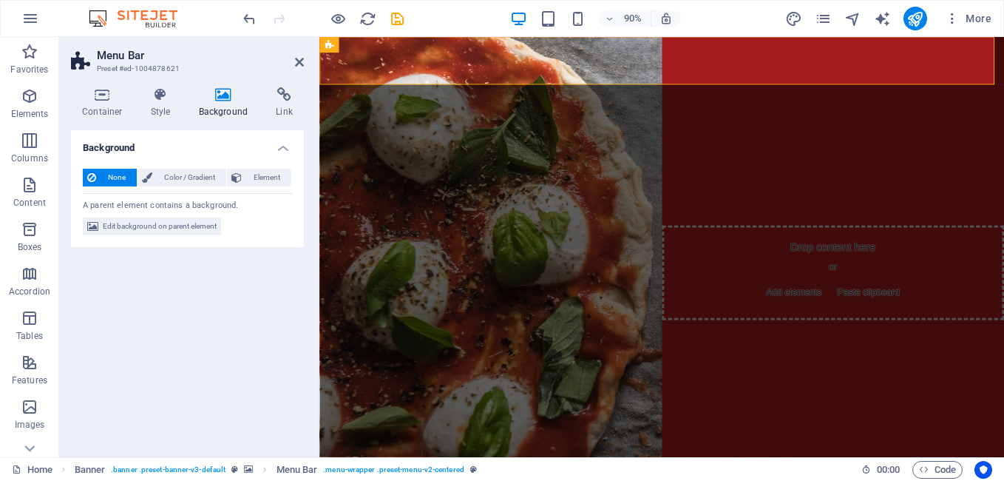
click at [176, 274] on div "Background None Color / Gradient Element Stretch background to full-width Color…" at bounding box center [187, 287] width 233 height 315
click at [109, 105] on h4 "Container" at bounding box center [105, 102] width 69 height 31
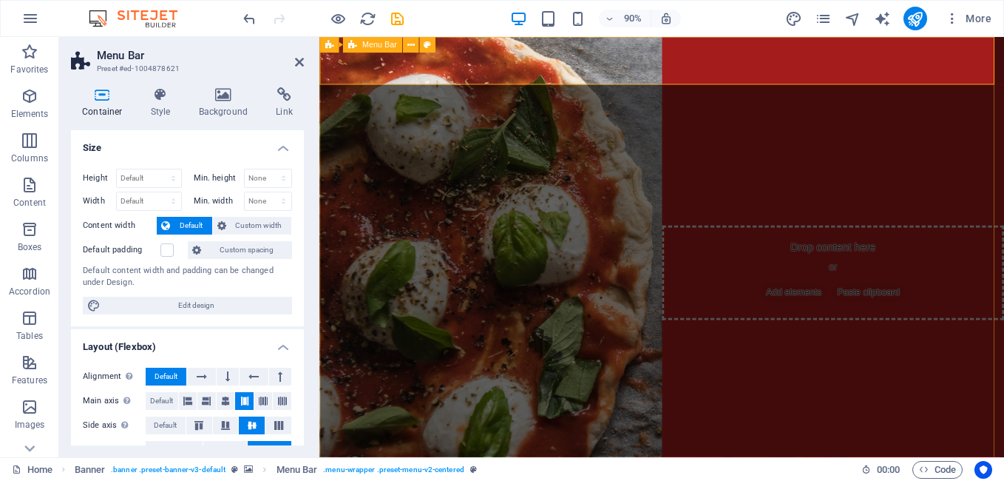
click at [413, 47] on icon at bounding box center [410, 45] width 7 height 14
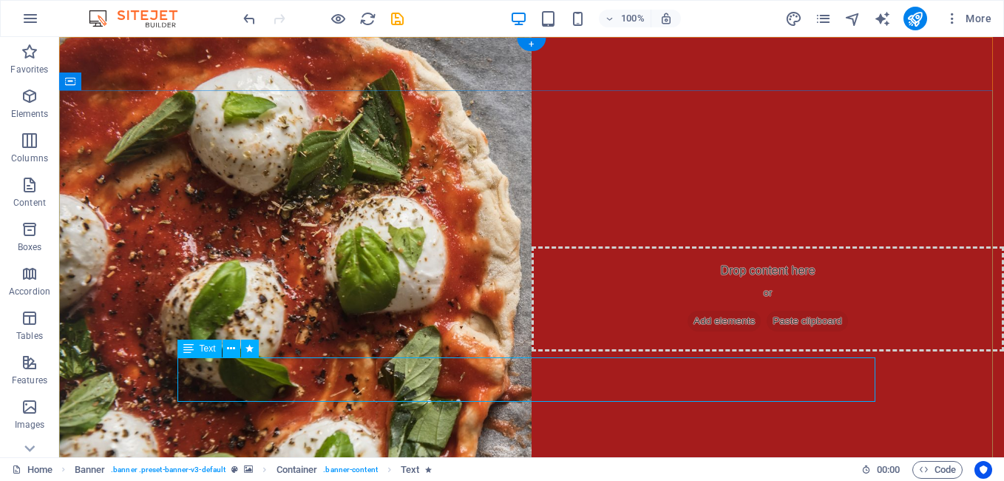
click at [948, 18] on icon "button" at bounding box center [952, 18] width 15 height 15
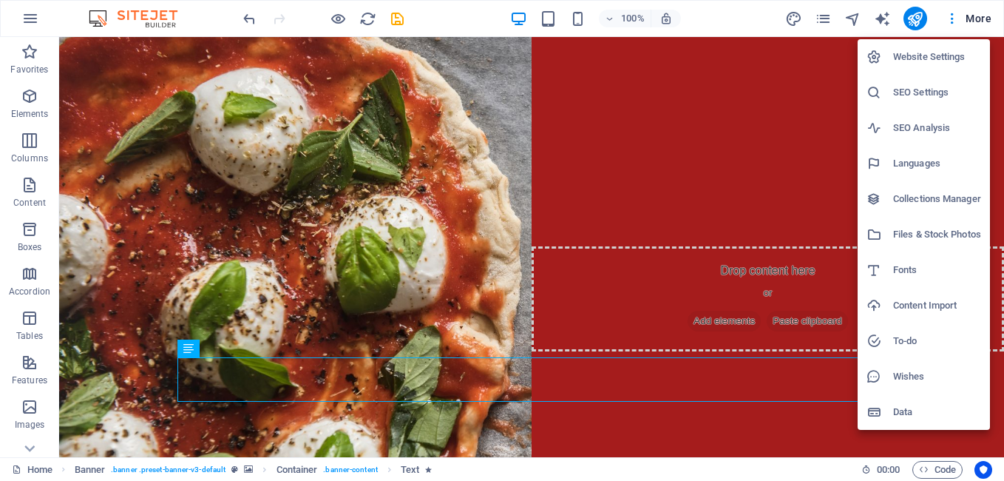
click at [920, 169] on h6 "Languages" at bounding box center [937, 164] width 88 height 18
select select "139"
select select "41"
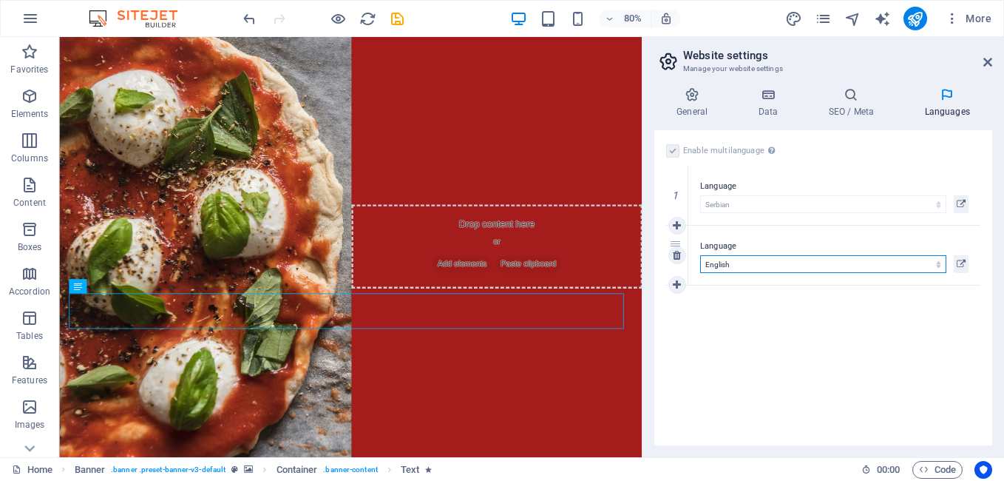
click at [739, 260] on select "Abkhazian Afar Afrikaans Akan Albanian Amharic Arabic Aragonese Armenian Assame…" at bounding box center [823, 264] width 246 height 18
click at [962, 201] on icon at bounding box center [961, 204] width 9 height 18
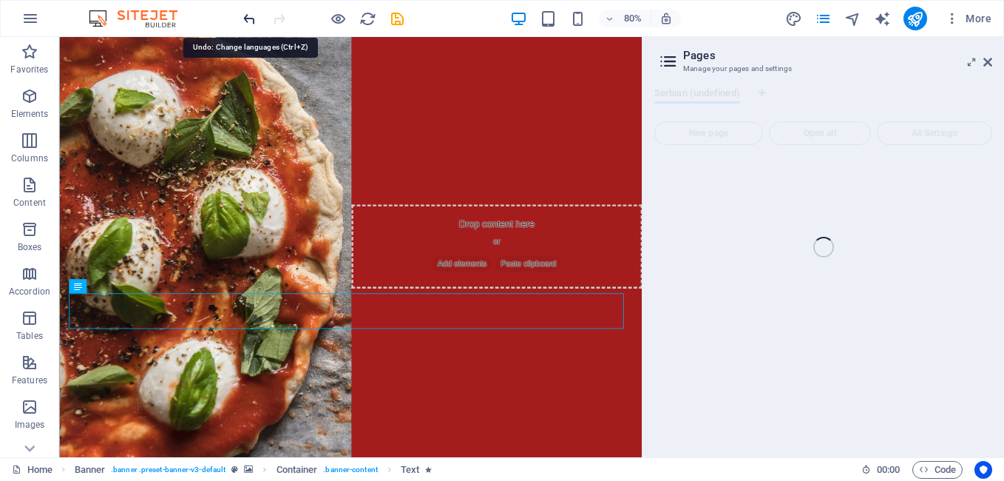
click at [246, 21] on icon "undo" at bounding box center [249, 18] width 17 height 17
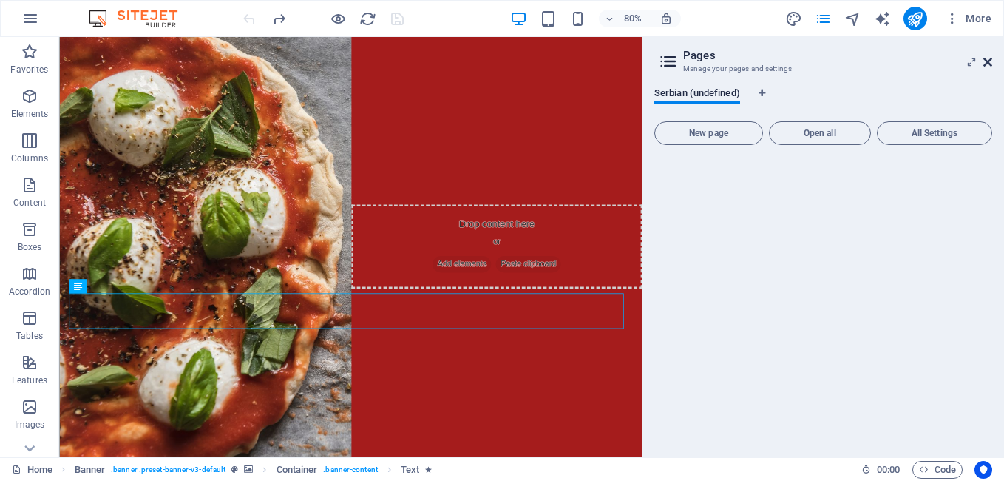
click at [991, 62] on icon at bounding box center [987, 62] width 9 height 12
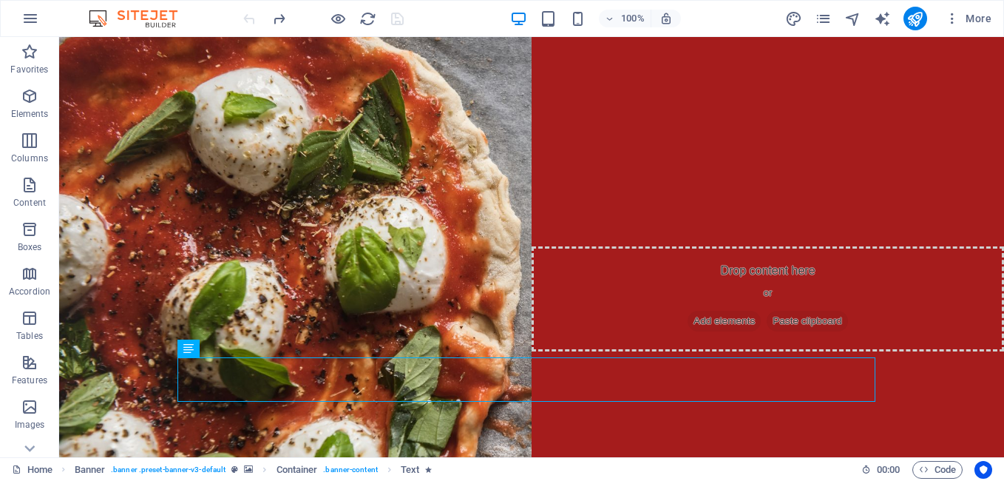
click at [250, 18] on div at bounding box center [323, 19] width 166 height 24
click at [940, 470] on span "Code" at bounding box center [937, 470] width 37 height 18
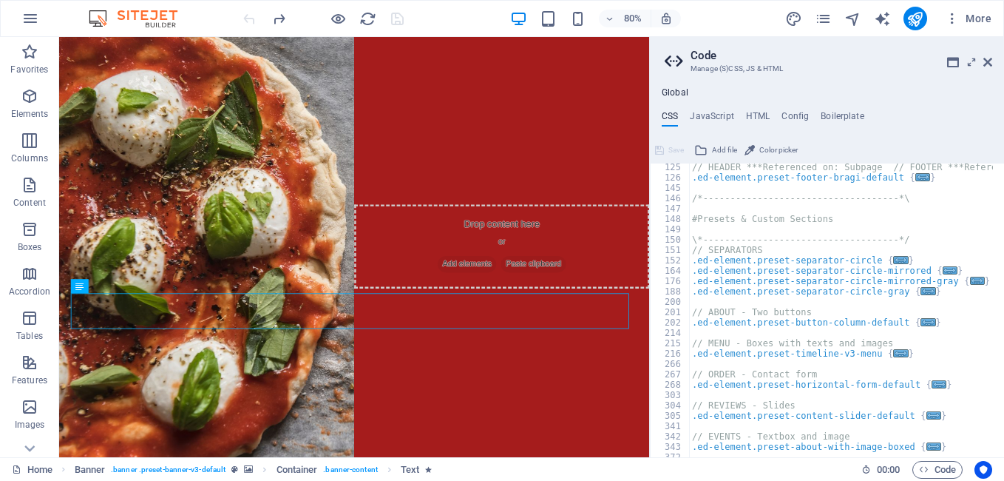
scroll to position [389, 0]
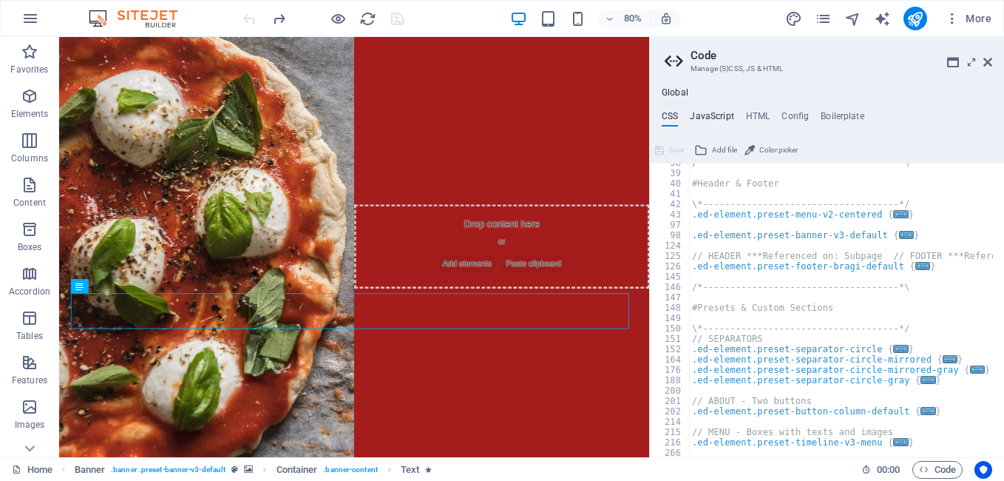
click at [716, 115] on h4 "JavaScript" at bounding box center [712, 119] width 44 height 16
type textarea "/* JS for preset "Menu V2" */"
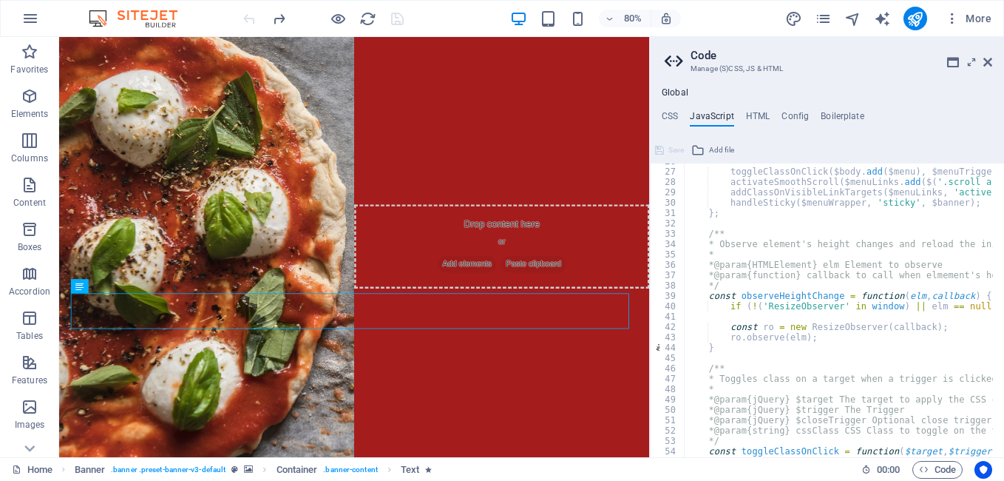
scroll to position [44, 0]
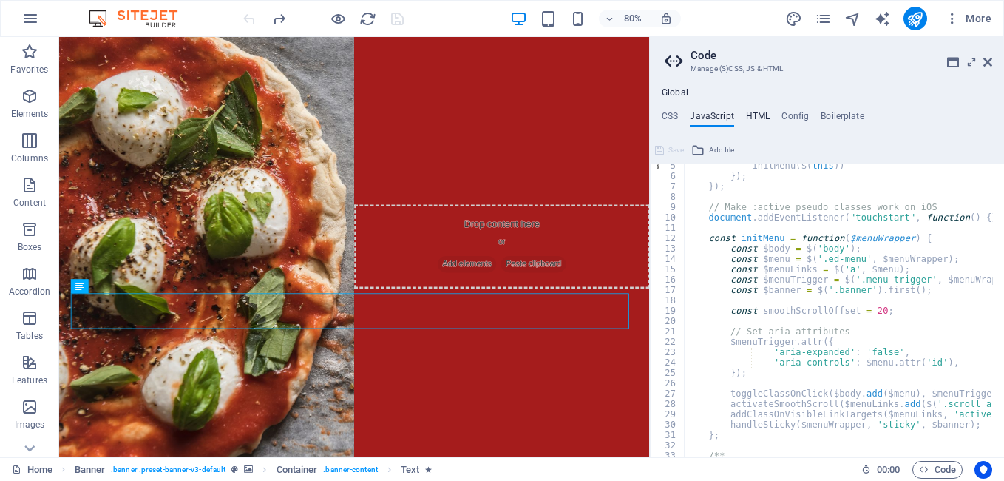
click at [755, 113] on h4 "HTML" at bounding box center [758, 119] width 24 height 16
type textarea "<a href="#main-content" class="wv-link-content button">Skip to main content</a>"
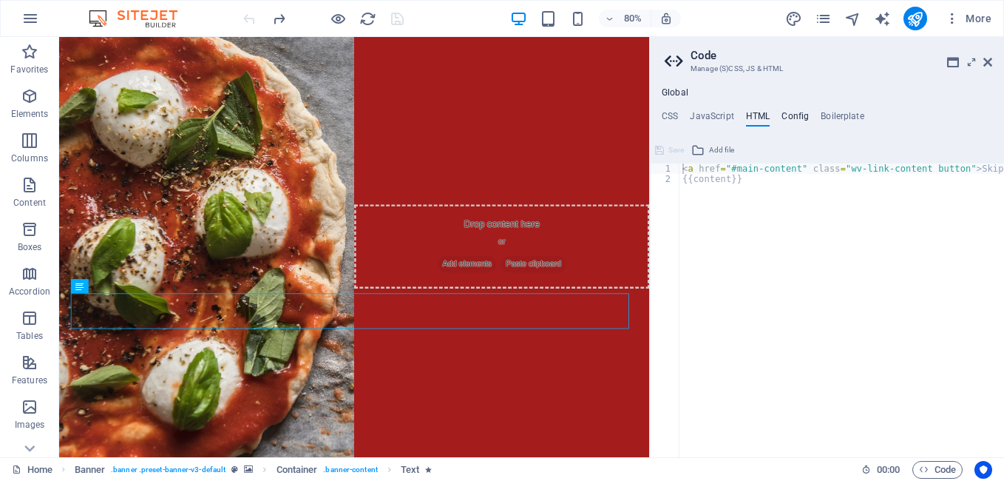
click at [796, 112] on h4 "Config" at bounding box center [794, 119] width 27 height 16
type textarea "$color-background: #f0f2f1;"
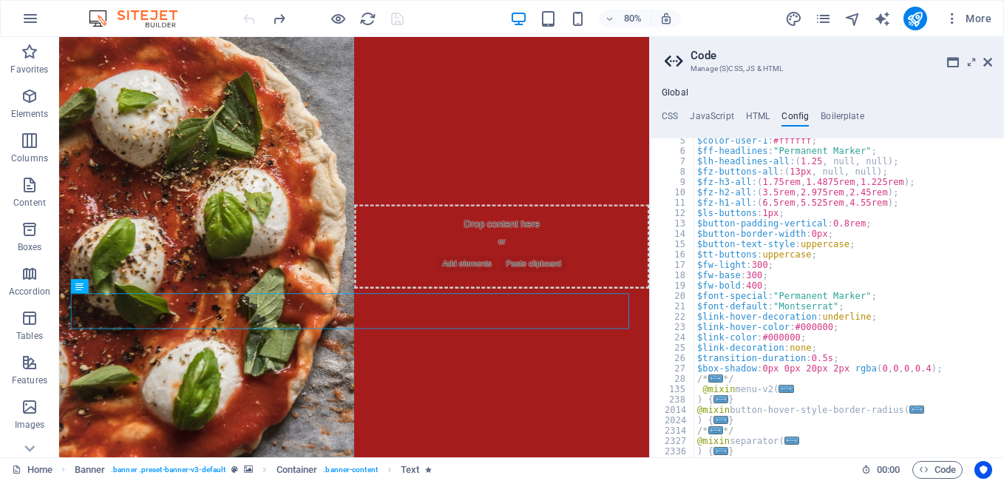
scroll to position [0, 0]
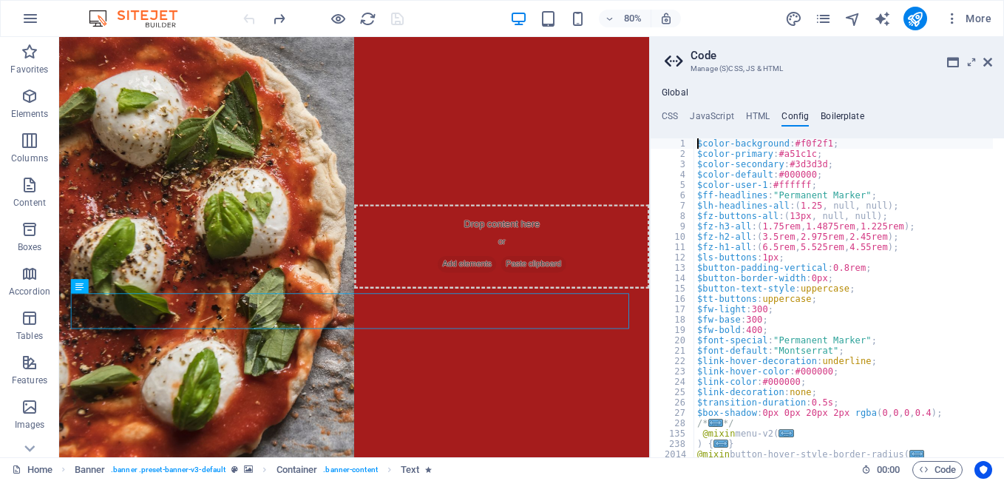
click at [850, 111] on h4 "Boilerplate" at bounding box center [843, 119] width 44 height 16
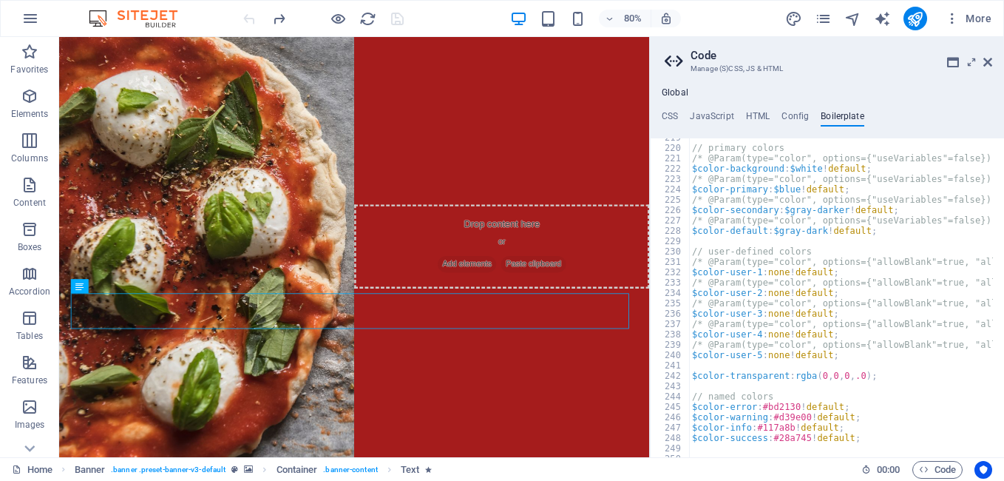
scroll to position [1272, 0]
click at [671, 113] on h4 "CSS" at bounding box center [670, 119] width 16 height 16
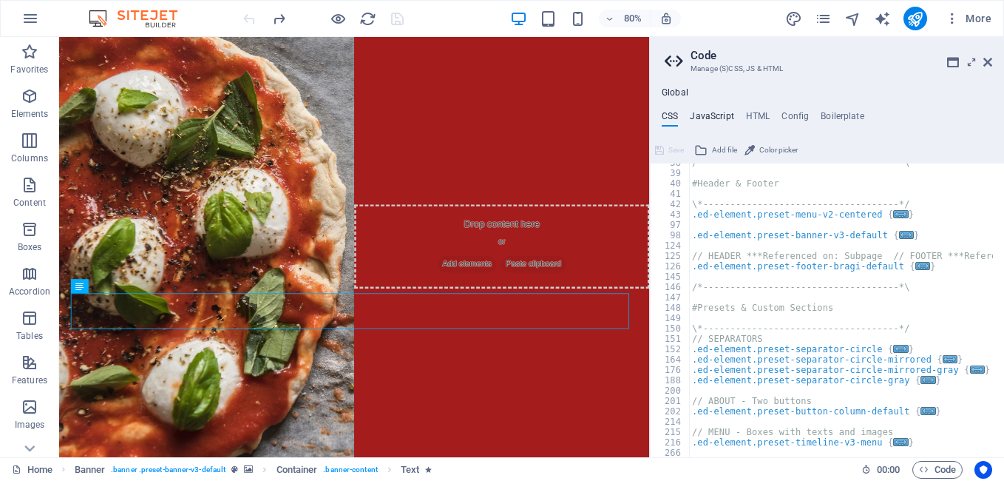
click at [714, 113] on h4 "JavaScript" at bounding box center [712, 119] width 44 height 16
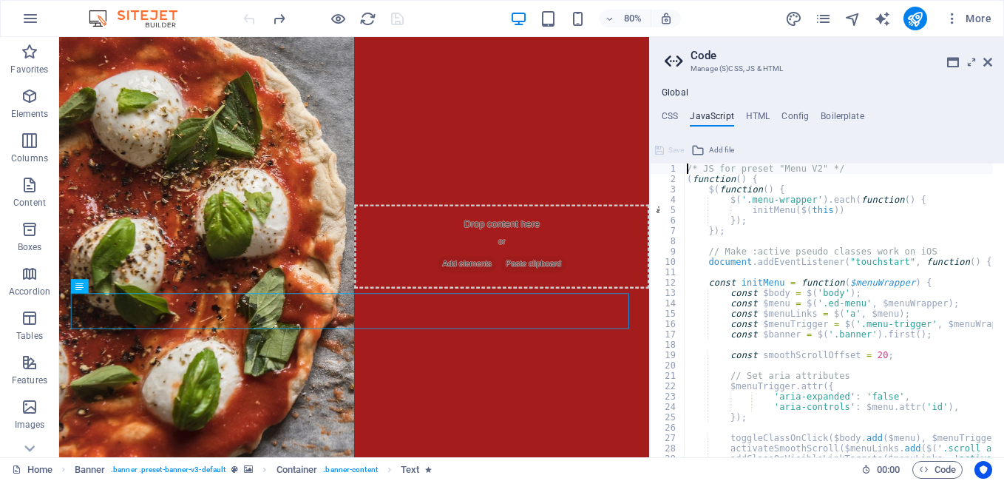
scroll to position [0, 0]
click at [986, 61] on icon at bounding box center [987, 62] width 9 height 12
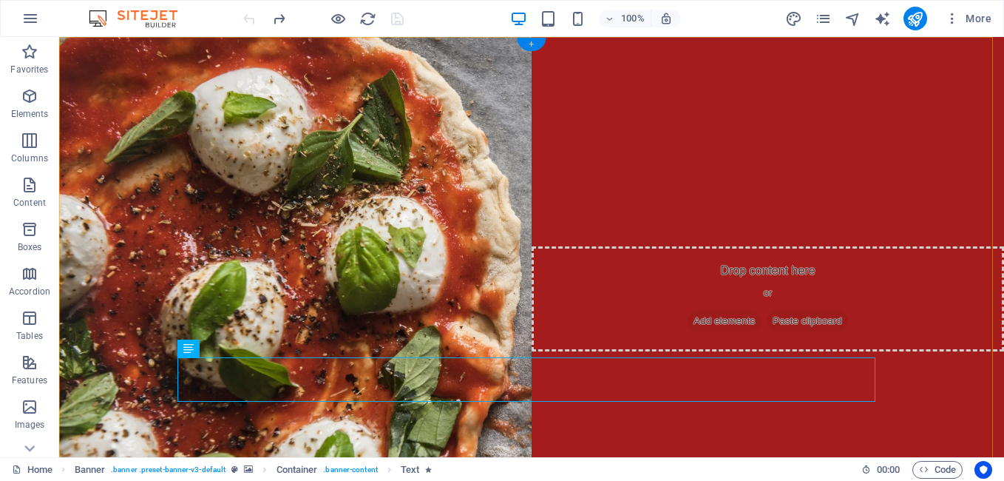
drag, startPoint x: 535, startPoint y: 46, endPoint x: 277, endPoint y: 112, distance: 266.5
click at [535, 46] on div "+" at bounding box center [531, 44] width 29 height 13
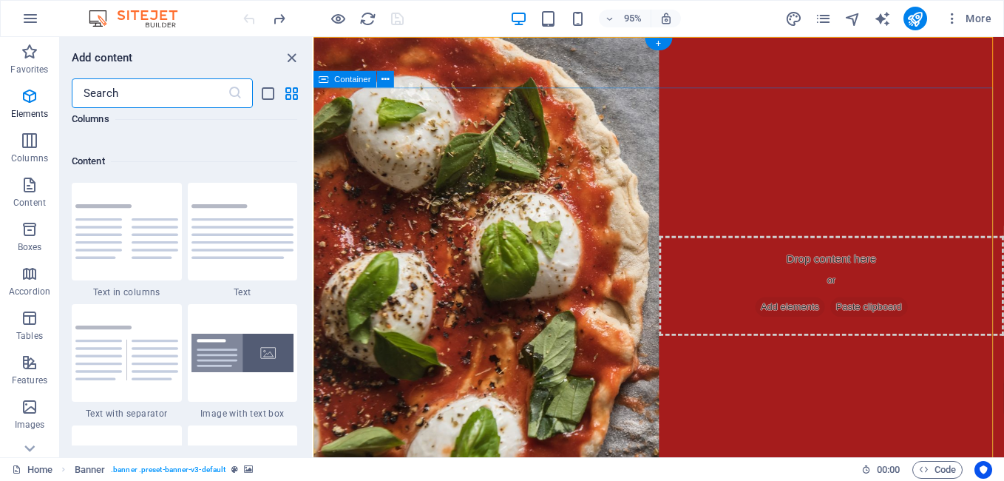
scroll to position [2587, 0]
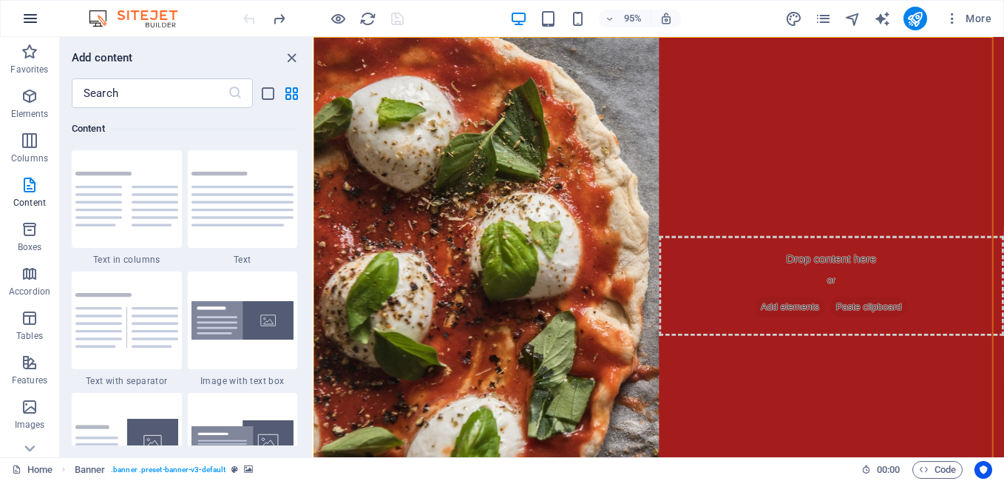
click at [28, 10] on icon "button" at bounding box center [30, 19] width 18 height 18
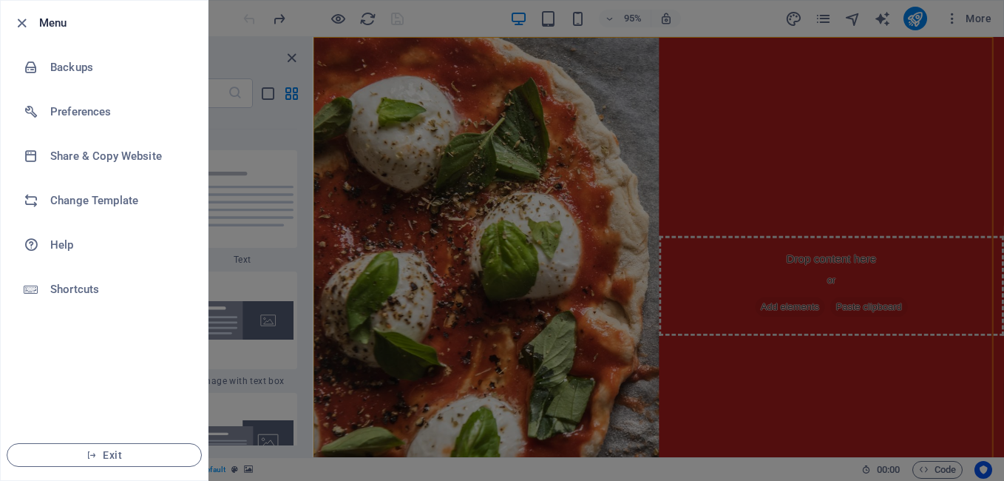
click at [551, 176] on div at bounding box center [502, 240] width 1004 height 481
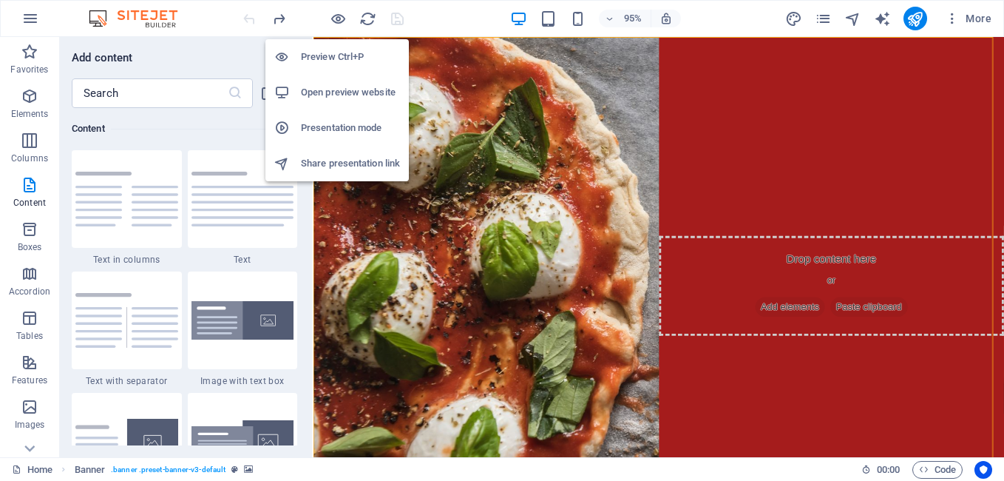
click at [340, 61] on h6 "Preview Ctrl+P" at bounding box center [350, 57] width 99 height 18
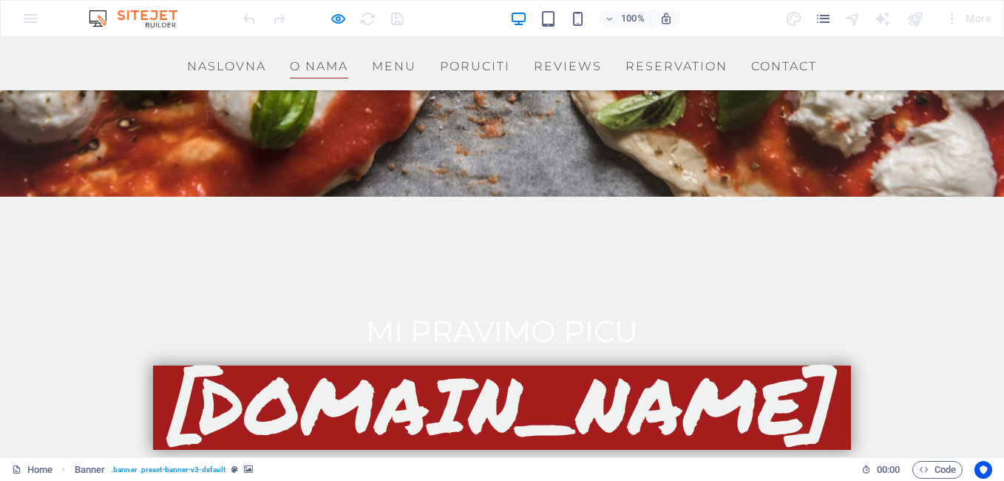
scroll to position [509, 0]
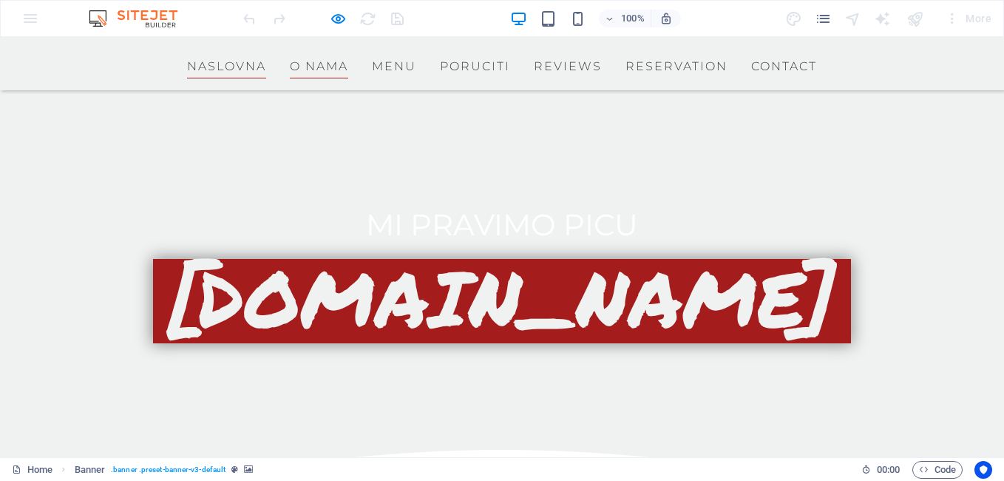
click at [266, 65] on link "Naslovna" at bounding box center [226, 64] width 79 height 30
click at [767, 69] on div "Menu Naslovna O nama Menu Poruciti Reviews Reservation Contact" at bounding box center [502, 63] width 1004 height 53
click at [351, 17] on div at bounding box center [323, 19] width 166 height 24
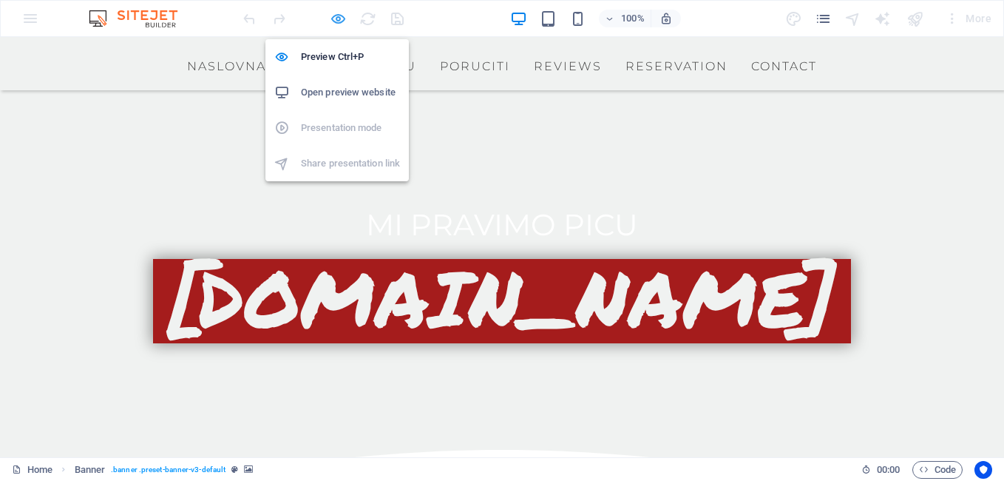
click at [334, 23] on icon "button" at bounding box center [338, 18] width 17 height 17
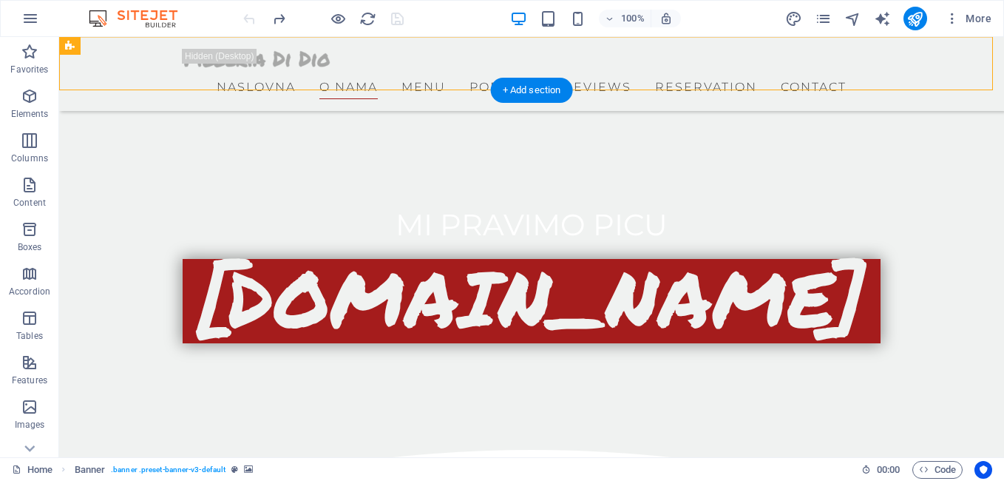
click at [754, 68] on div "Menu Naslovna O nama Menu Poruciti Reviews Reservation Contact" at bounding box center [531, 74] width 945 height 74
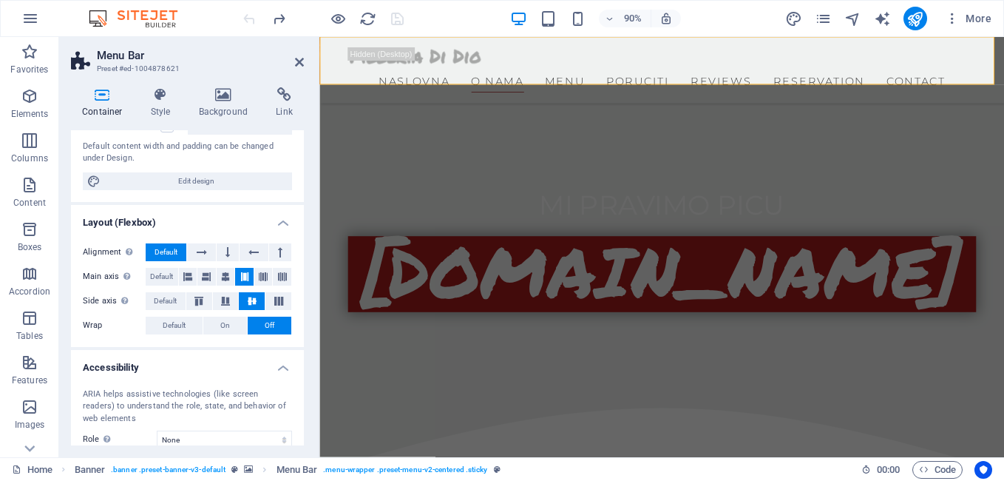
scroll to position [148, 0]
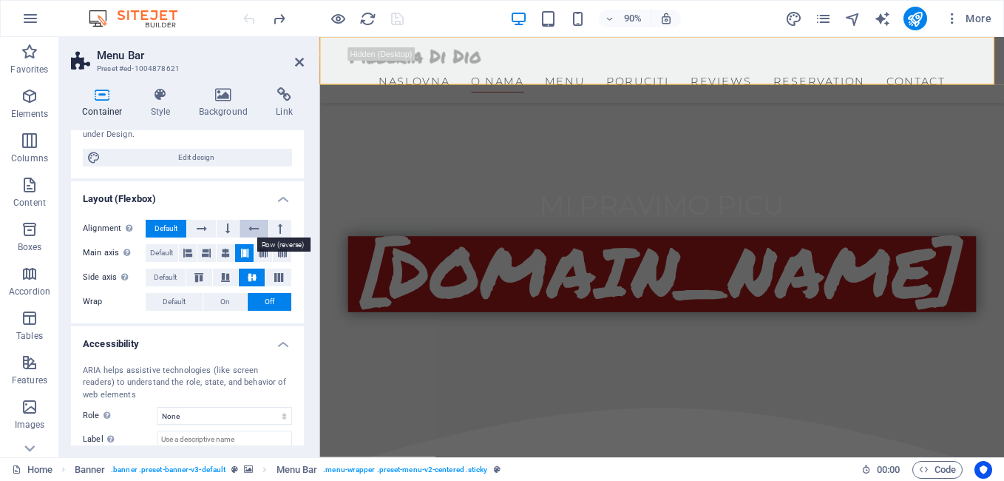
click at [248, 228] on icon at bounding box center [253, 229] width 10 height 18
click at [228, 231] on icon at bounding box center [227, 229] width 4 height 18
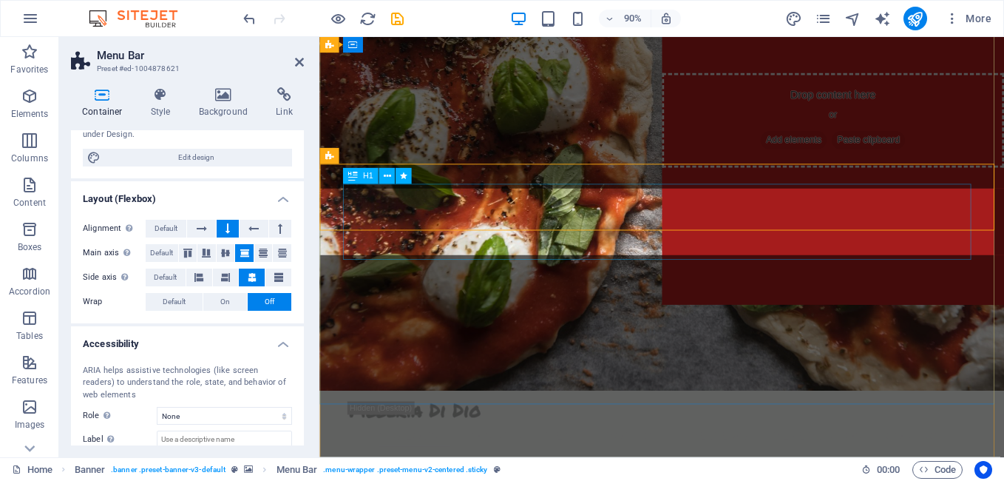
scroll to position [0, 0]
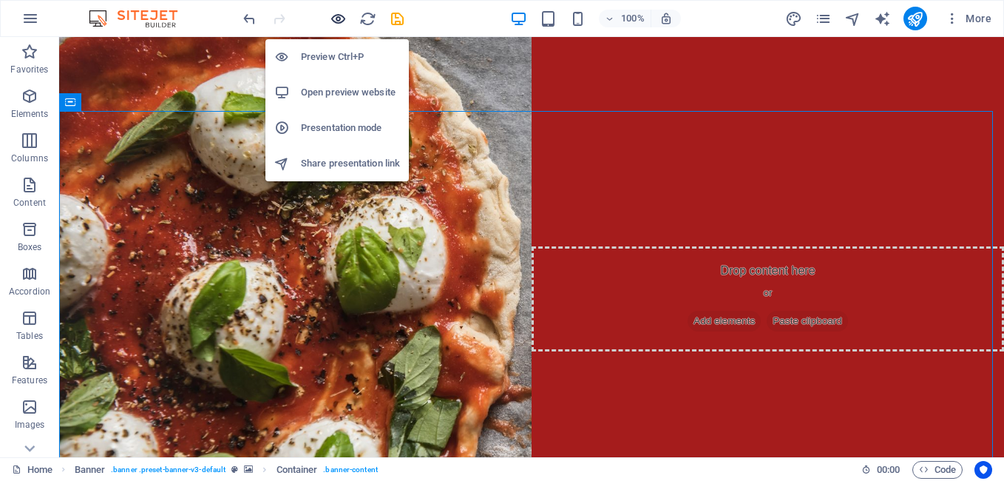
click at [342, 22] on icon "button" at bounding box center [338, 18] width 17 height 17
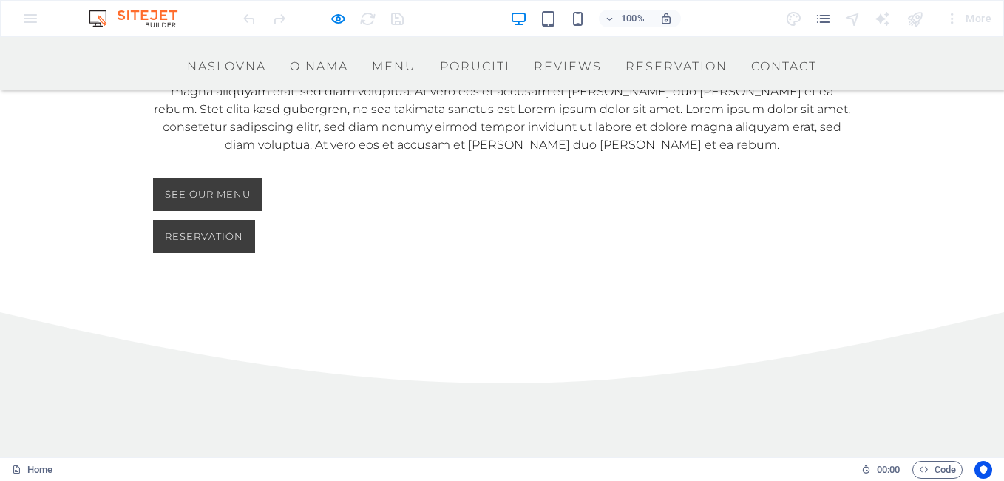
scroll to position [1109, 0]
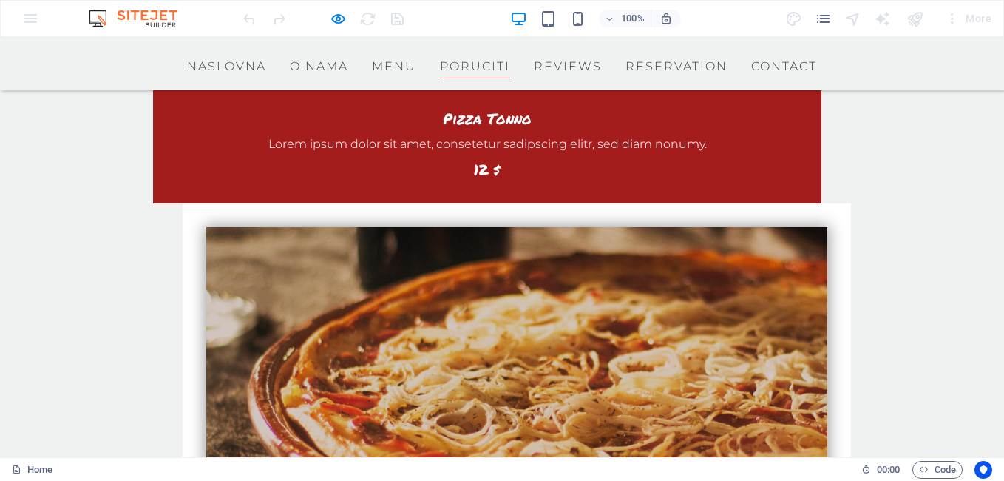
scroll to position [2735, 0]
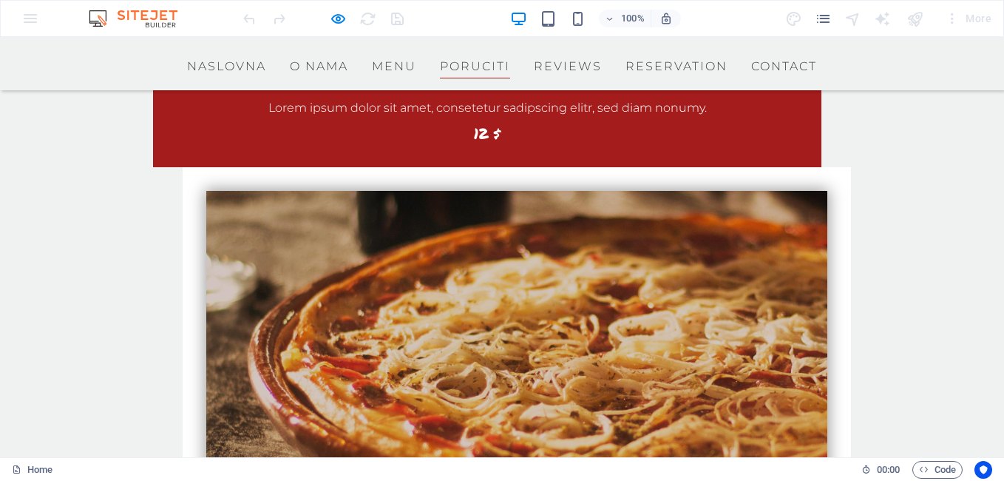
select select "2"
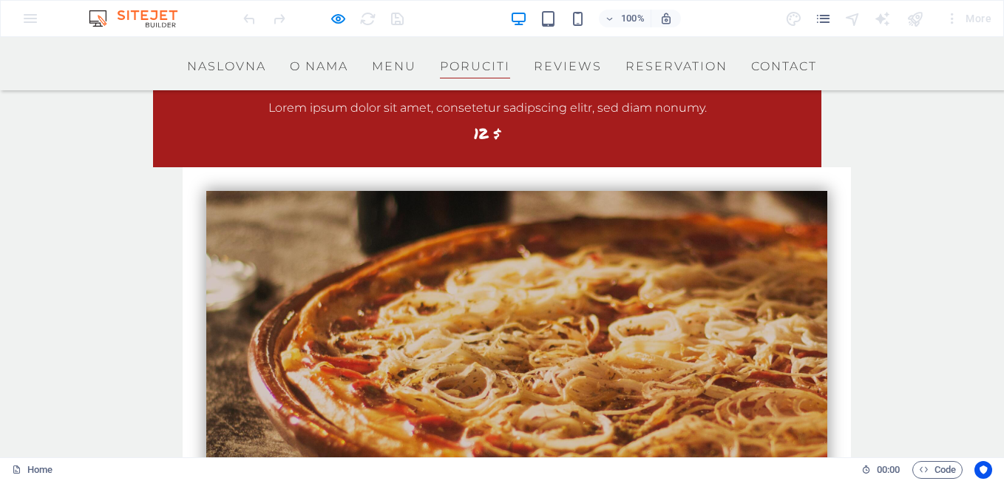
checkbox input "true"
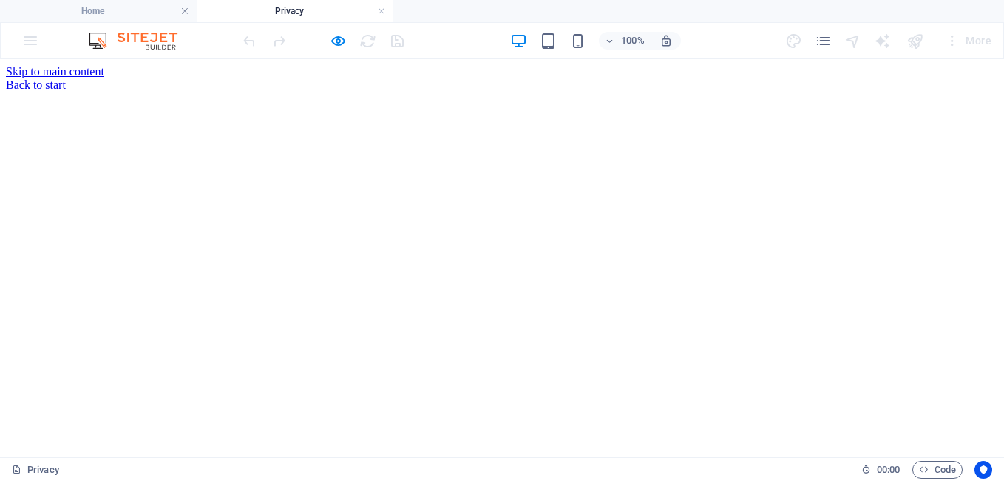
scroll to position [0, 0]
click at [152, 79] on div "Back to start" at bounding box center [502, 84] width 992 height 13
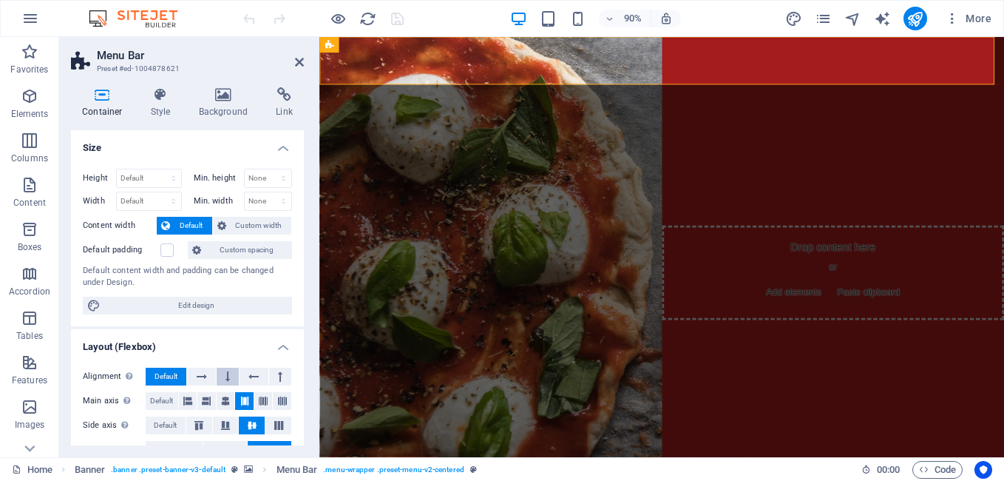
click at [225, 383] on icon at bounding box center [227, 376] width 4 height 18
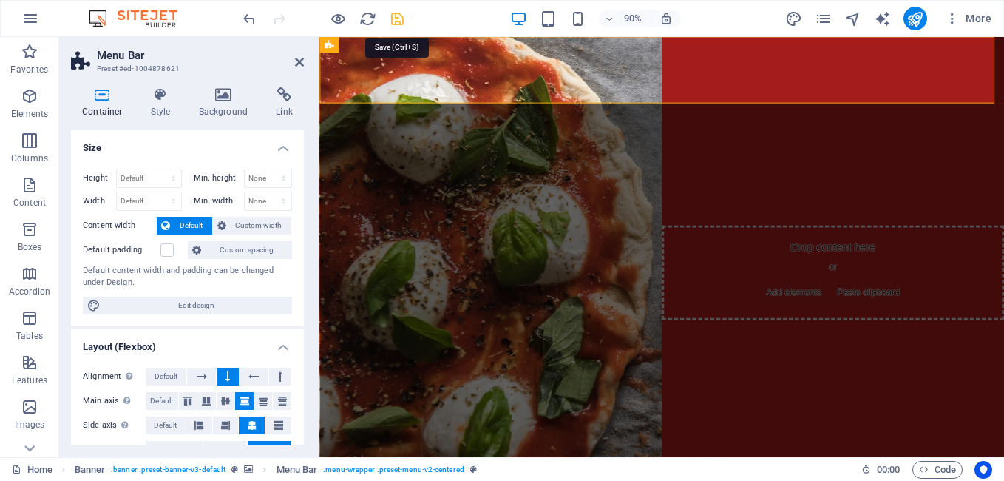
click at [398, 22] on icon "save" at bounding box center [397, 18] width 17 height 17
checkbox input "false"
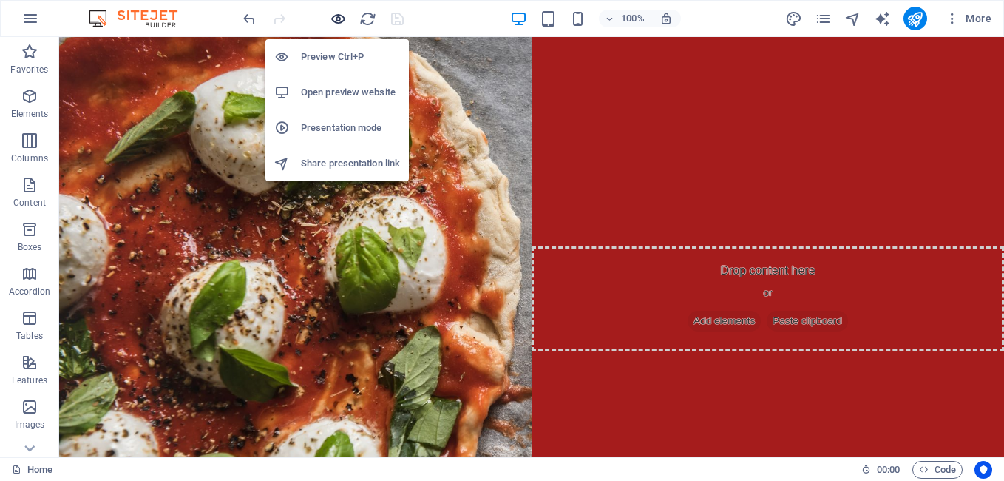
click at [336, 22] on icon "button" at bounding box center [338, 18] width 17 height 17
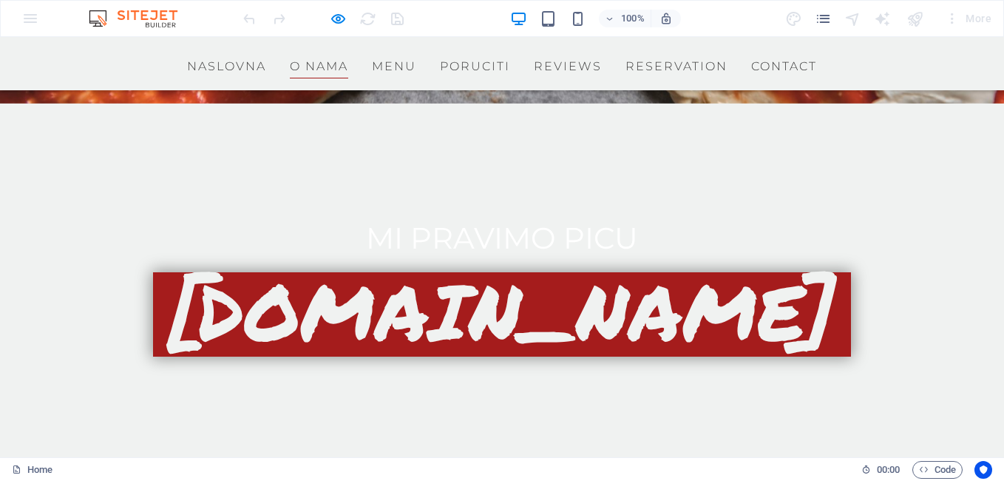
scroll to position [518, 0]
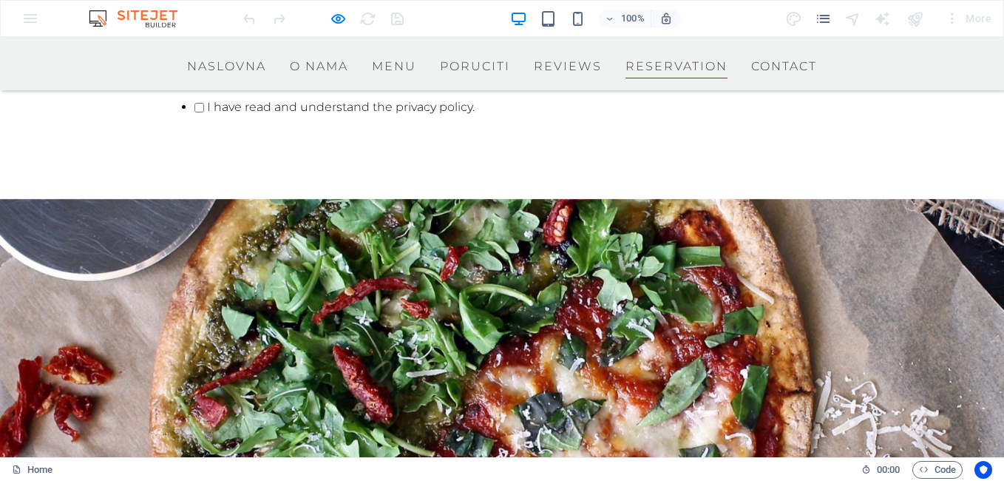
scroll to position [5363, 0]
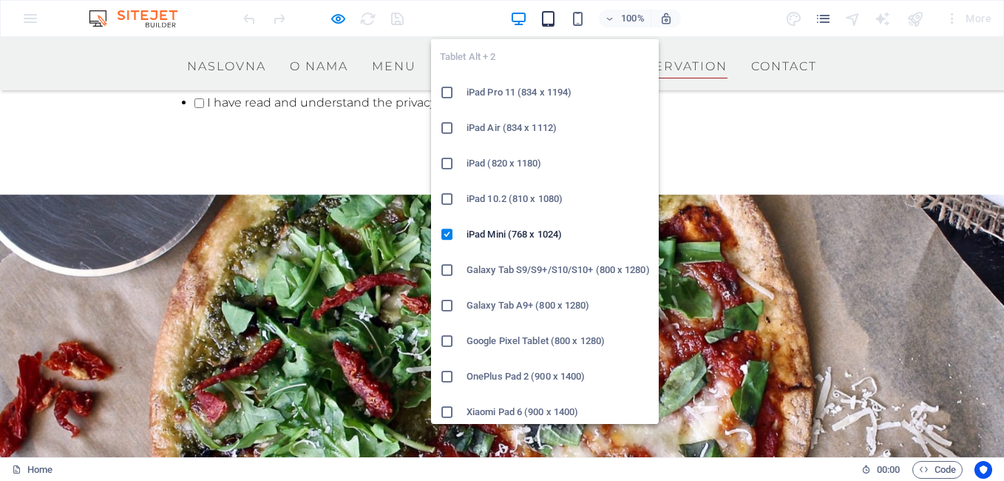
click at [554, 22] on icon "button" at bounding box center [548, 18] width 17 height 17
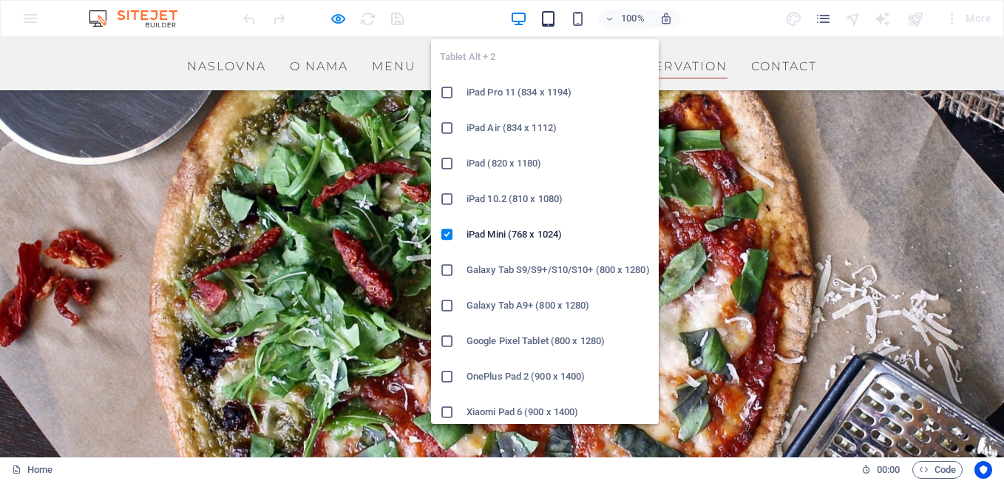
scroll to position [4823, 0]
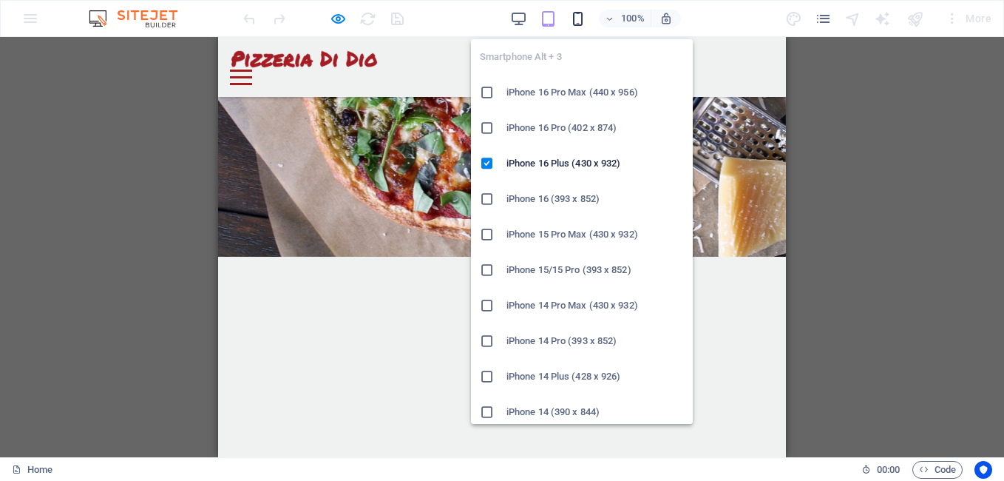
click at [575, 16] on icon "button" at bounding box center [577, 18] width 17 height 17
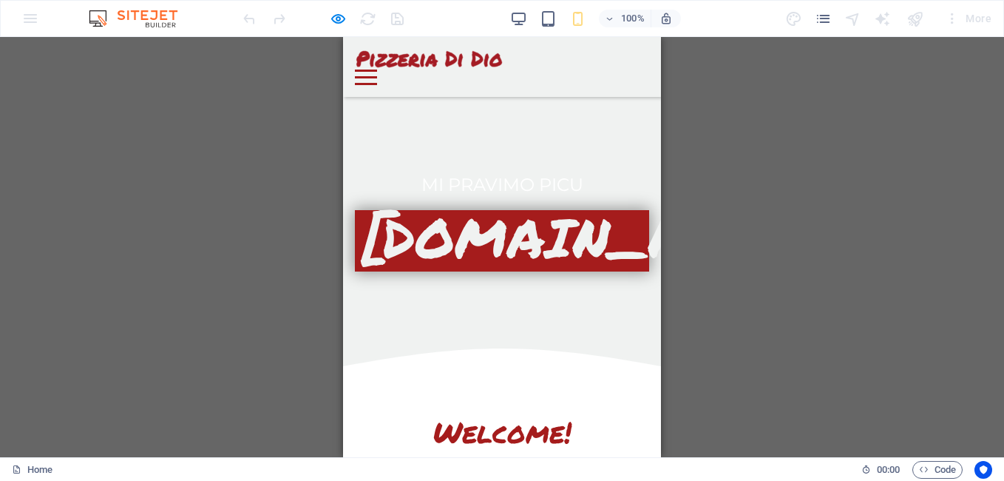
scroll to position [0, 0]
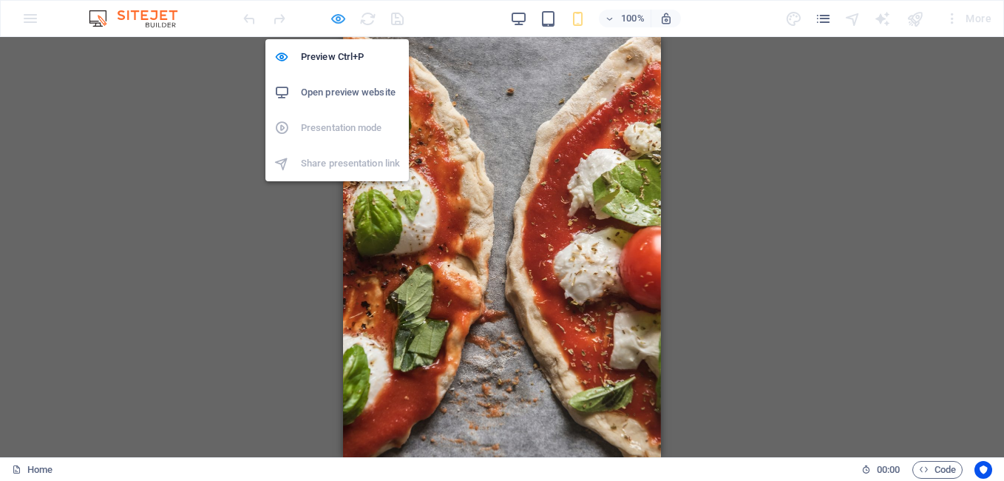
click at [344, 17] on icon "button" at bounding box center [338, 18] width 17 height 17
